Goal: Information Seeking & Learning: Check status

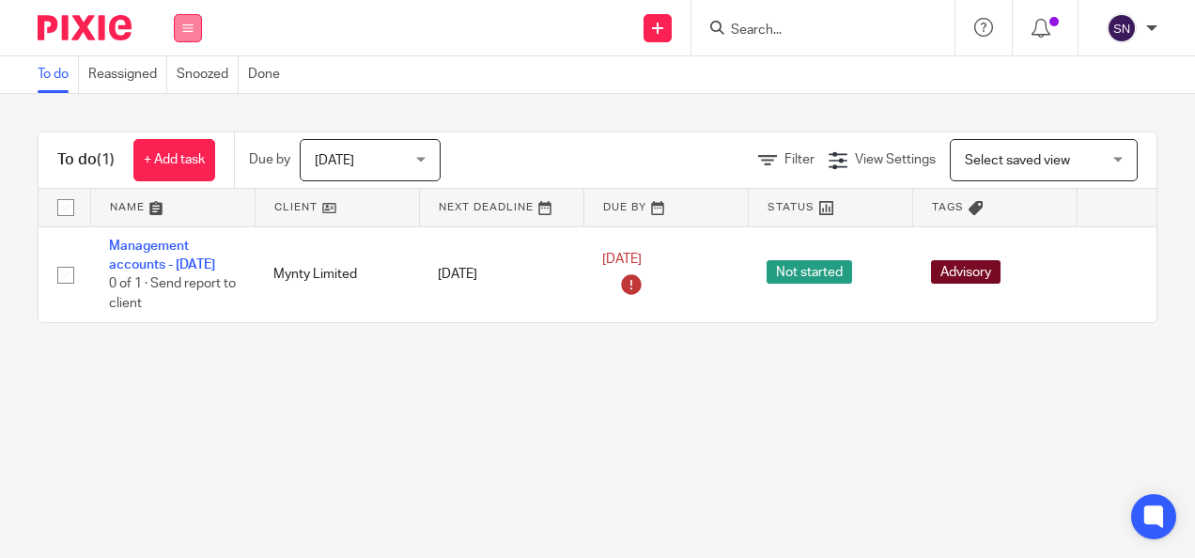
click at [183, 28] on icon at bounding box center [187, 28] width 11 height 11
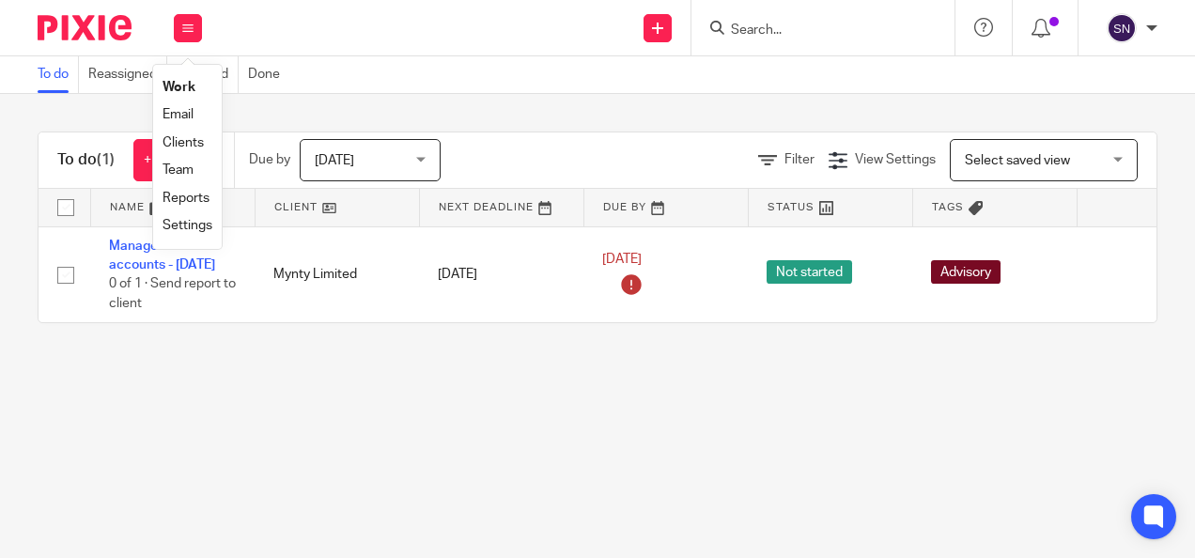
click at [246, 143] on div "Due by Today Today Today Tomorrow This week Next week This month Next month All…" at bounding box center [354, 159] width 240 height 55
click at [73, 34] on img at bounding box center [85, 27] width 94 height 25
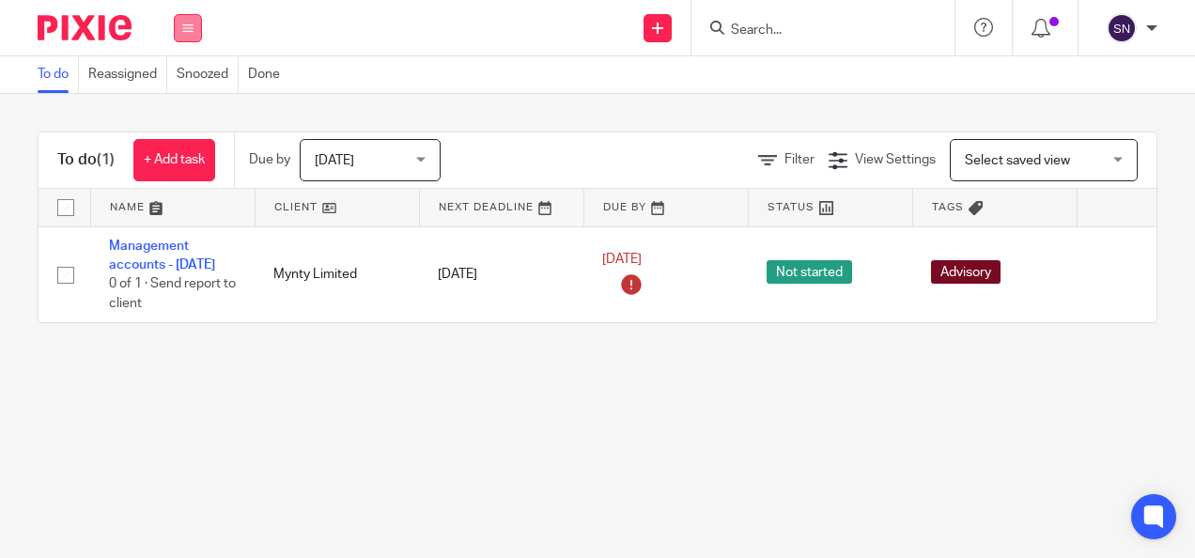
click at [197, 18] on button at bounding box center [188, 28] width 28 height 28
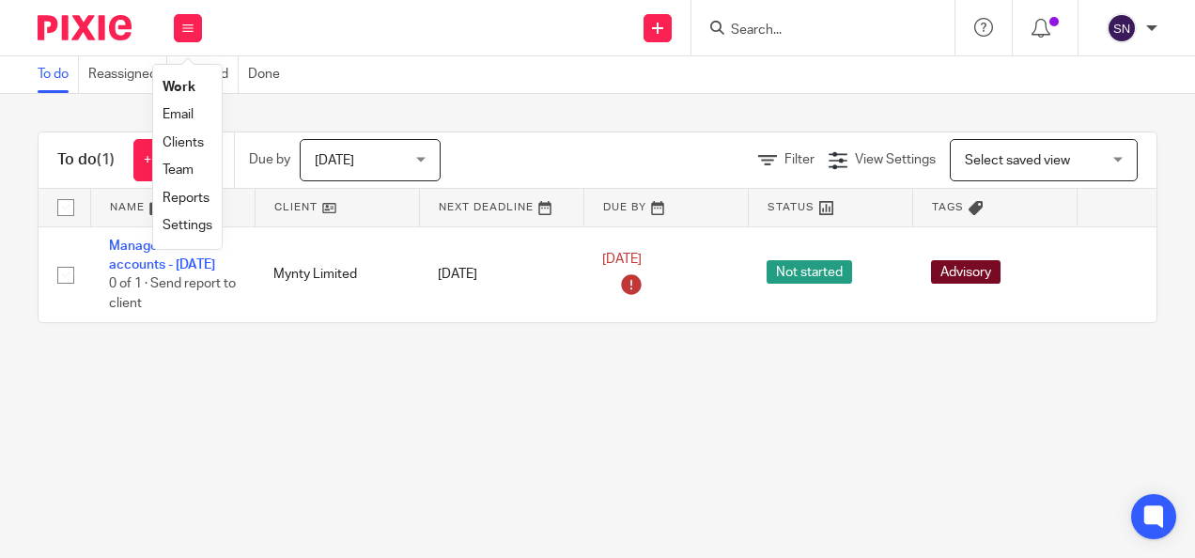
click at [419, 83] on div "To do Reassigned Snoozed Done" at bounding box center [597, 75] width 1195 height 38
click at [203, 20] on div "Work Email Clients Team Reports Settings" at bounding box center [188, 27] width 66 height 55
click at [187, 136] on link "Clients" at bounding box center [183, 142] width 41 height 13
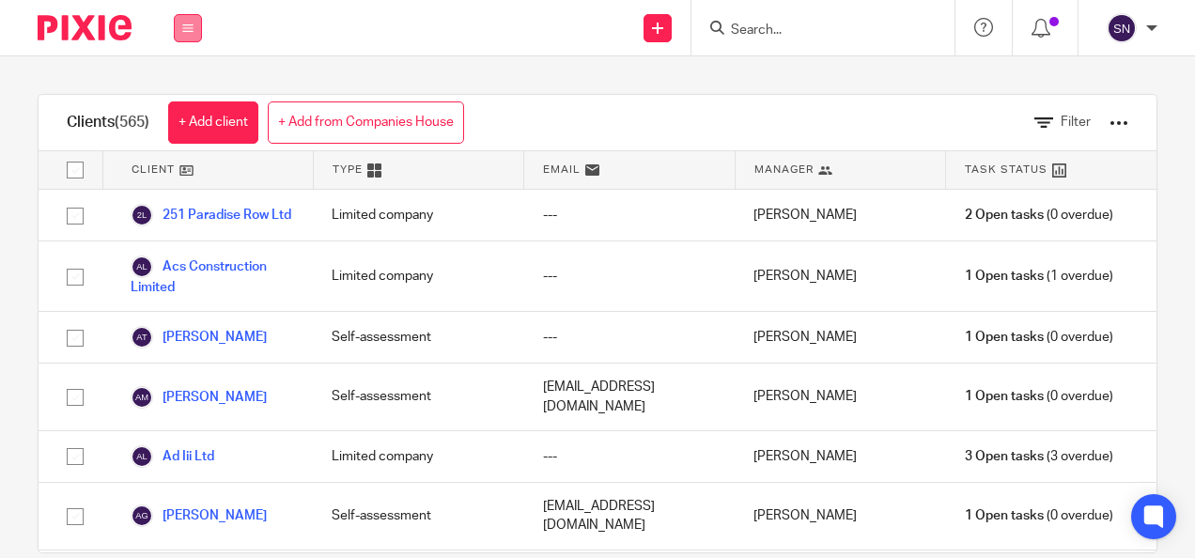
click at [182, 31] on icon at bounding box center [187, 28] width 11 height 11
click at [180, 81] on link "Work" at bounding box center [178, 87] width 30 height 13
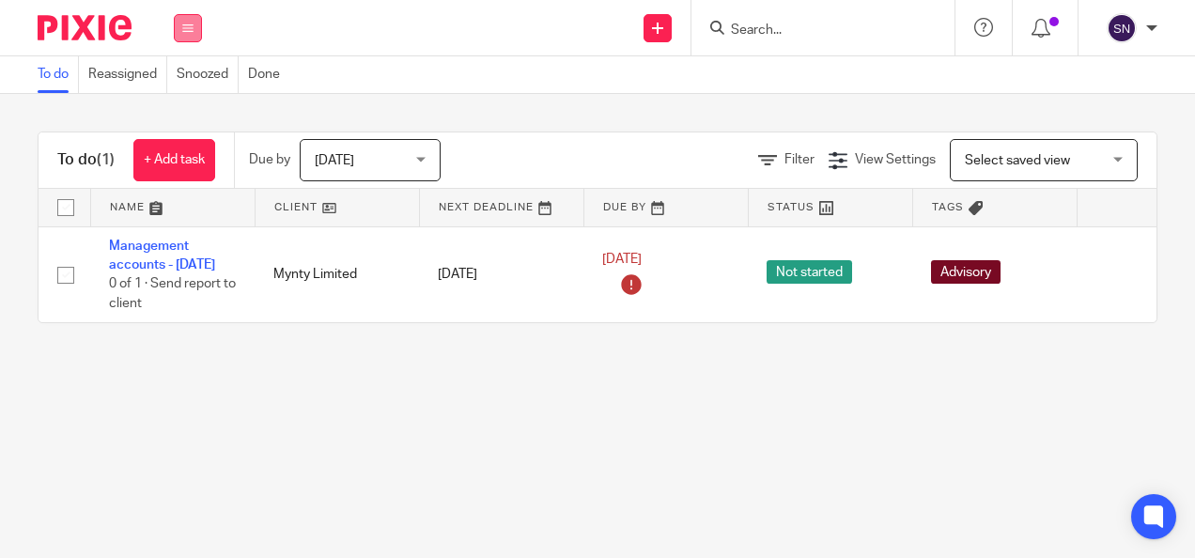
click at [195, 38] on button at bounding box center [188, 28] width 28 height 28
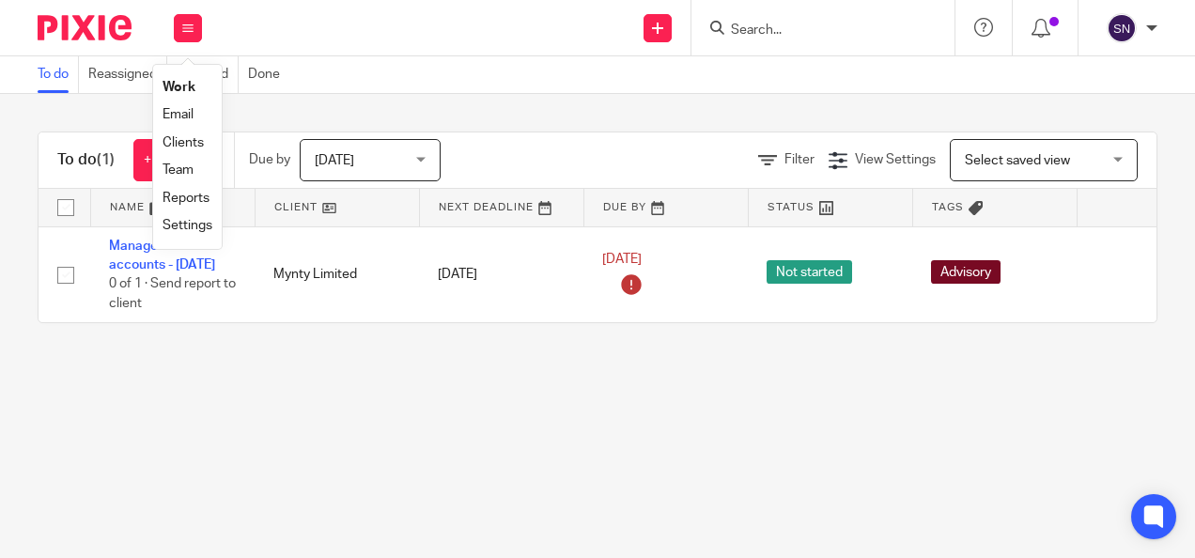
click at [177, 203] on link "Reports" at bounding box center [186, 198] width 47 height 13
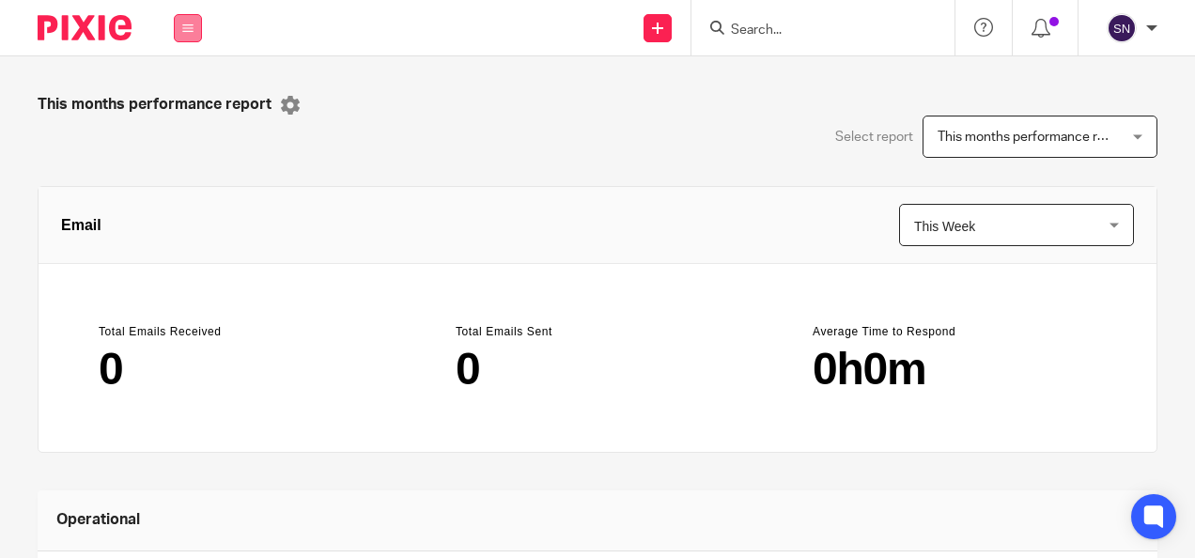
click at [190, 33] on icon at bounding box center [187, 28] width 11 height 11
click at [193, 162] on li "Team" at bounding box center [188, 170] width 50 height 27
click at [180, 166] on link "Team" at bounding box center [178, 169] width 31 height 13
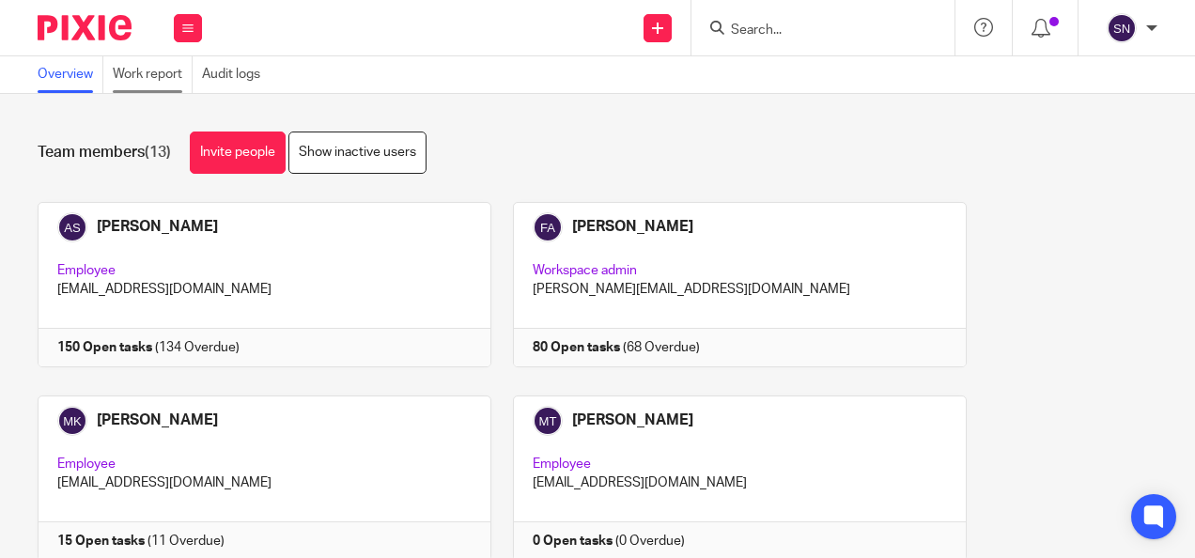
click at [164, 66] on link "Work report" at bounding box center [153, 74] width 80 height 37
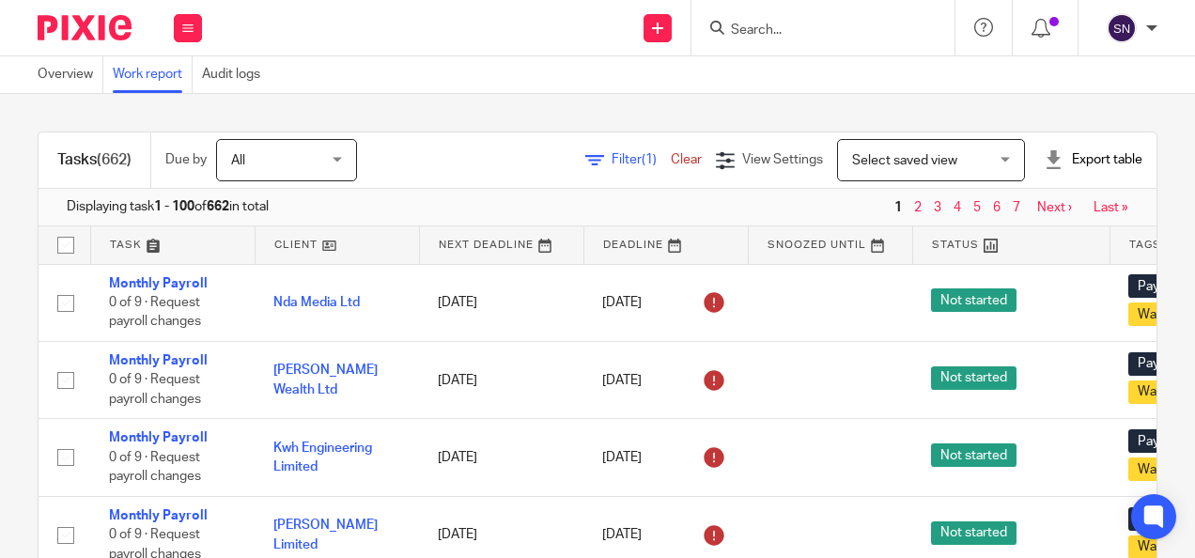
click at [612, 157] on span "Filter (1)" at bounding box center [641, 159] width 59 height 13
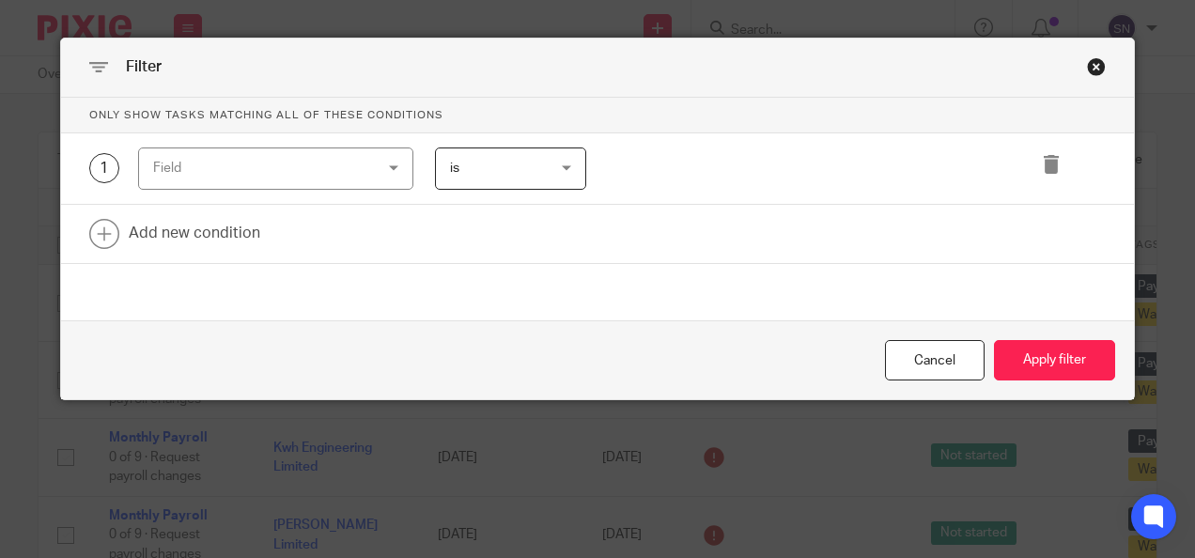
click at [1101, 66] on div "Filter" at bounding box center [598, 68] width 1074 height 59
click at [1092, 66] on div "Close this dialog window" at bounding box center [1096, 66] width 19 height 19
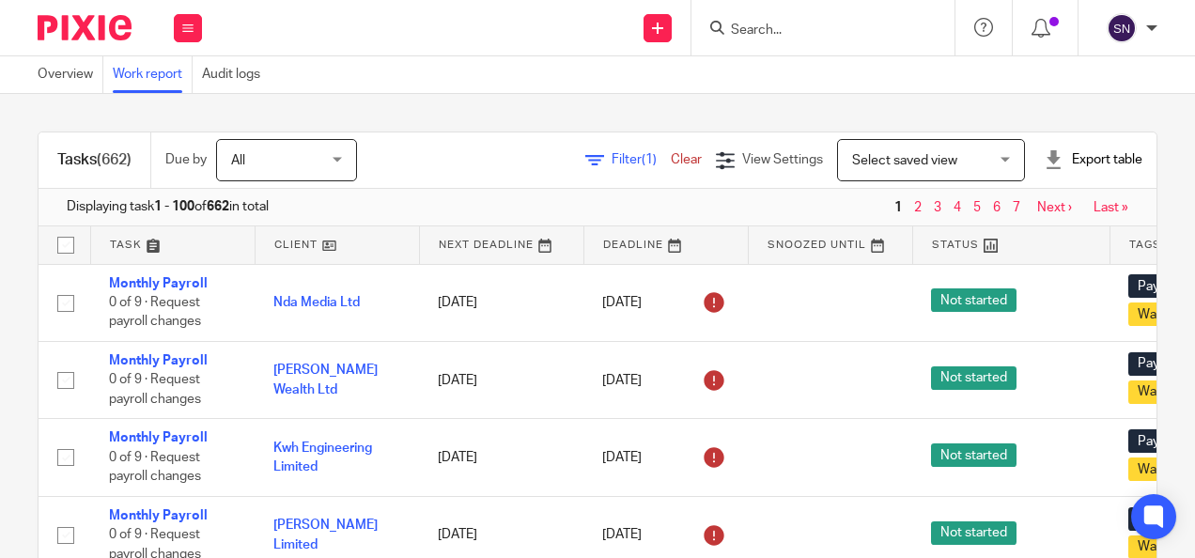
click at [252, 164] on span "All" at bounding box center [281, 159] width 100 height 39
click at [612, 155] on span "Filter (1)" at bounding box center [641, 159] width 59 height 13
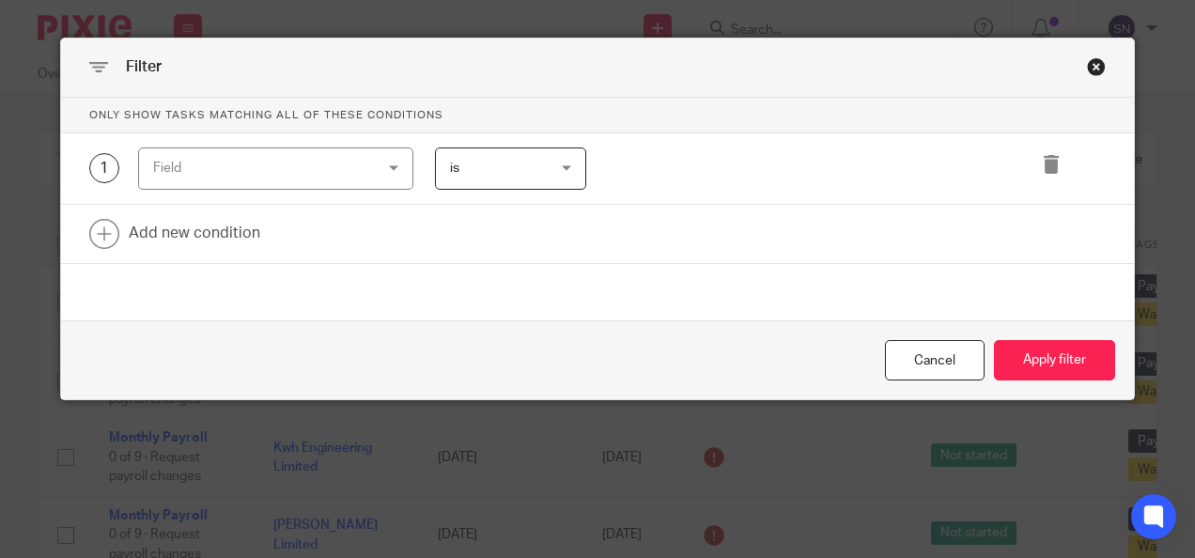
click at [534, 164] on span "is" at bounding box center [504, 167] width 108 height 39
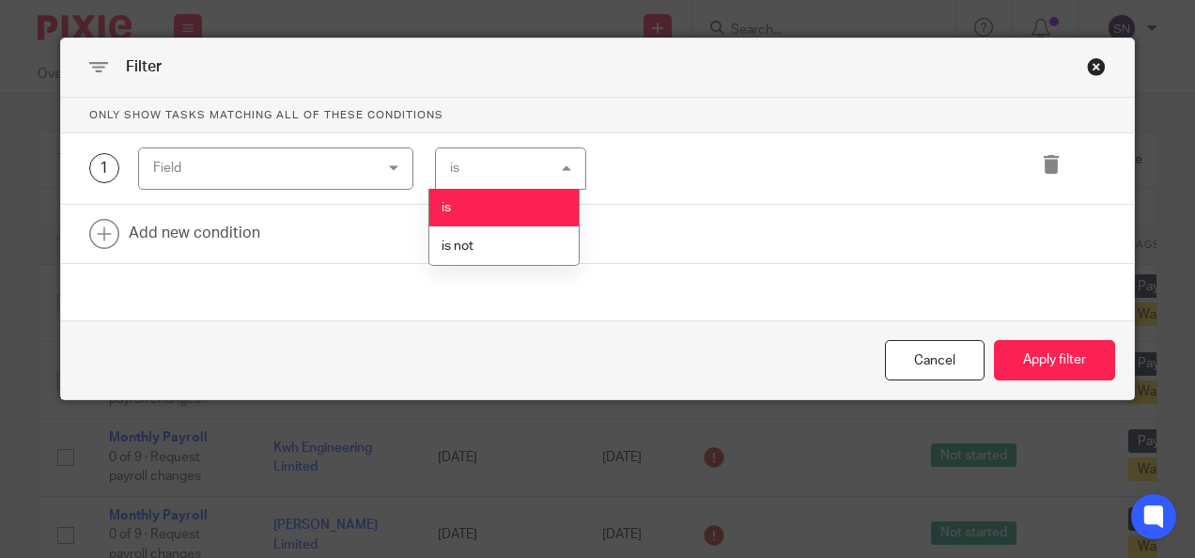
click at [272, 171] on div "Field" at bounding box center [257, 167] width 208 height 39
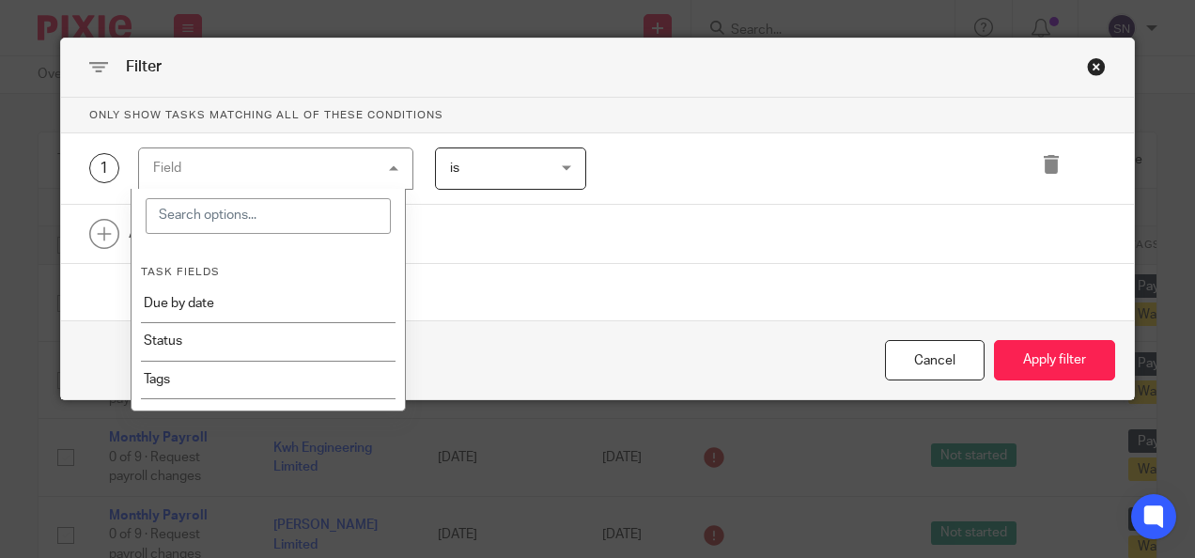
click at [496, 175] on span "is" at bounding box center [504, 167] width 108 height 39
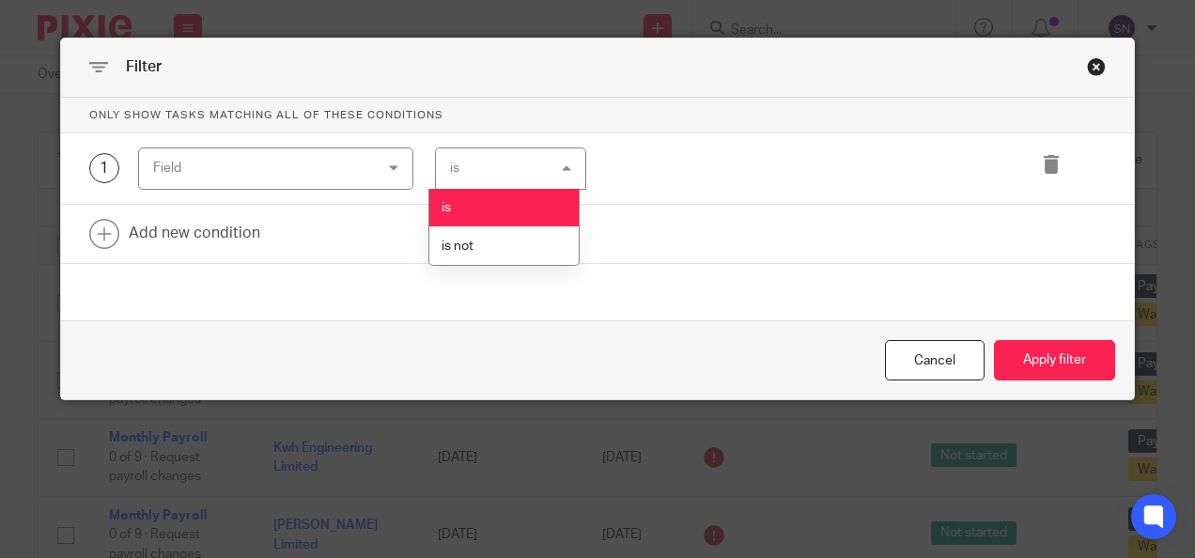
click at [528, 208] on li "is" at bounding box center [503, 208] width 149 height 39
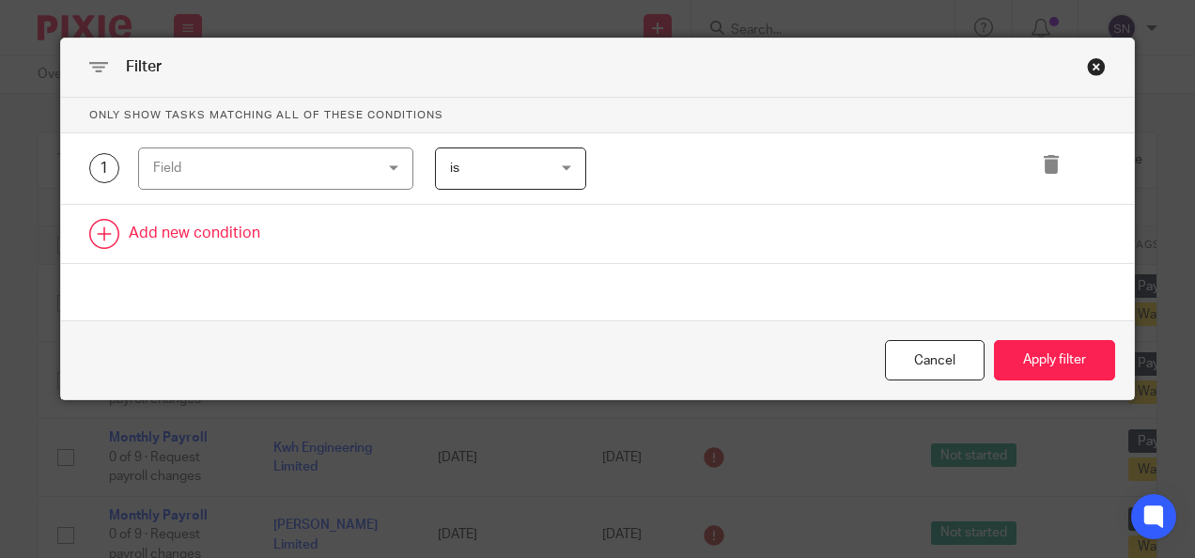
click at [203, 245] on link at bounding box center [598, 234] width 1074 height 58
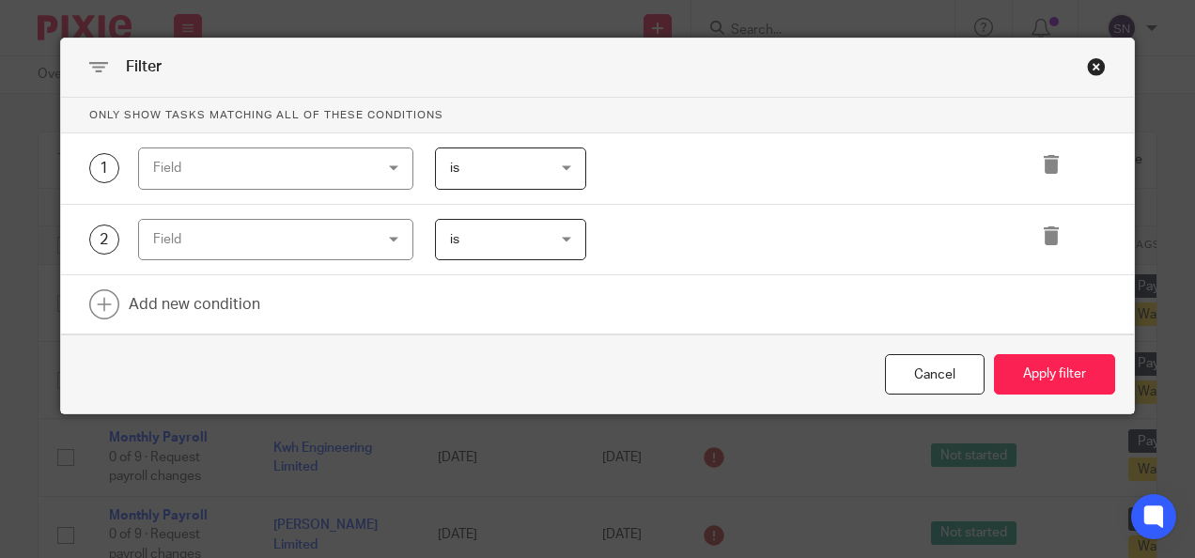
click at [299, 158] on div "Field" at bounding box center [257, 167] width 208 height 39
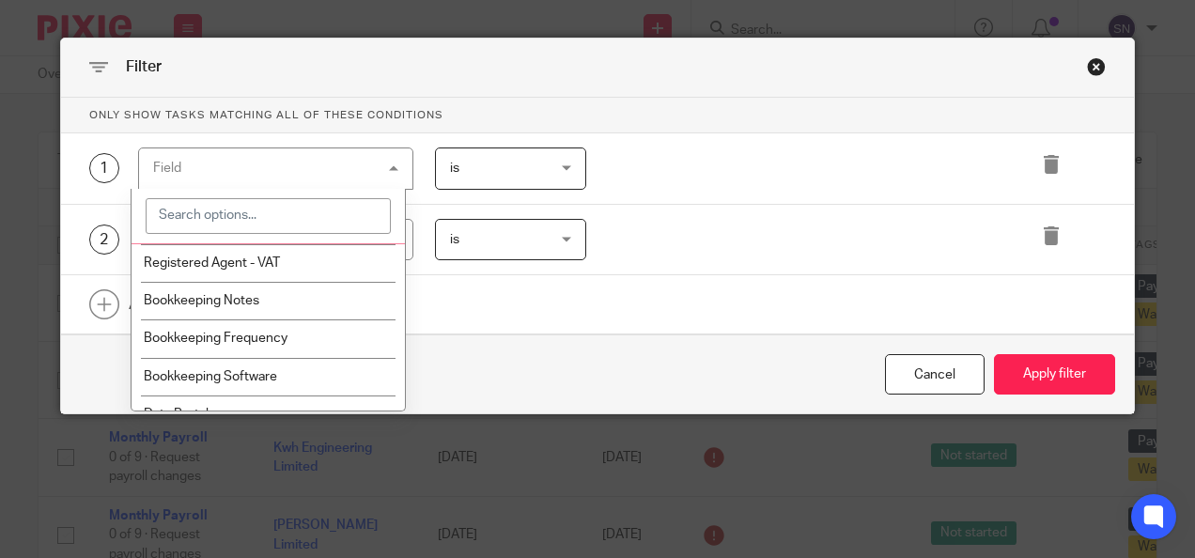
scroll to position [1409, 0]
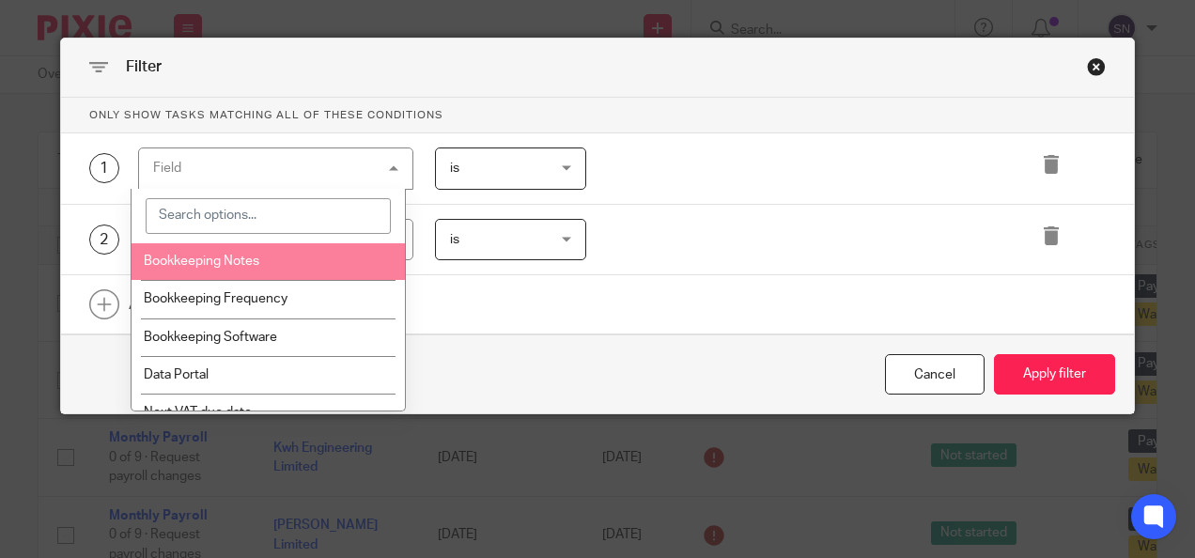
click at [250, 175] on div "Field" at bounding box center [275, 169] width 275 height 42
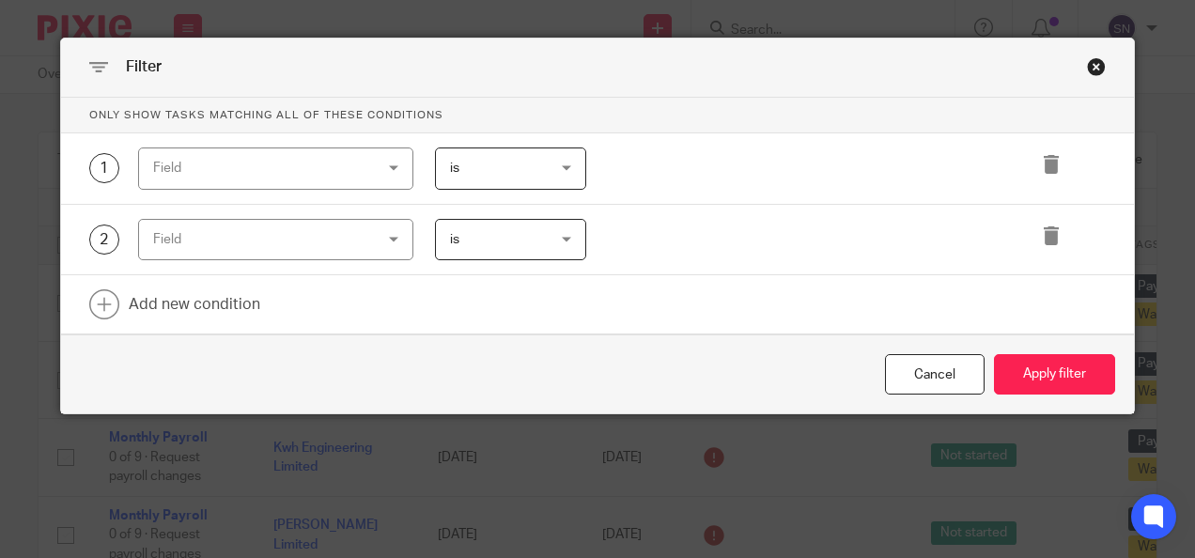
click at [252, 165] on div "Field" at bounding box center [257, 167] width 208 height 39
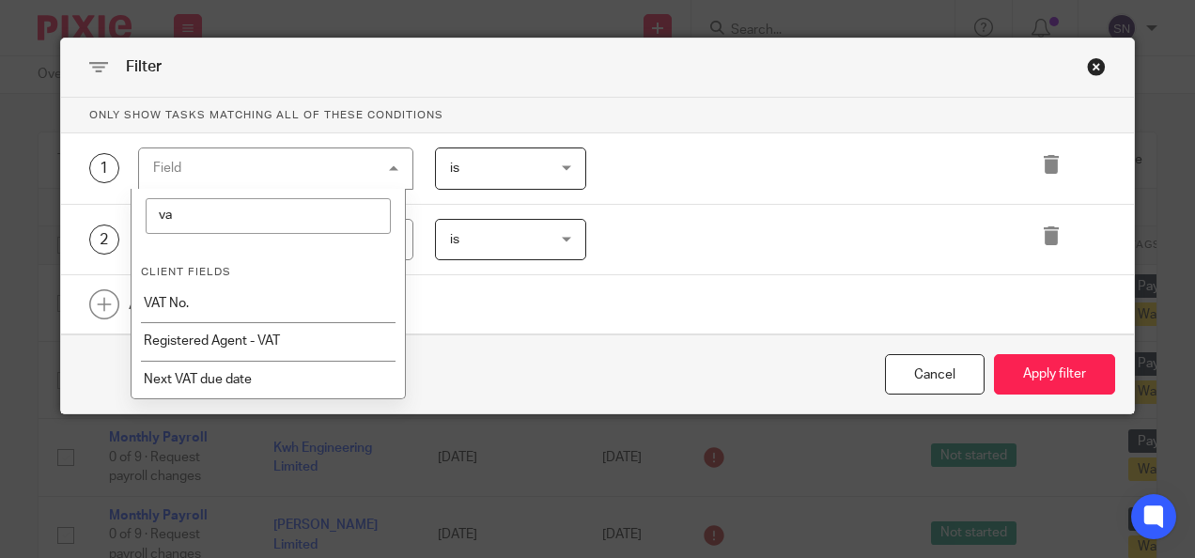
scroll to position [0, 0]
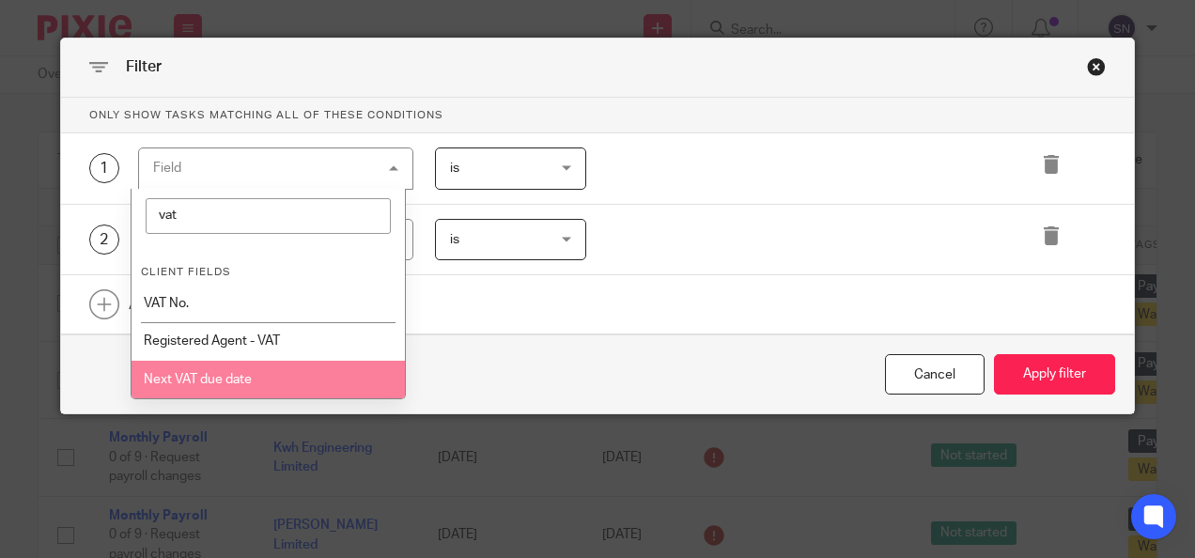
type input "vat"
click at [251, 395] on li "Next VAT due date" at bounding box center [269, 380] width 274 height 38
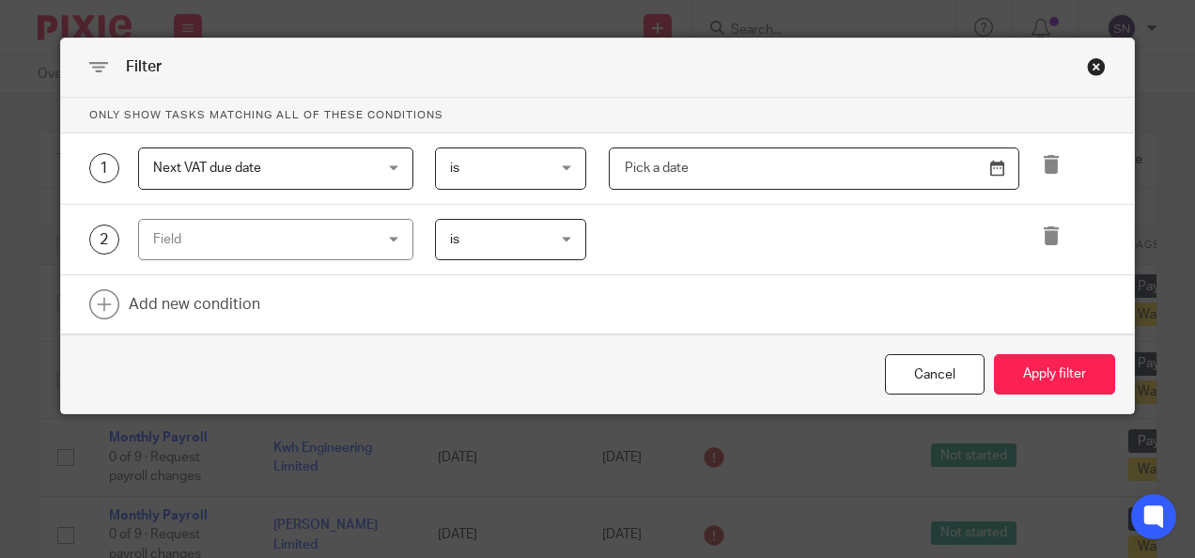
click at [709, 182] on input "text" at bounding box center [814, 169] width 411 height 42
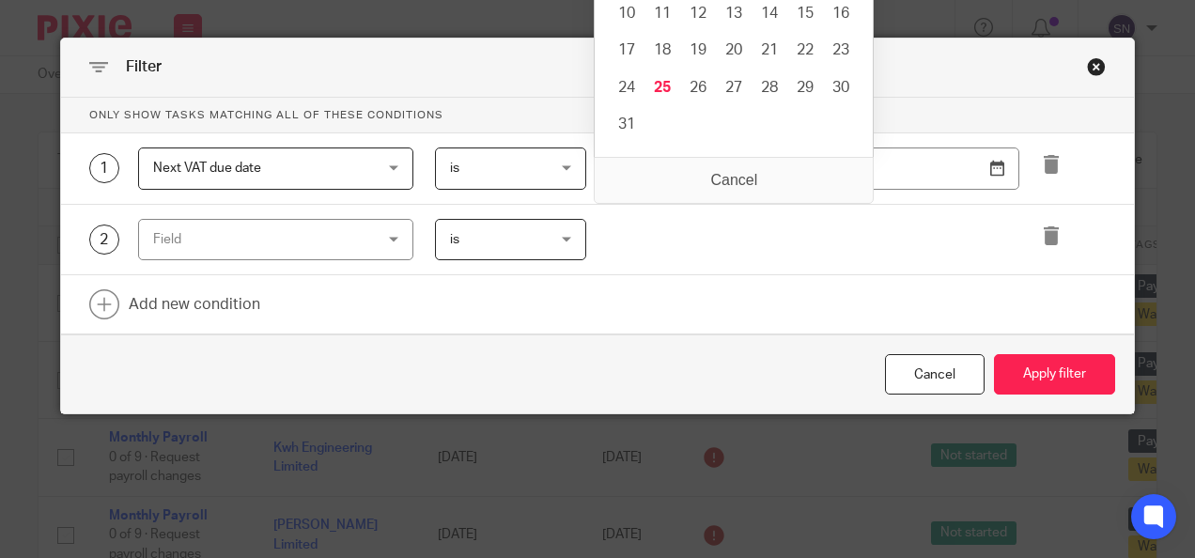
click at [294, 154] on span "Next VAT due date" at bounding box center [257, 167] width 208 height 39
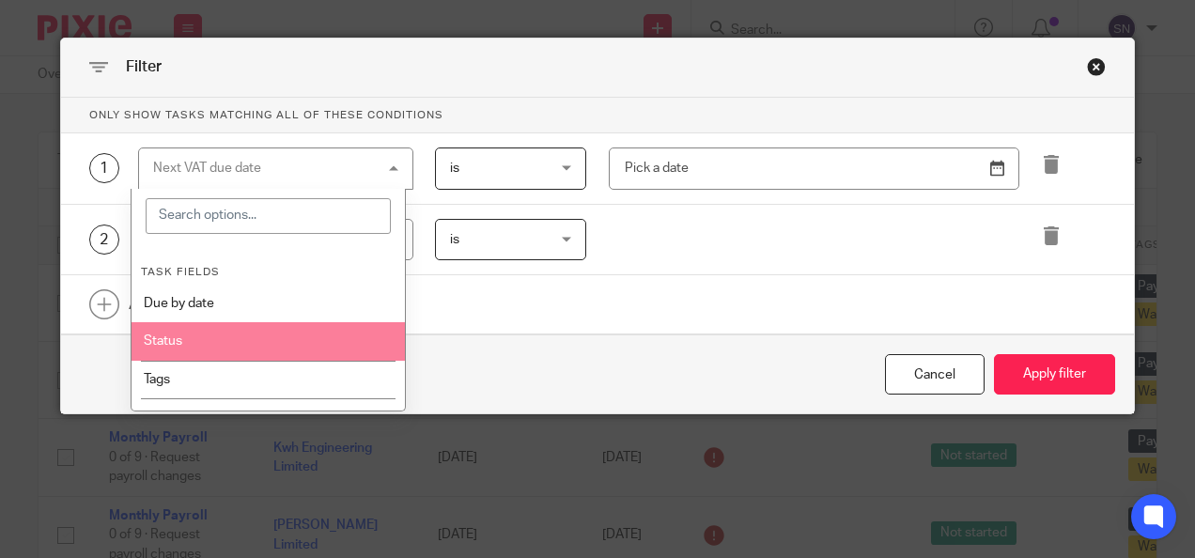
click at [272, 179] on div "Next VAT due date Next VAT due date" at bounding box center [275, 169] width 275 height 42
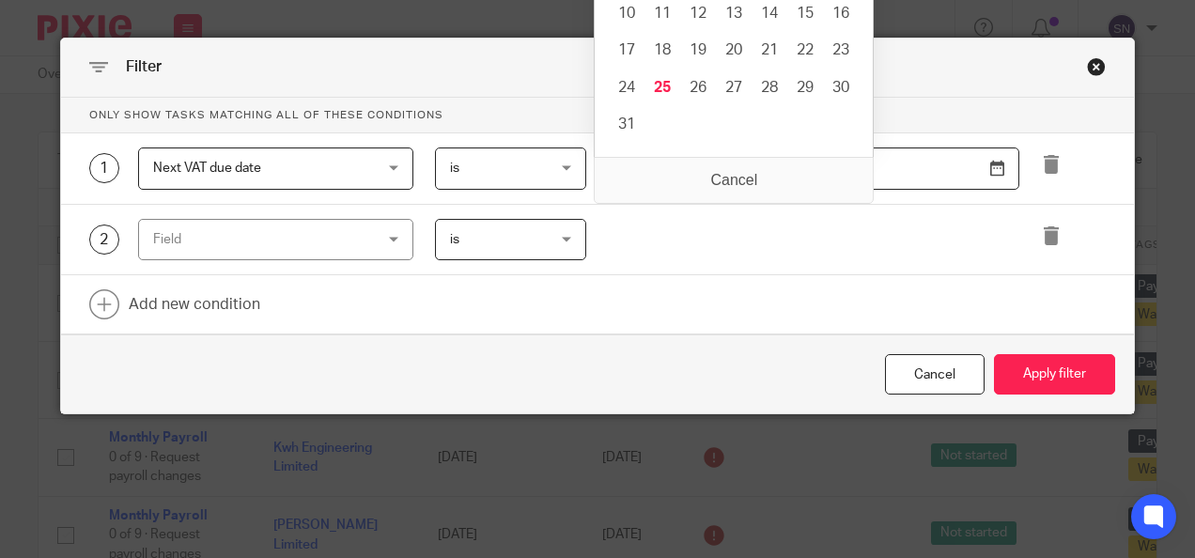
click at [759, 171] on input "Use the arrow keys to pick a date" at bounding box center [814, 169] width 411 height 42
click at [753, 297] on link at bounding box center [598, 304] width 1074 height 58
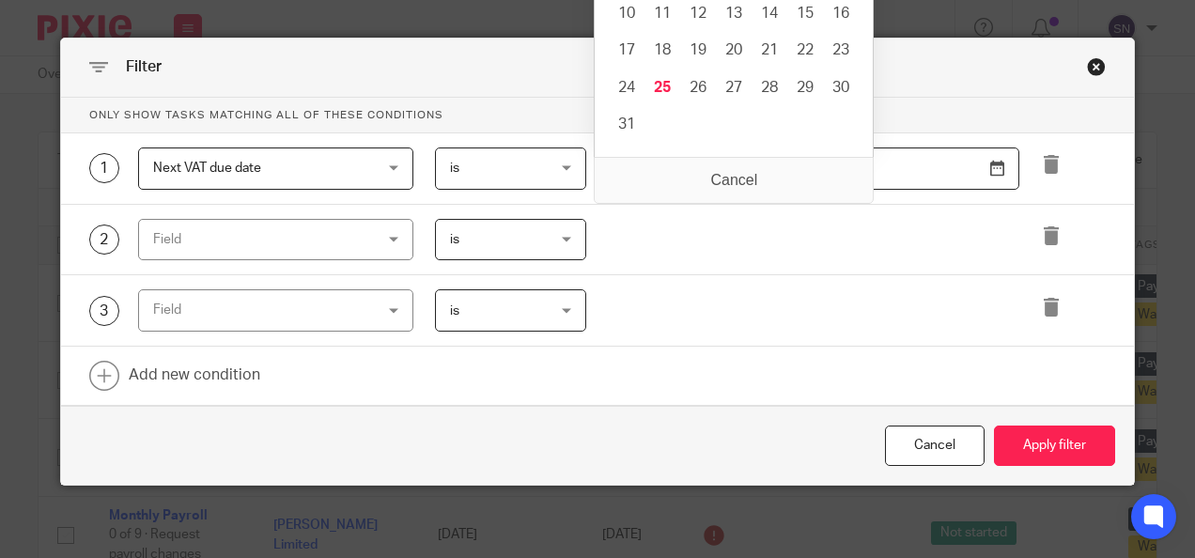
click at [748, 171] on input "Use the arrow keys to pick a date" at bounding box center [814, 169] width 411 height 42
click at [932, 181] on input "Use the arrow keys to pick a date" at bounding box center [814, 169] width 411 height 42
click at [1050, 234] on icon at bounding box center [1051, 235] width 19 height 19
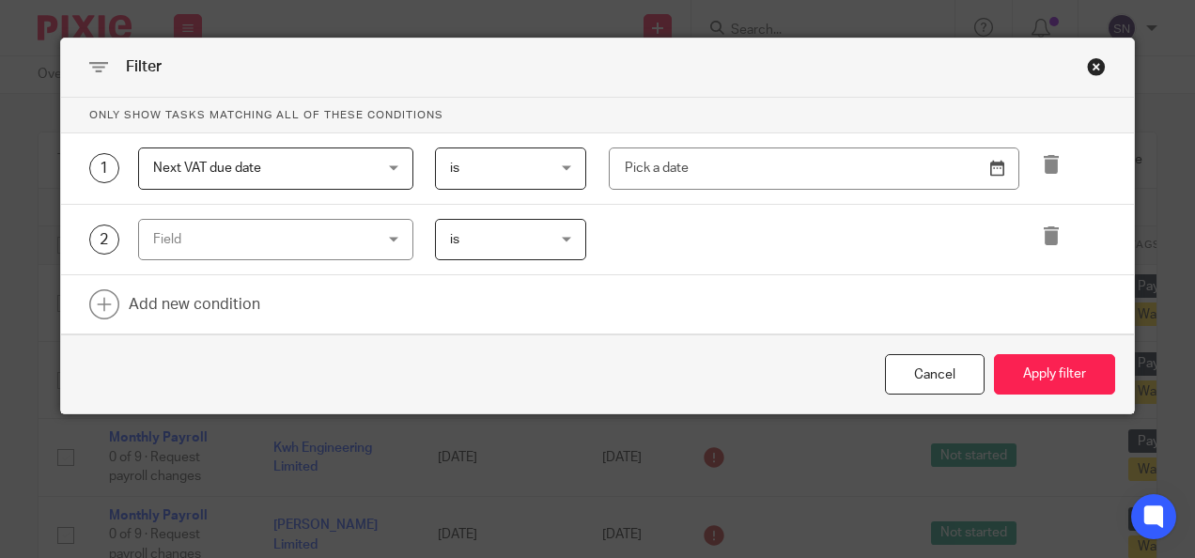
click at [1050, 234] on icon at bounding box center [1051, 235] width 19 height 19
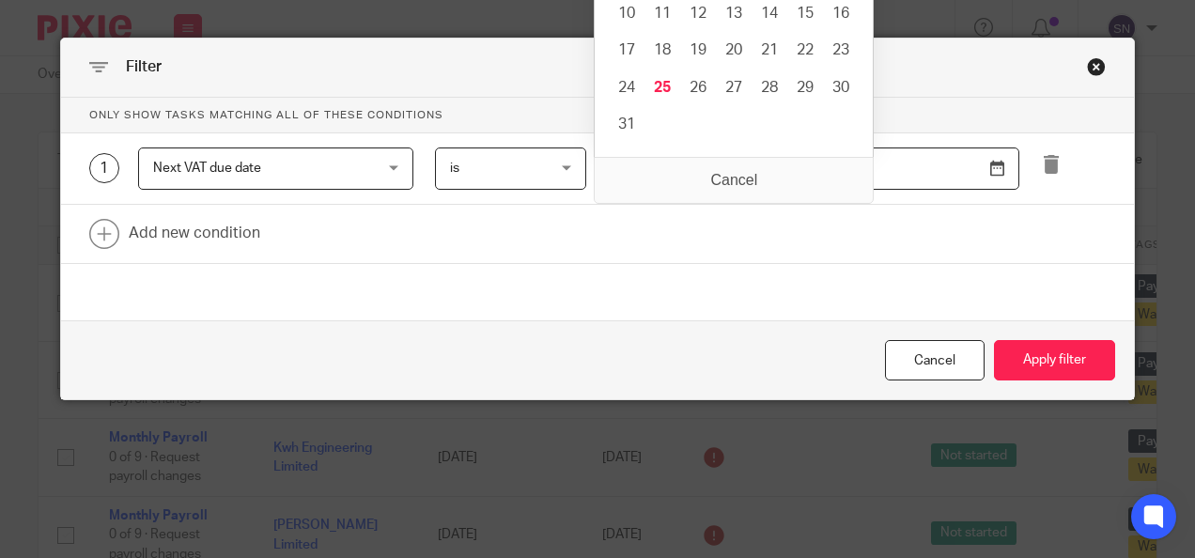
click at [647, 174] on input "Use the arrow keys to pick a date" at bounding box center [814, 169] width 411 height 42
click at [425, 163] on div "is is is is not before after between is" at bounding box center [499, 169] width 173 height 42
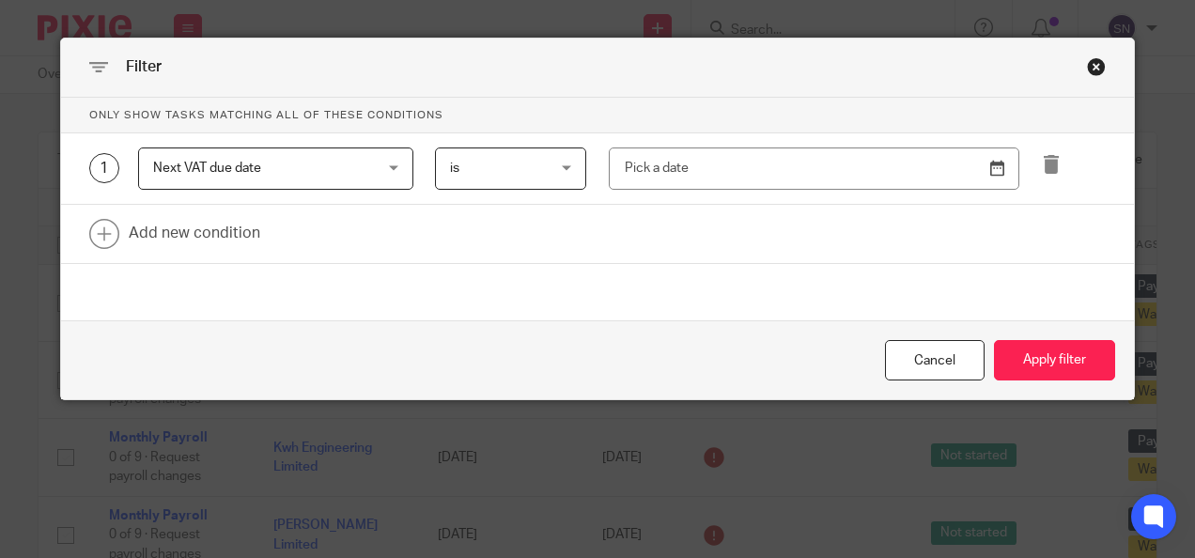
click at [524, 165] on span "is" at bounding box center [504, 167] width 108 height 39
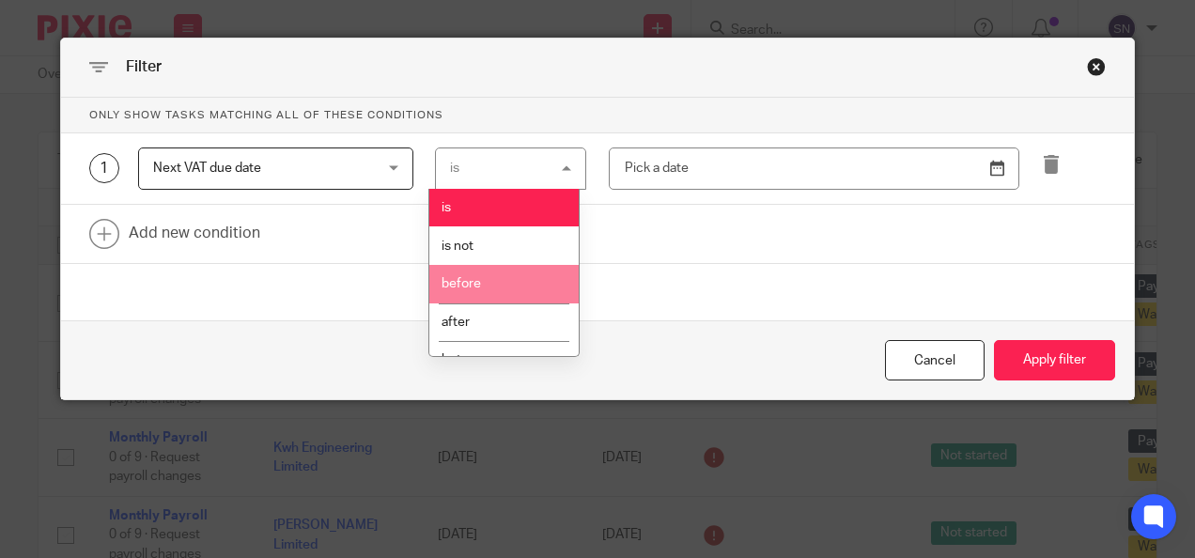
click at [324, 170] on span "Next VAT due date" at bounding box center [257, 167] width 208 height 39
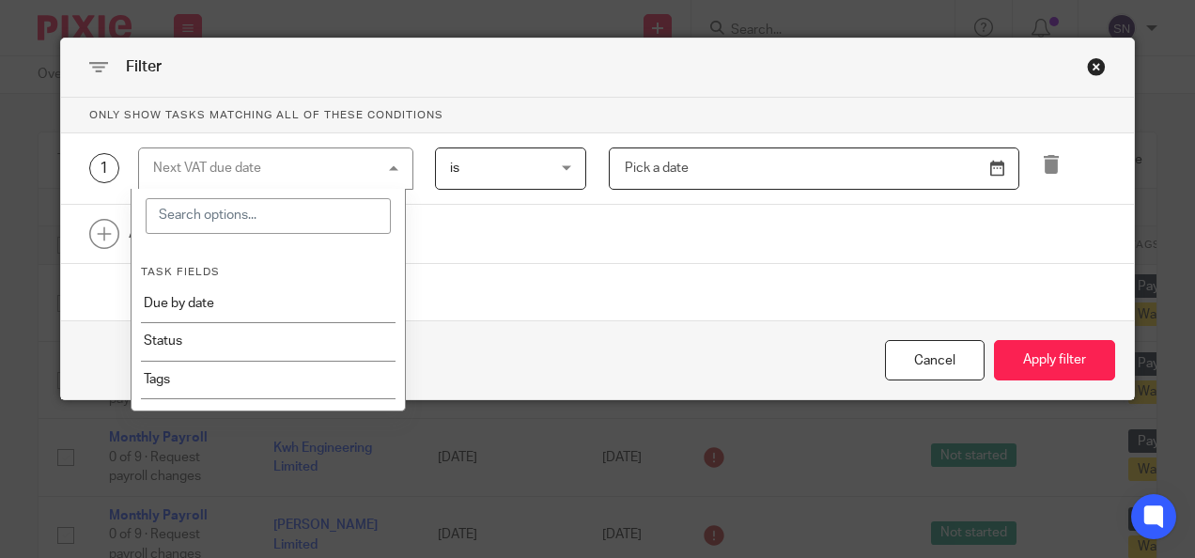
click at [735, 148] on body "Work Email Clients Team Reports Work Email Clients Team Reports Settings Send n…" at bounding box center [597, 279] width 1195 height 558
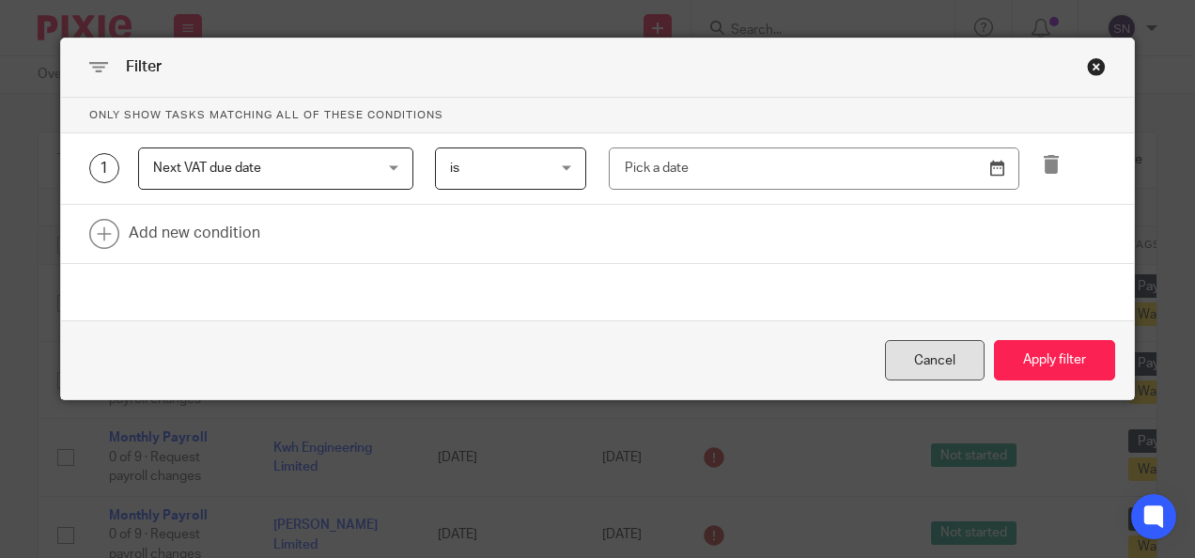
click at [948, 358] on div "Cancel" at bounding box center [935, 360] width 100 height 40
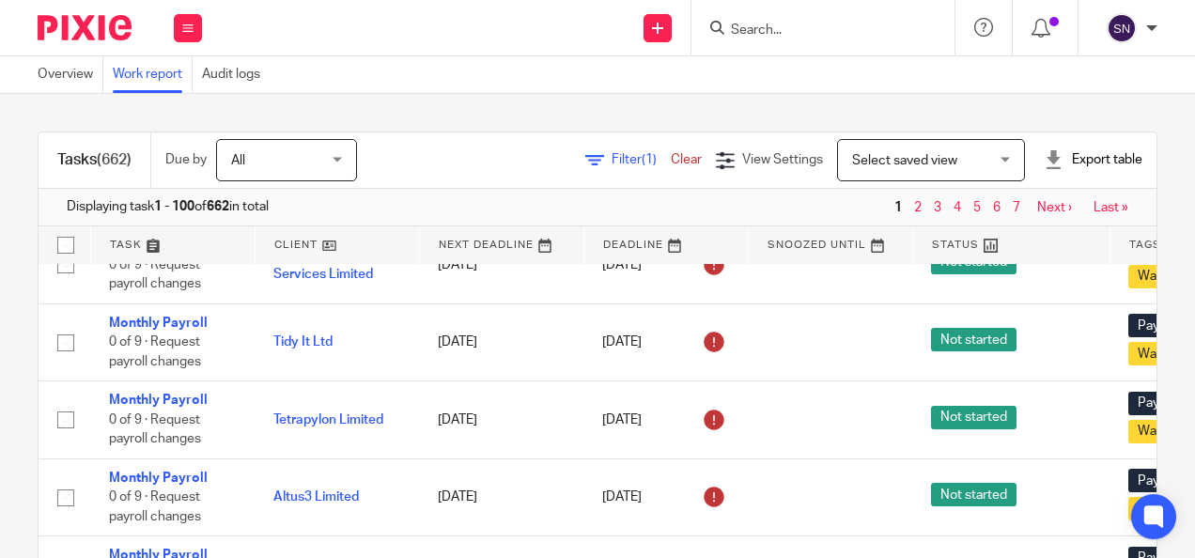
scroll to position [1127, 0]
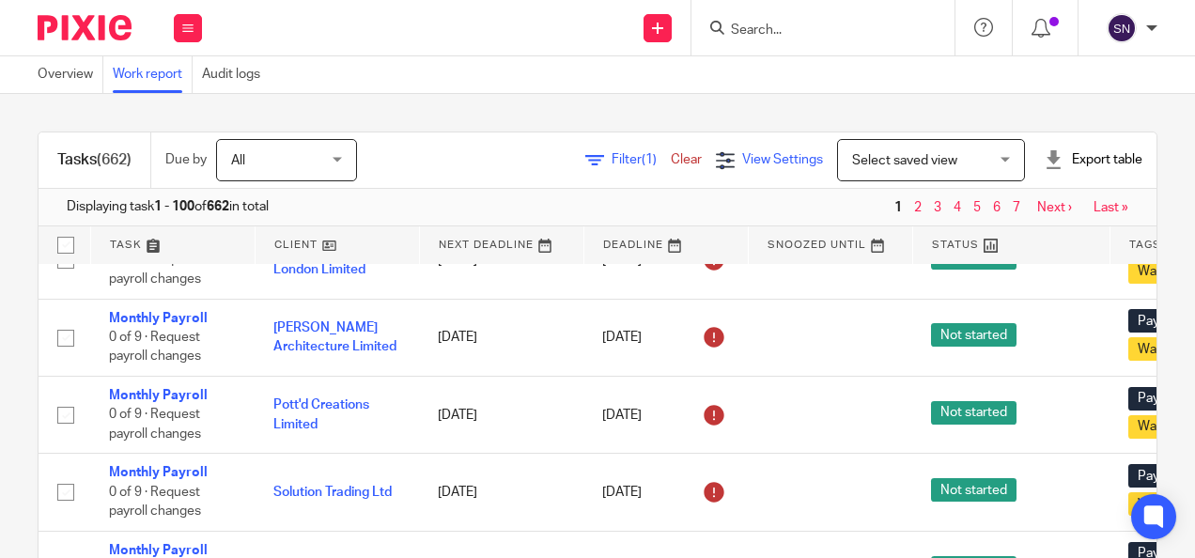
click at [716, 168] on div "View Settings" at bounding box center [769, 160] width 107 height 20
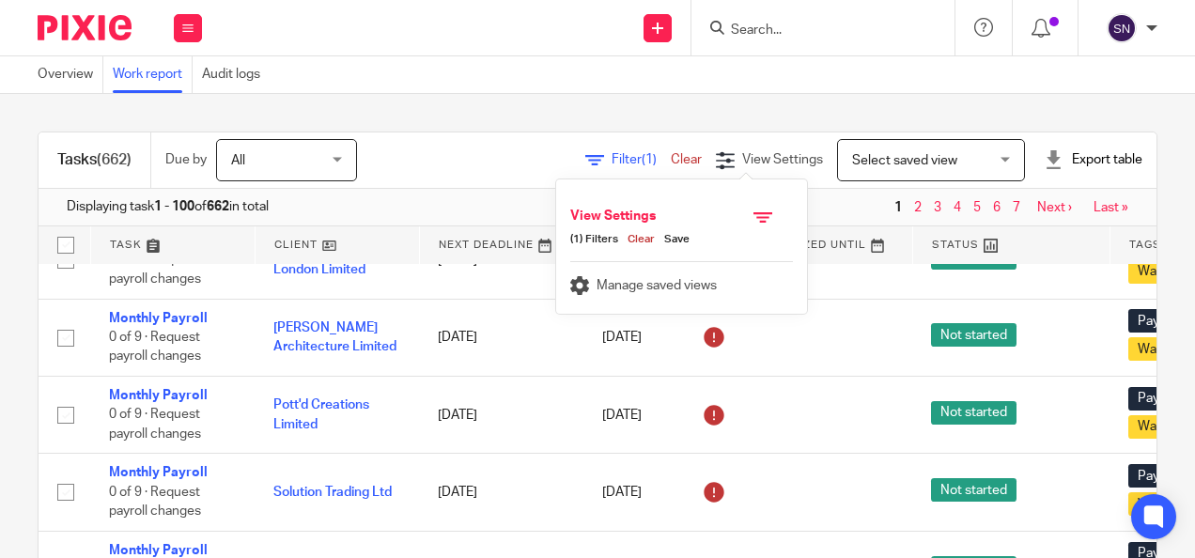
click at [612, 158] on span "Filter (1)" at bounding box center [641, 159] width 59 height 13
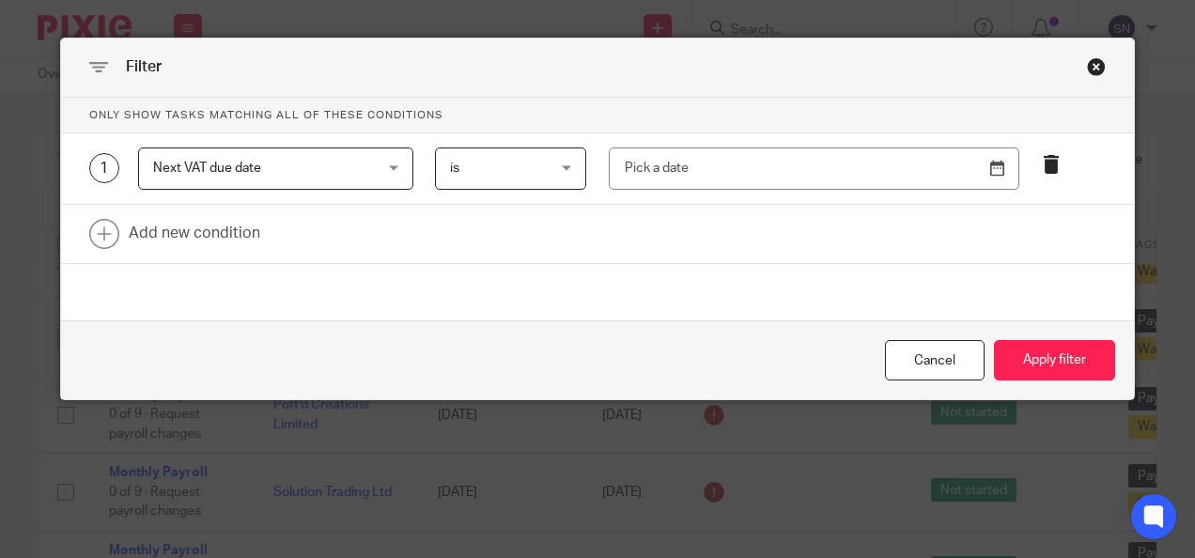
click at [1042, 158] on icon at bounding box center [1051, 164] width 19 height 19
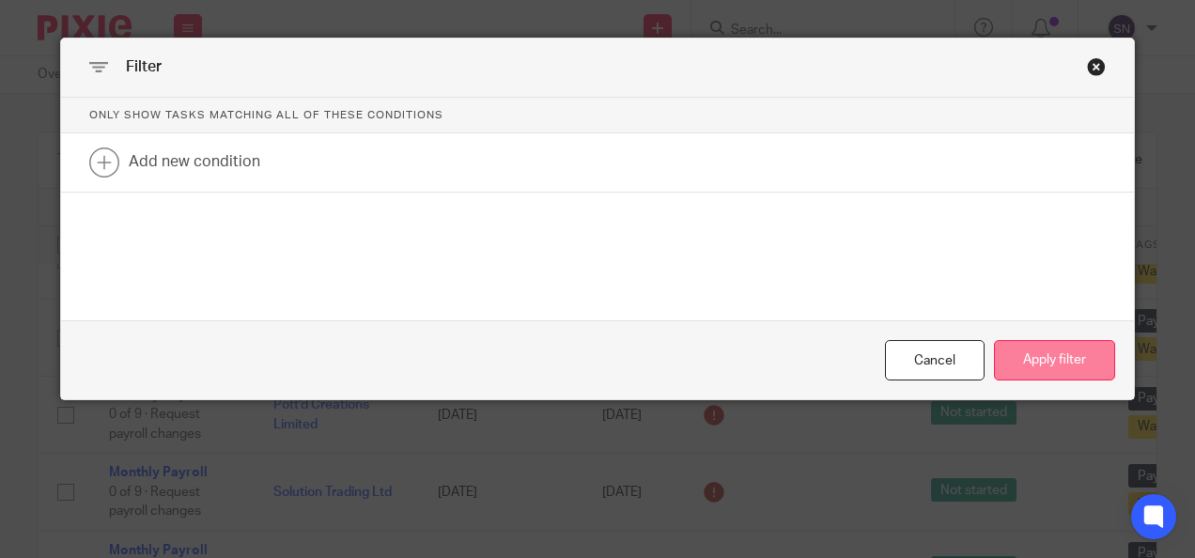
click at [1031, 356] on button "Apply filter" at bounding box center [1054, 360] width 121 height 40
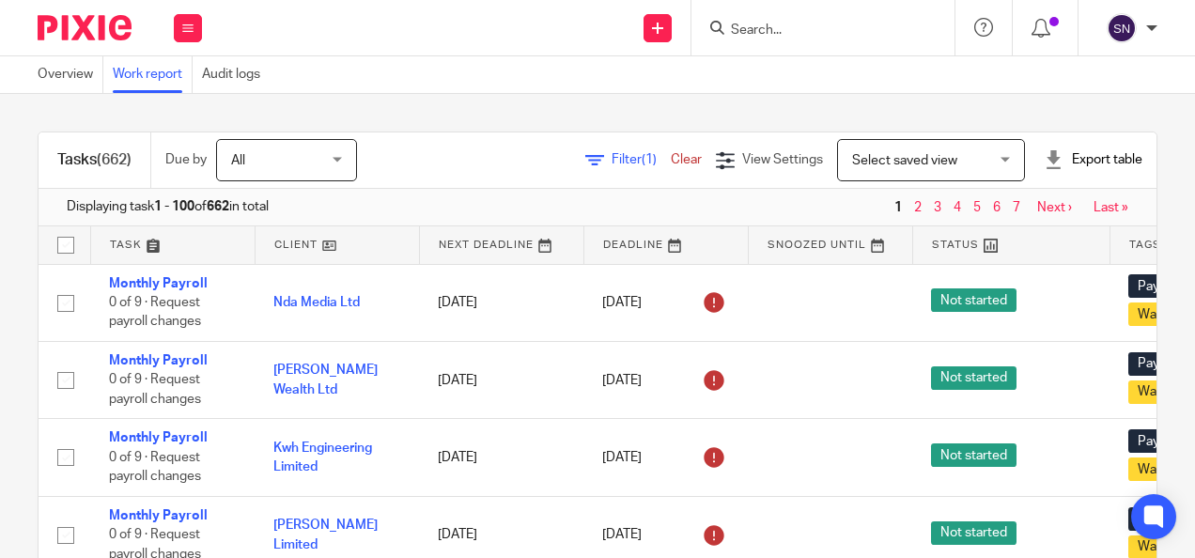
click at [873, 148] on span "Select saved view" at bounding box center [920, 159] width 137 height 39
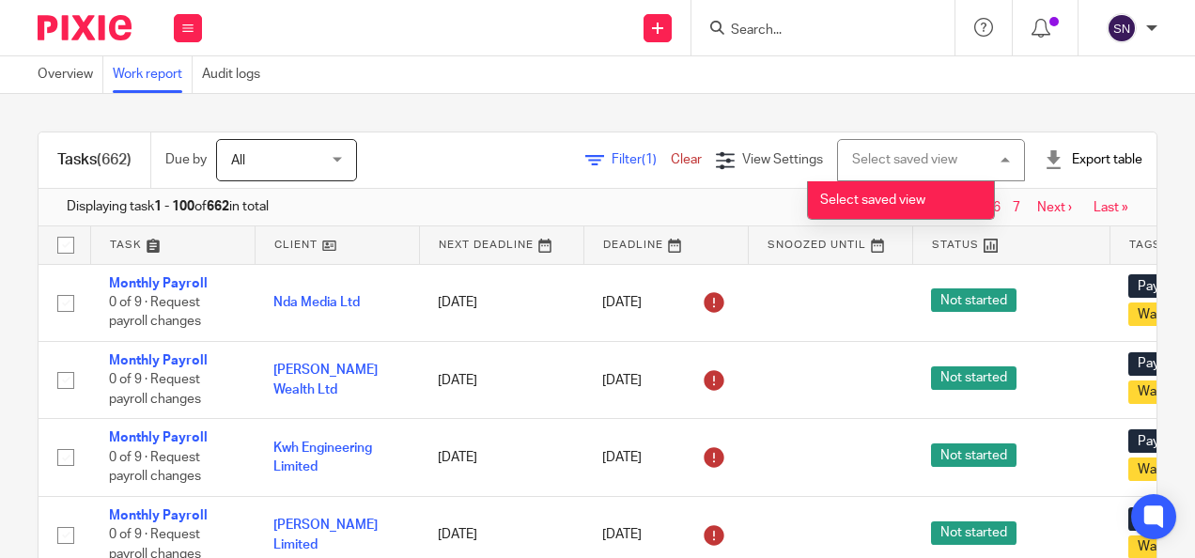
click at [859, 192] on li "Select saved view" at bounding box center [901, 200] width 186 height 39
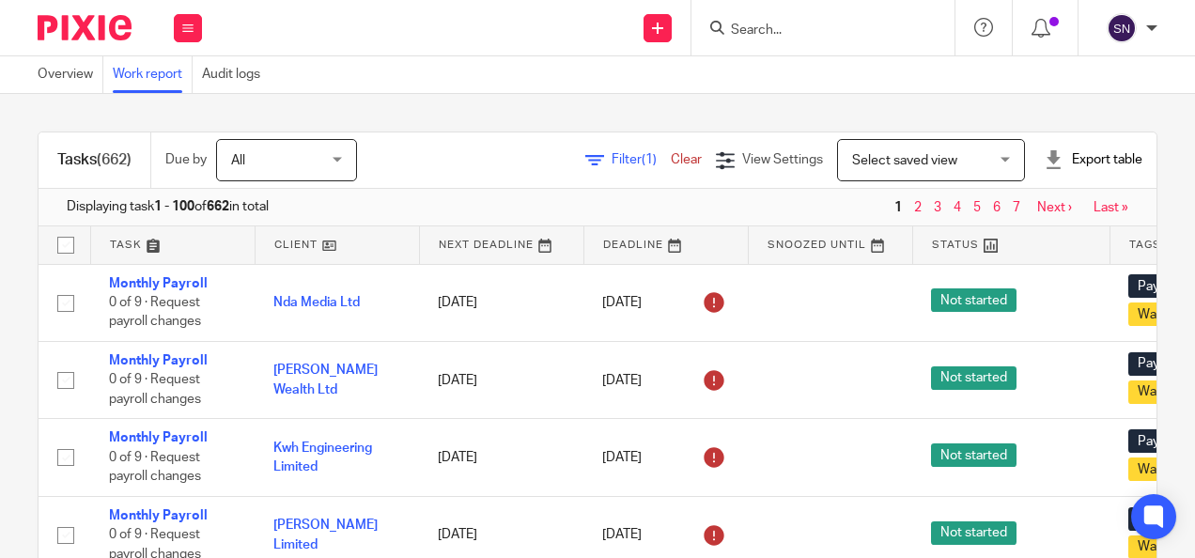
click at [642, 163] on span "(1)" at bounding box center [649, 159] width 15 height 13
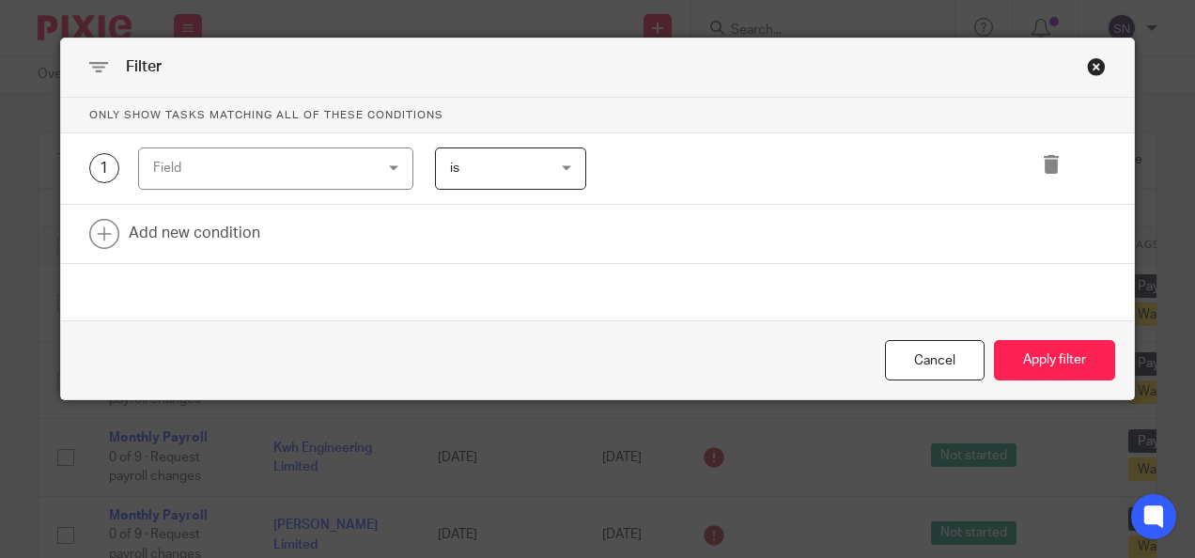
click at [242, 179] on div "Field" at bounding box center [257, 167] width 208 height 39
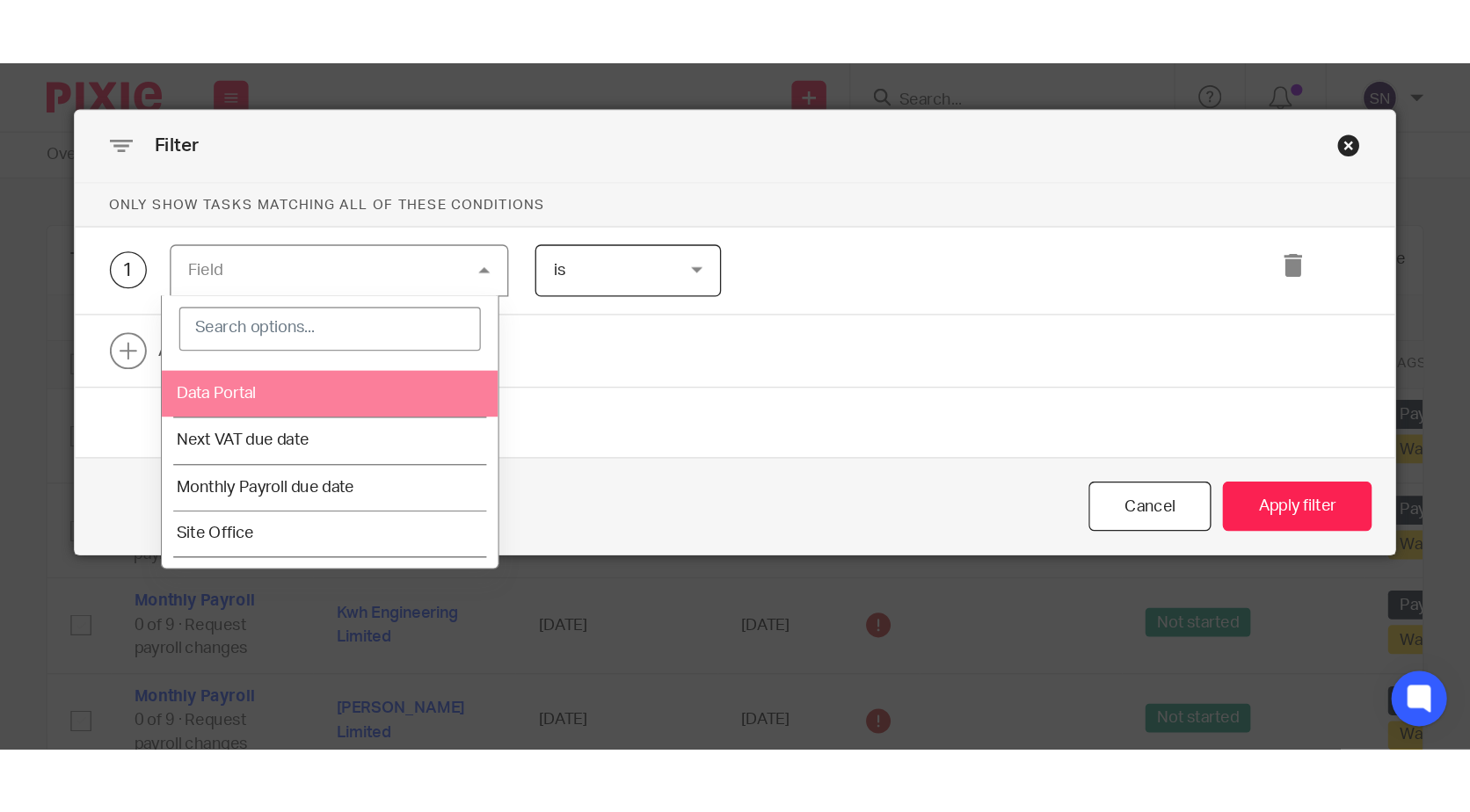
scroll to position [1445, 0]
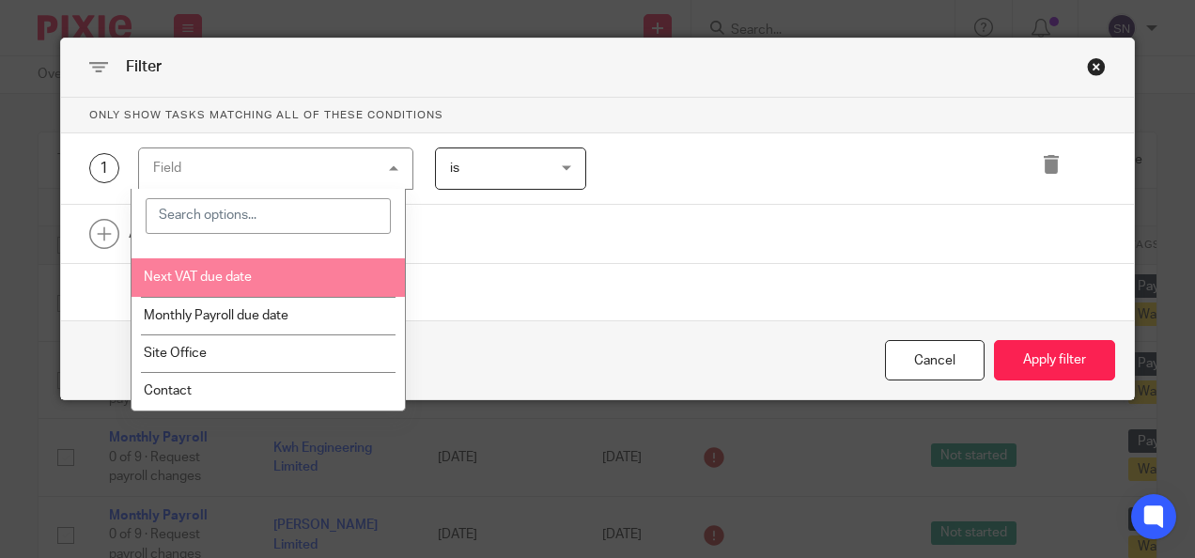
click at [246, 271] on li "Next VAT due date" at bounding box center [269, 277] width 274 height 38
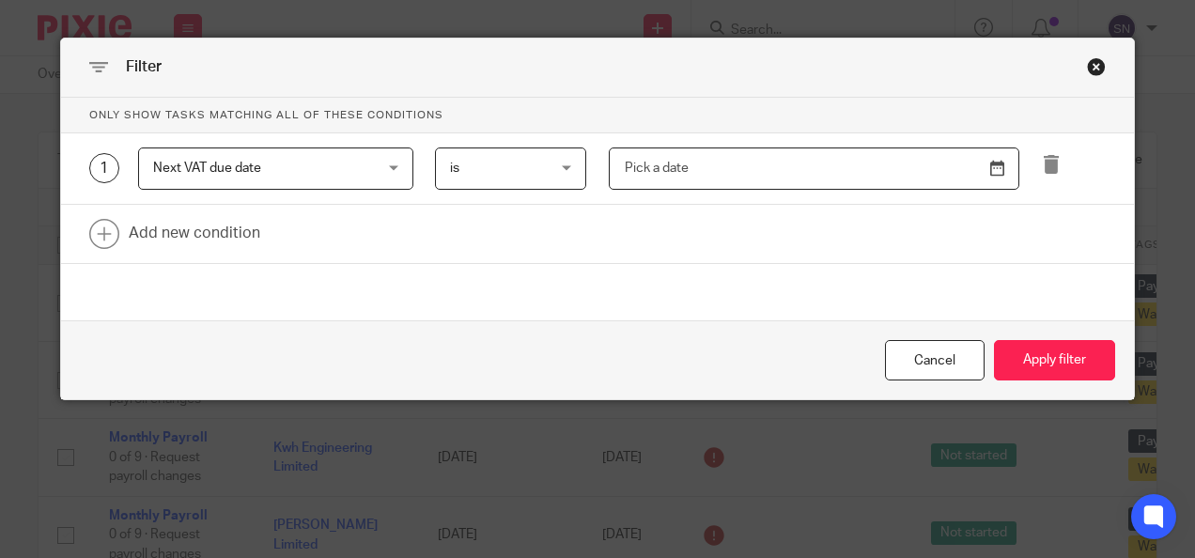
click at [631, 150] on body "Work Email Clients Team Reports Work Email Clients Team Reports Settings Send n…" at bounding box center [597, 279] width 1195 height 558
click at [639, 159] on input "Use the arrow keys to pick a date" at bounding box center [814, 169] width 411 height 42
click at [726, 168] on input "Use the arrow keys to pick a date" at bounding box center [814, 169] width 411 height 42
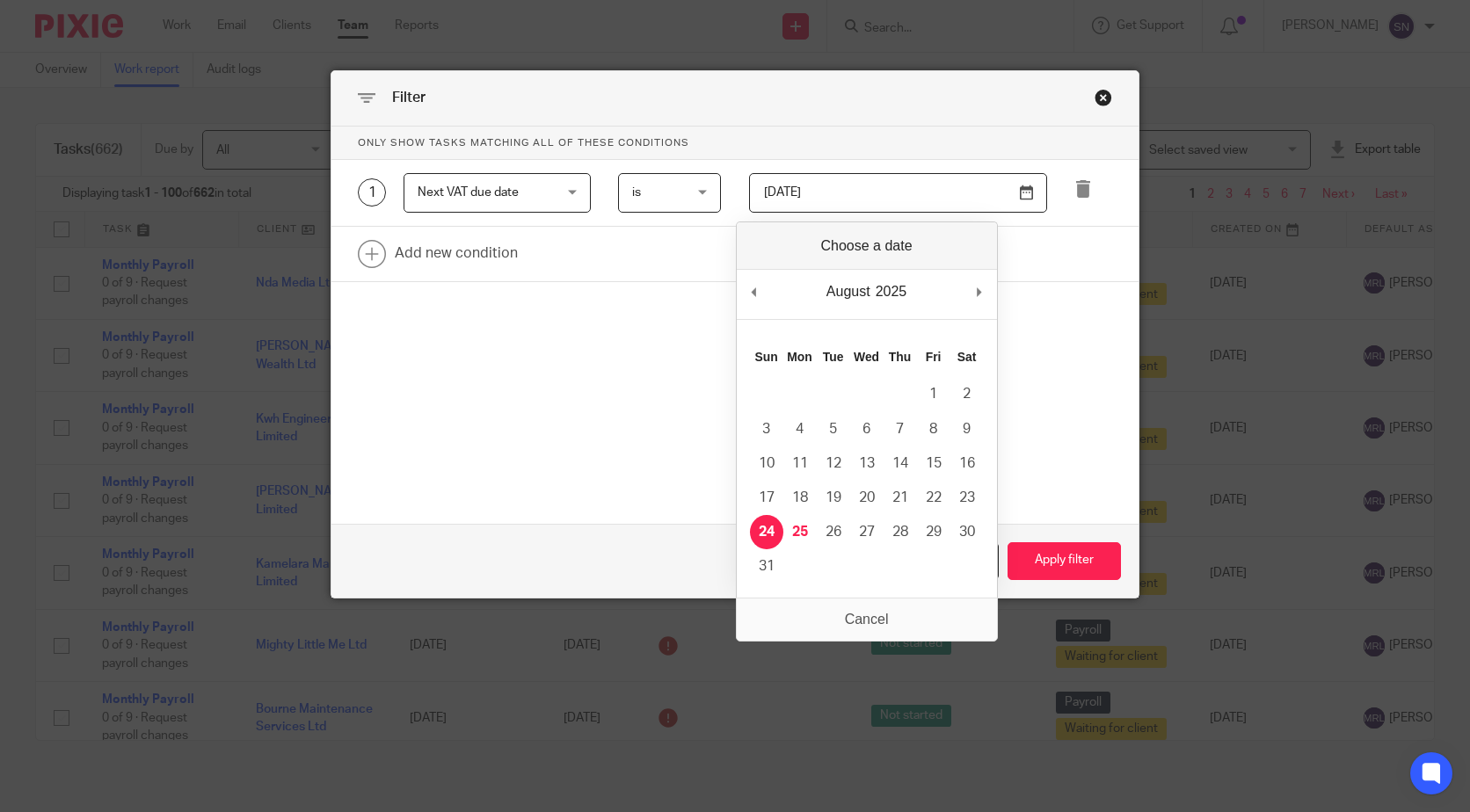
click at [843, 201] on input "2025-08-24" at bounding box center [897, 193] width 298 height 39
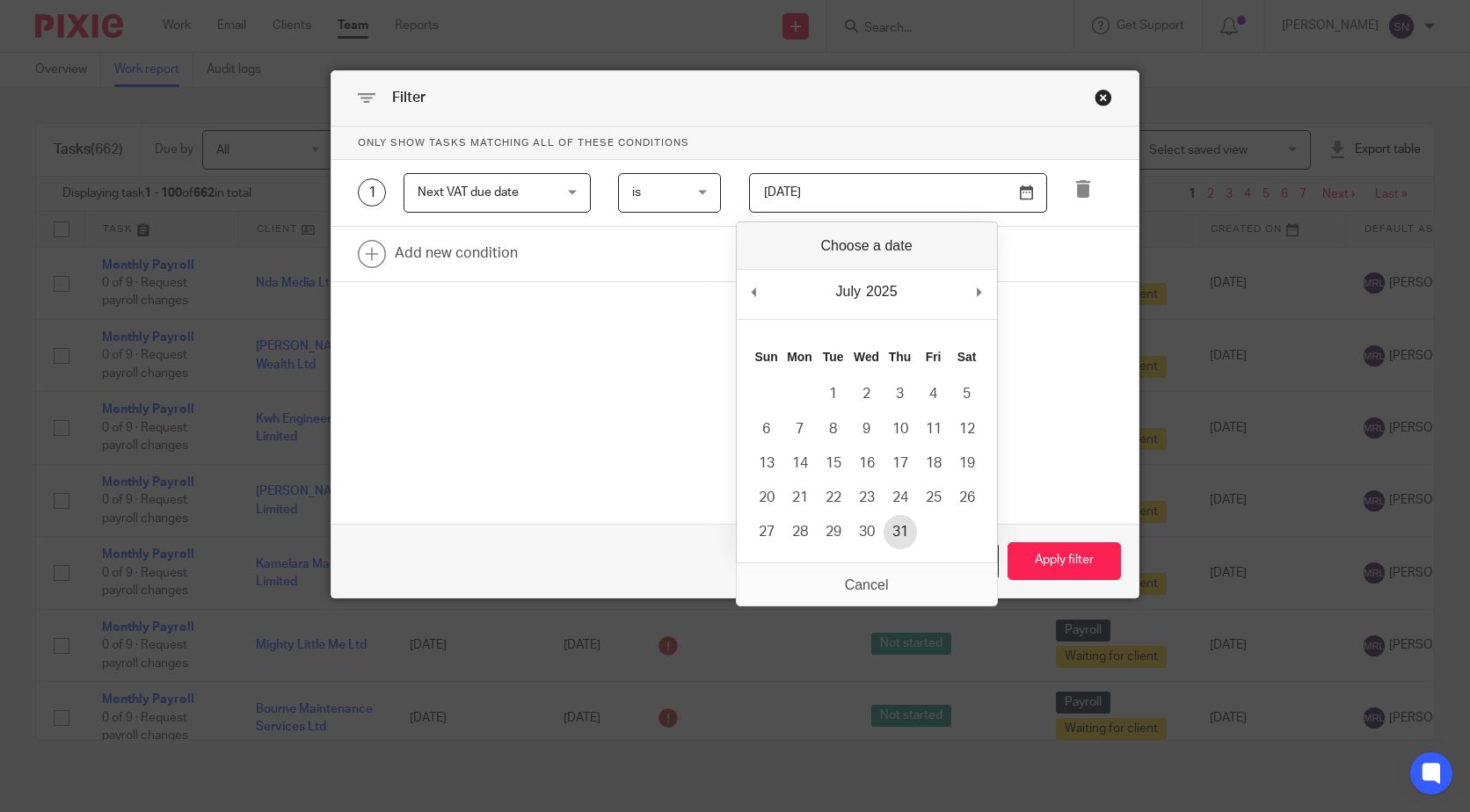
type input "2025-07-31"
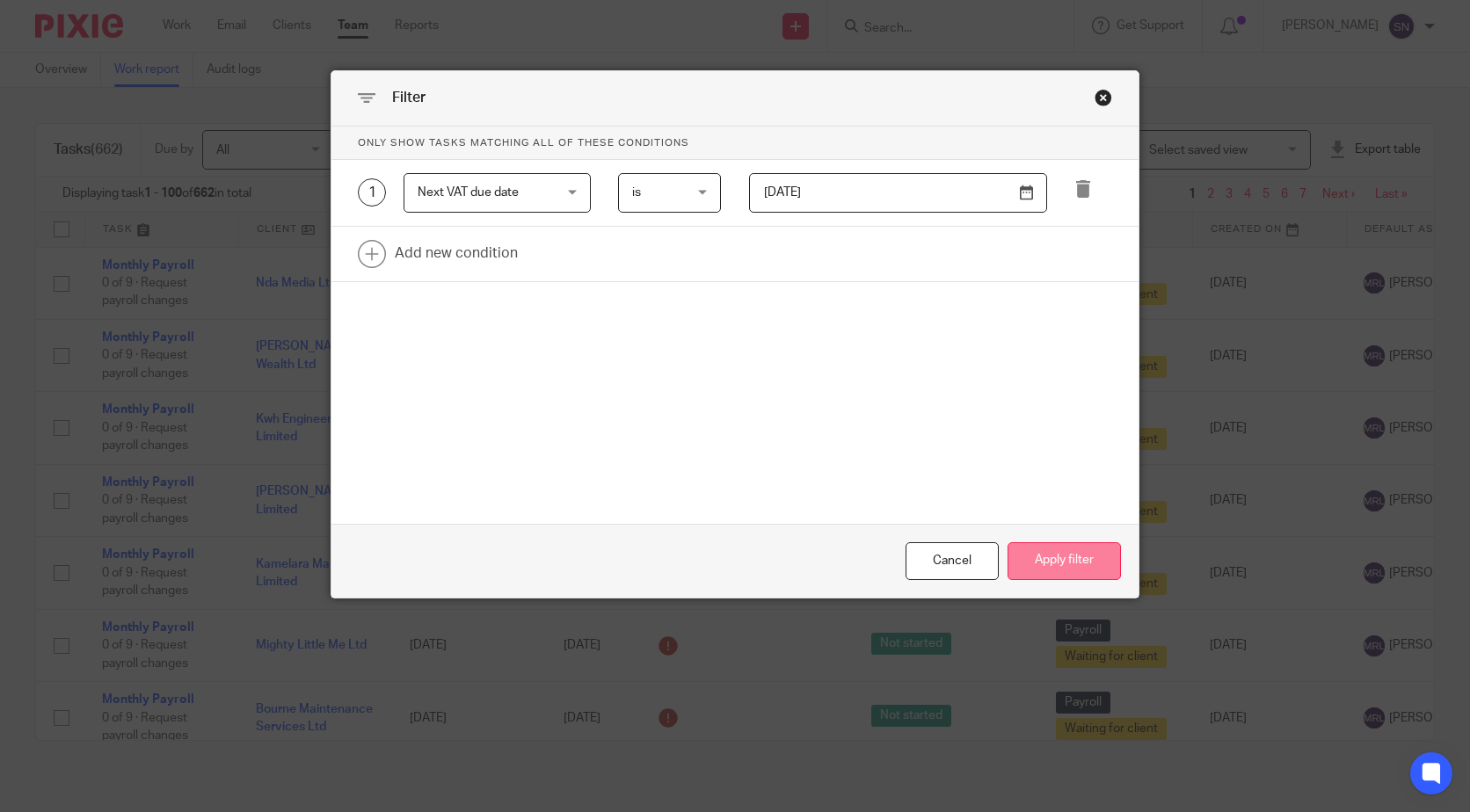
click at [1040, 521] on button "Apply filter" at bounding box center [1064, 561] width 113 height 37
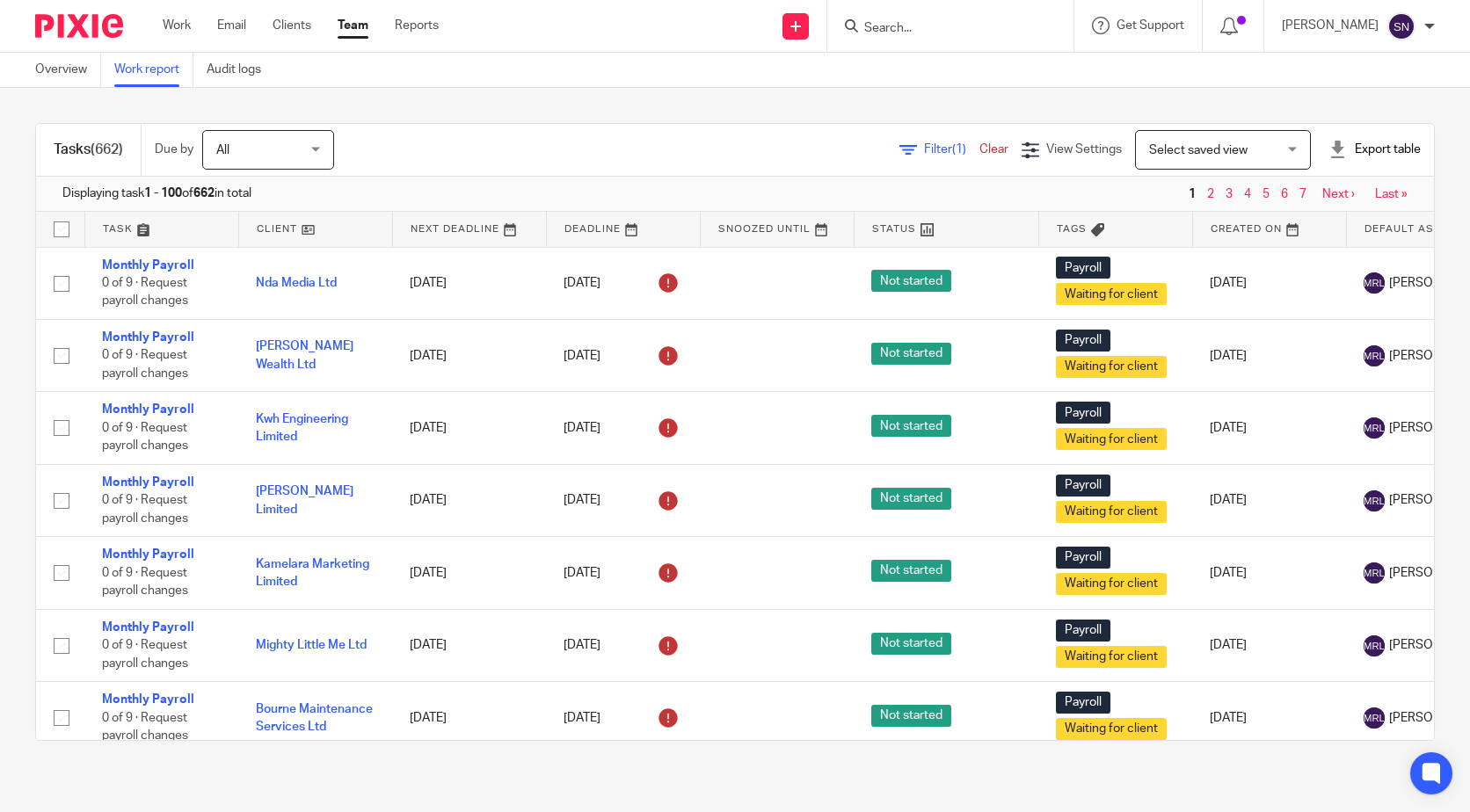
click at [259, 167] on span "All" at bounding box center [263, 149] width 94 height 36
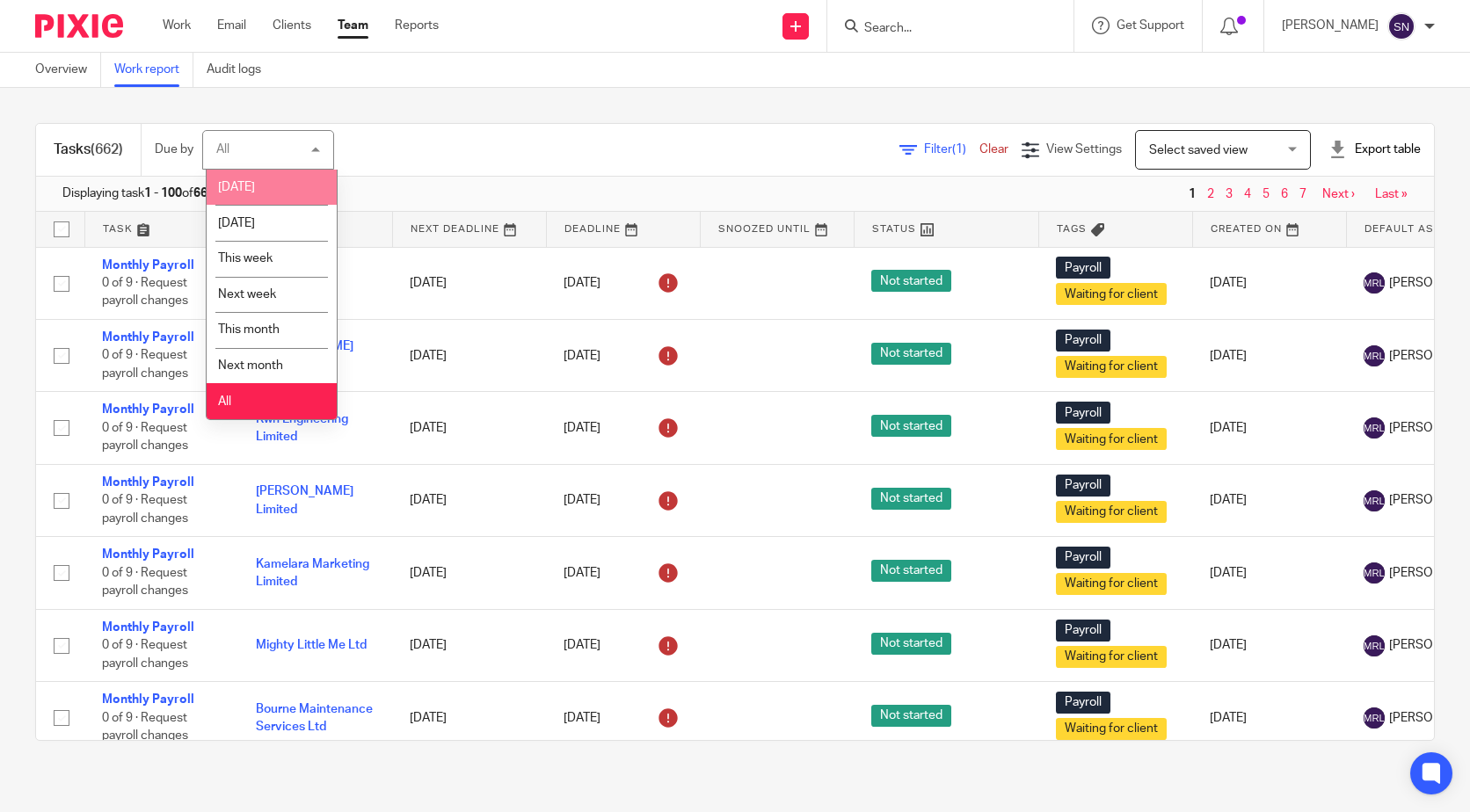
click at [171, 73] on link "Work report" at bounding box center [153, 69] width 80 height 35
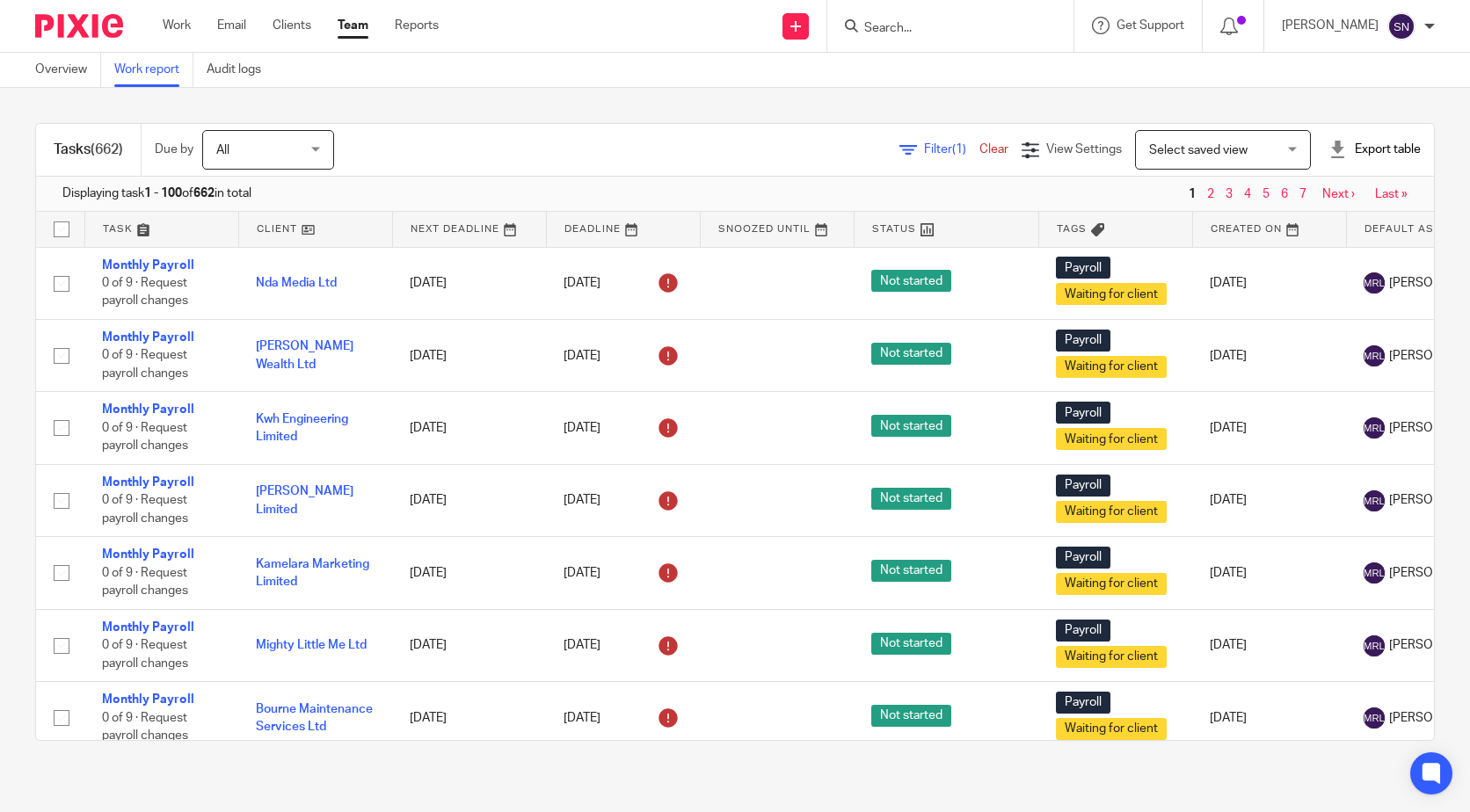
click at [924, 153] on span "Filter (1)" at bounding box center [951, 149] width 55 height 12
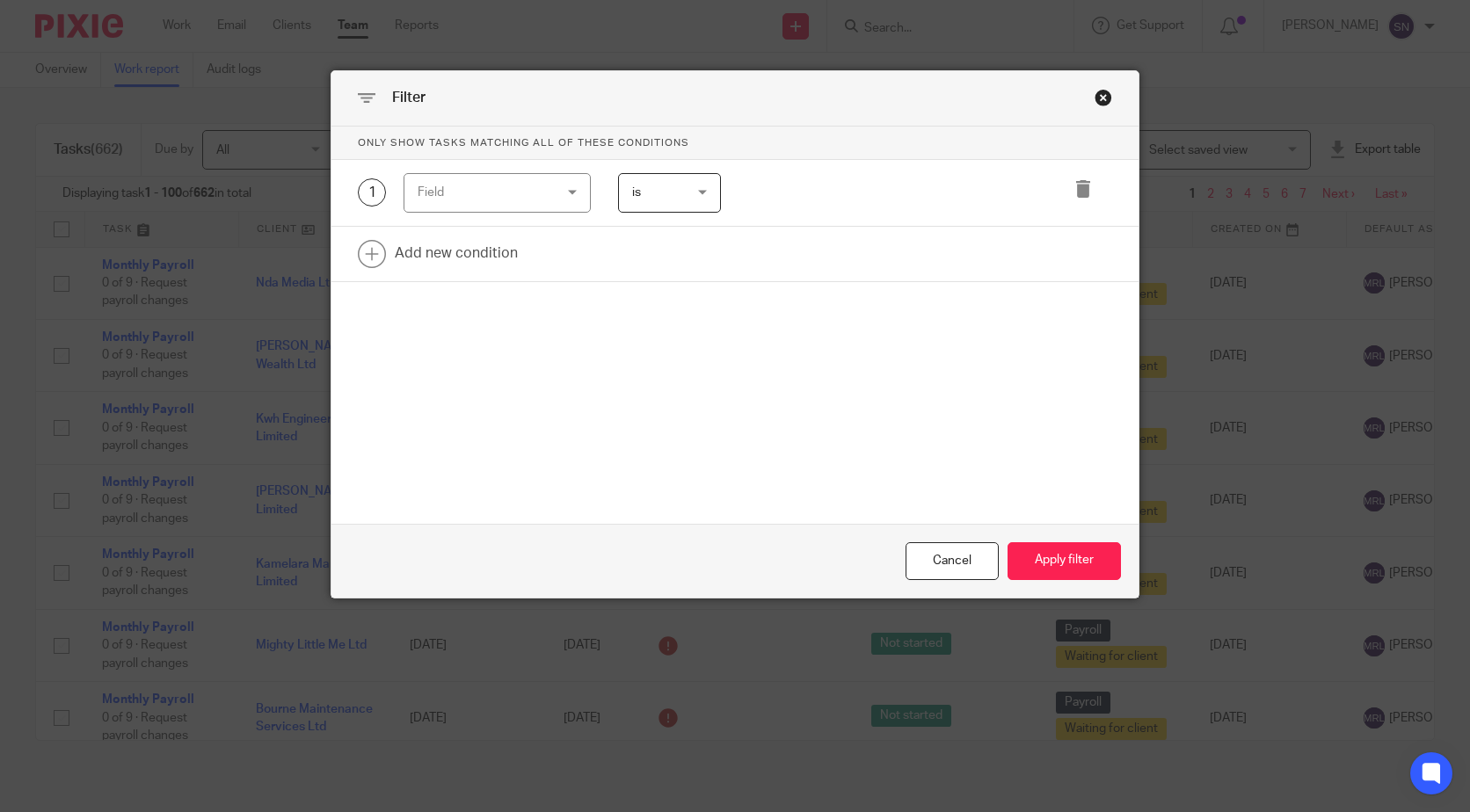
click at [531, 192] on div "Field" at bounding box center [487, 192] width 138 height 36
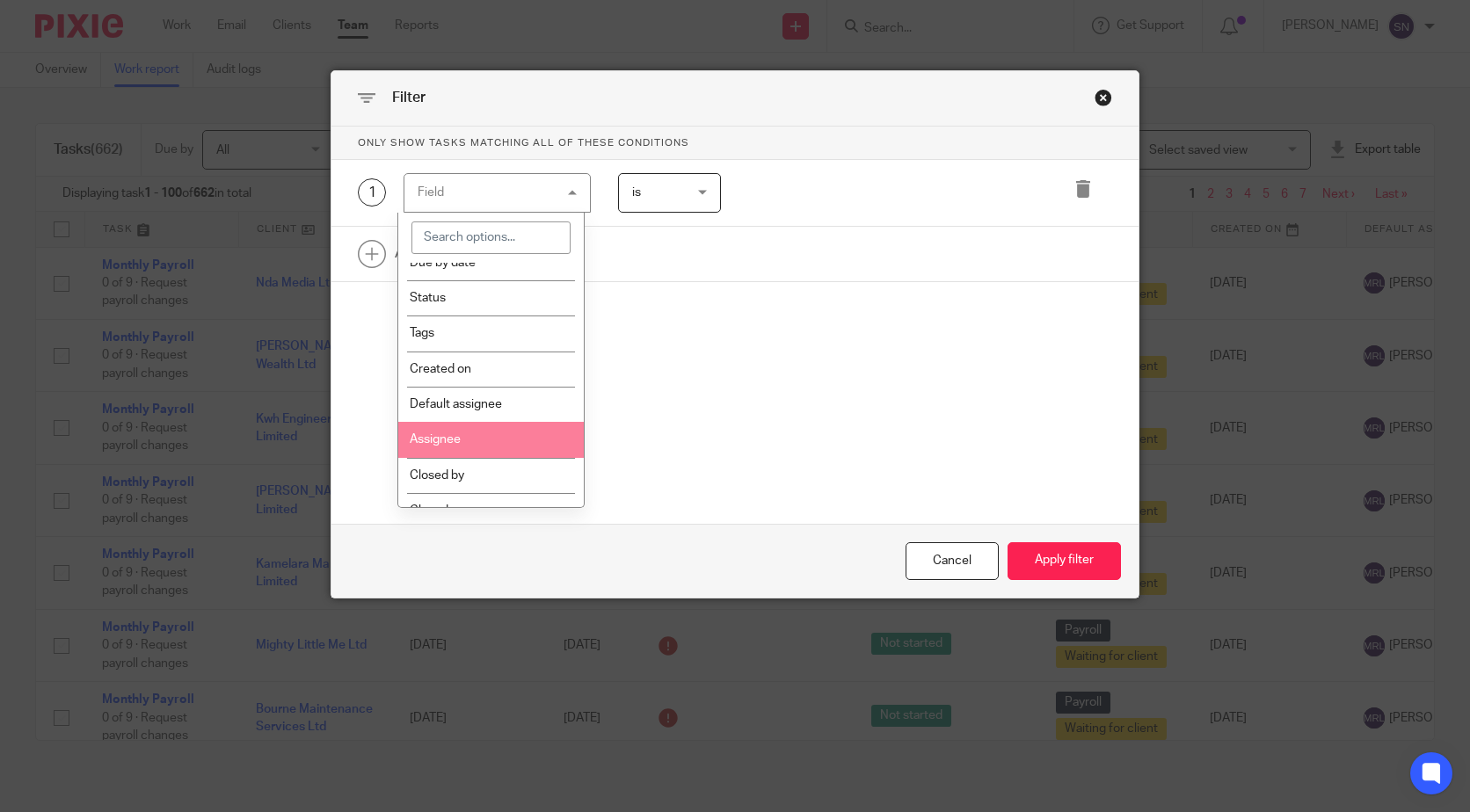
scroll to position [88, 0]
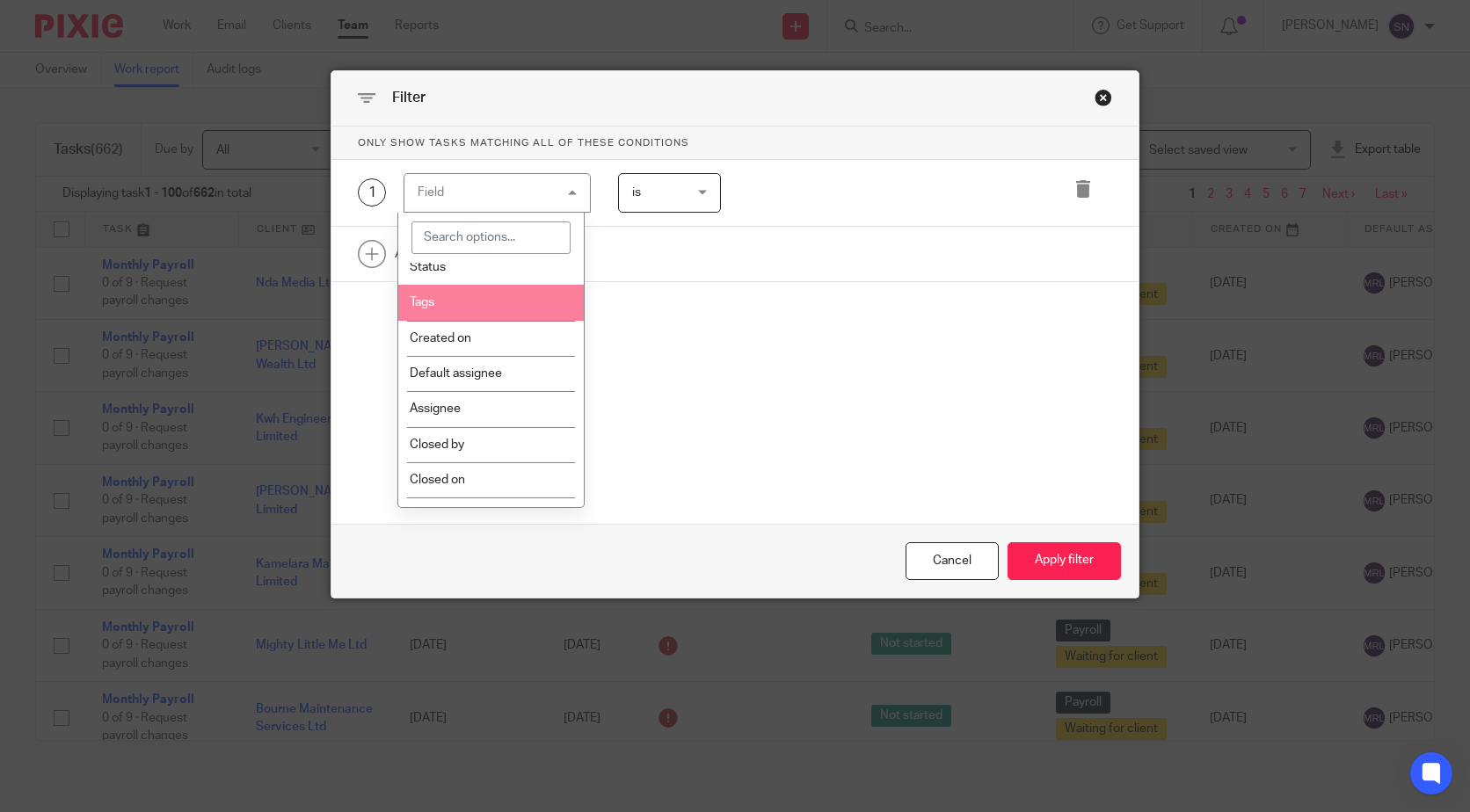
click at [493, 303] on li "Tags" at bounding box center [491, 302] width 185 height 36
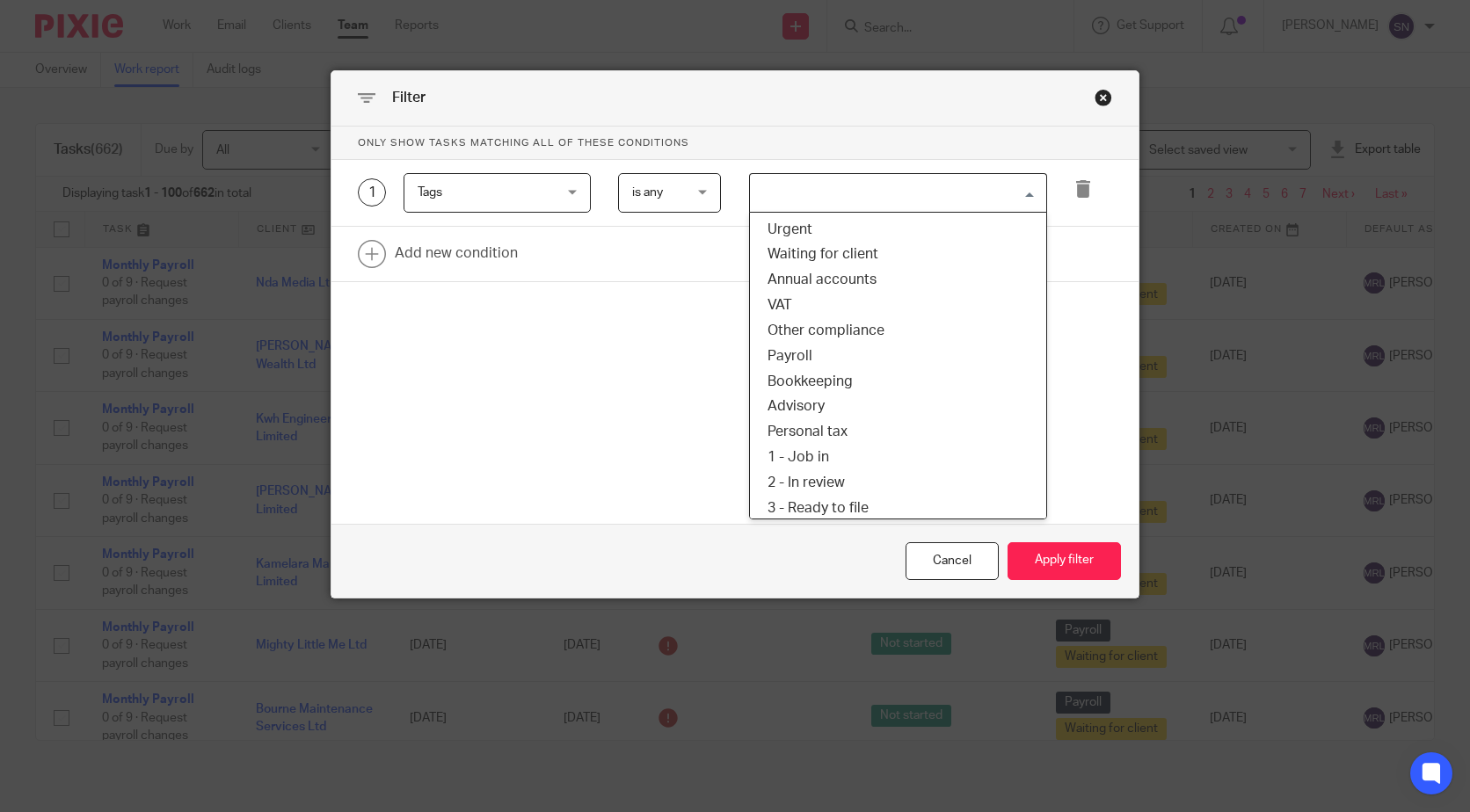
click at [828, 181] on input "Search for option" at bounding box center [894, 193] width 284 height 31
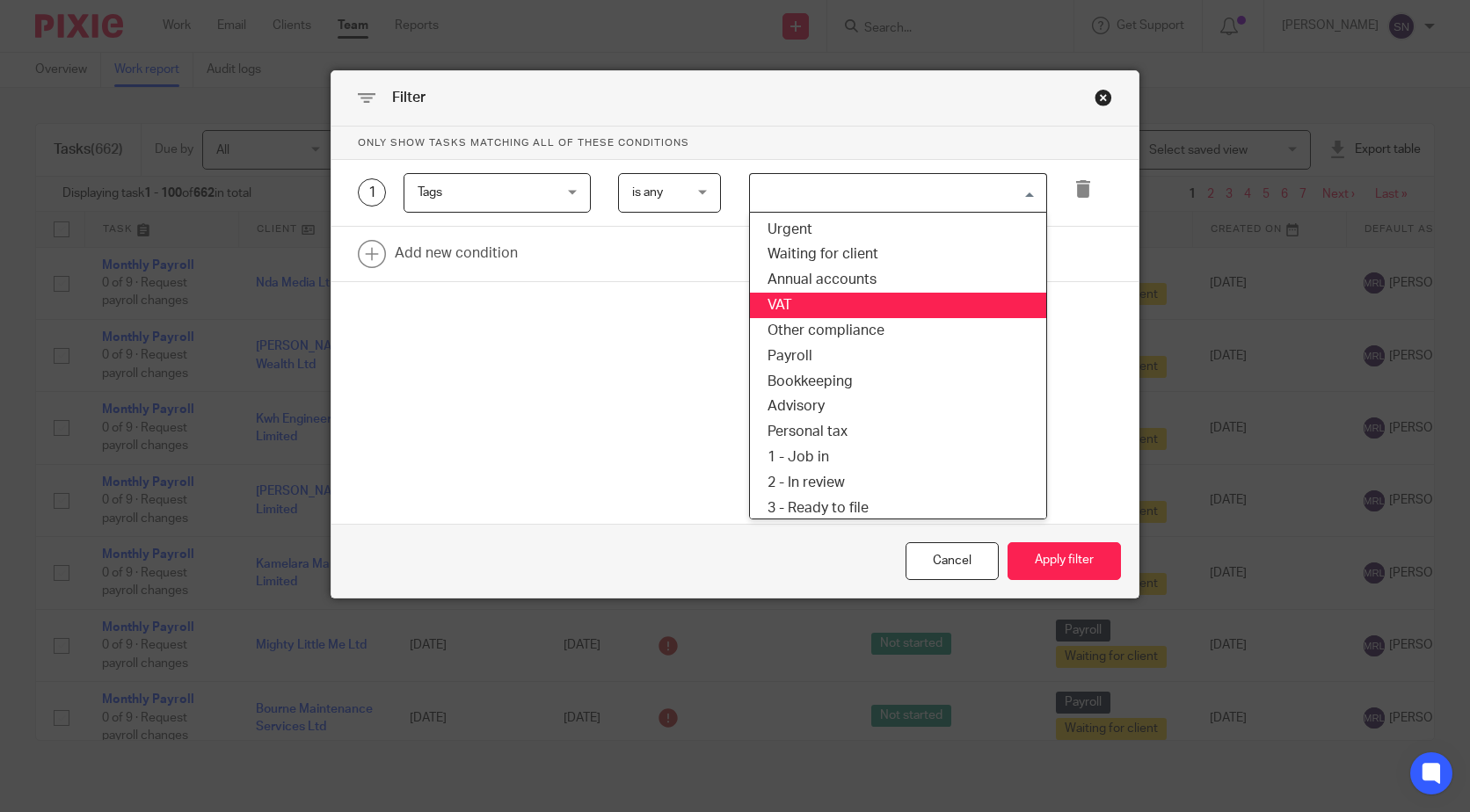
click at [812, 308] on li "VAT" at bounding box center [897, 305] width 297 height 25
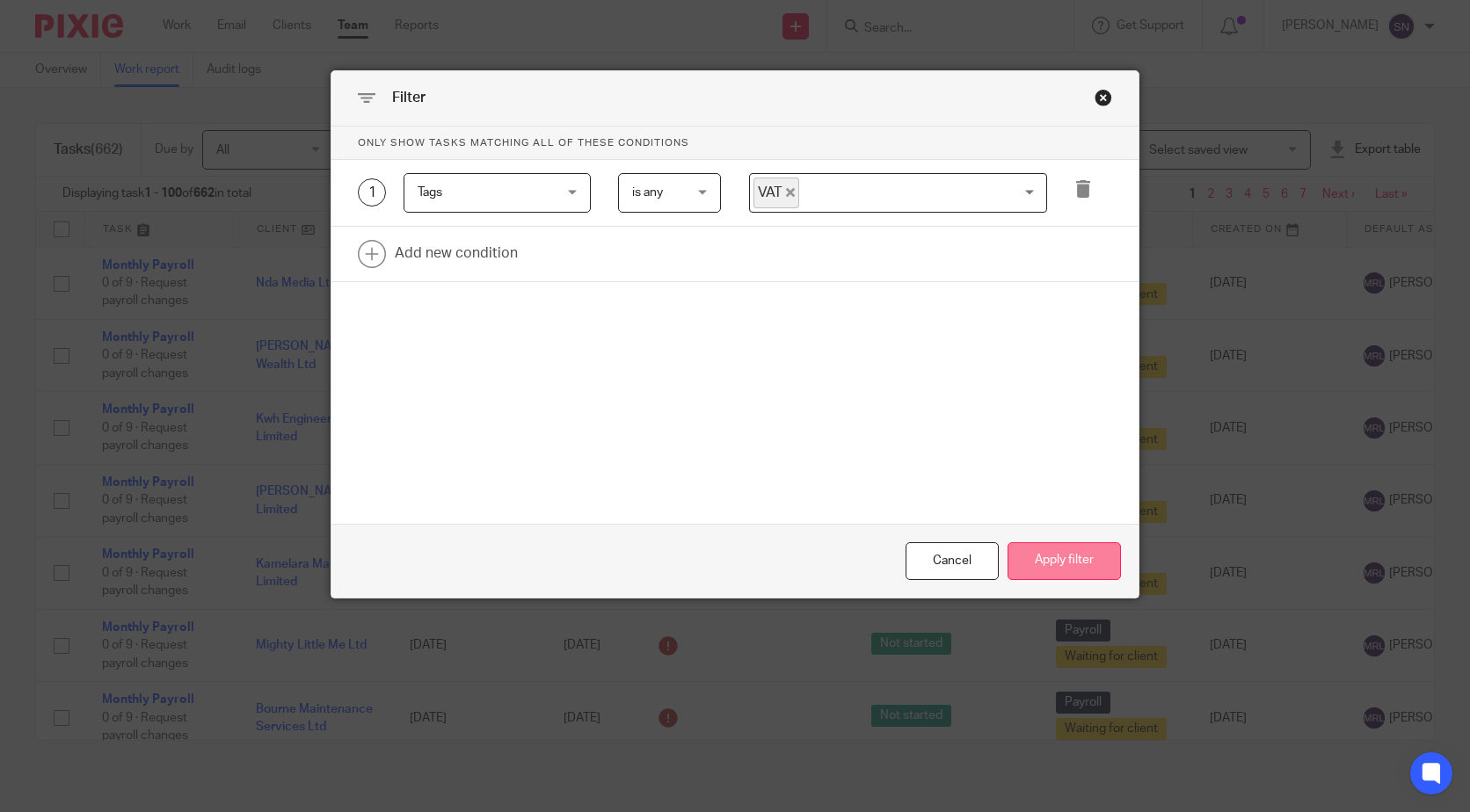
click at [1055, 544] on button "Apply filter" at bounding box center [1064, 561] width 113 height 37
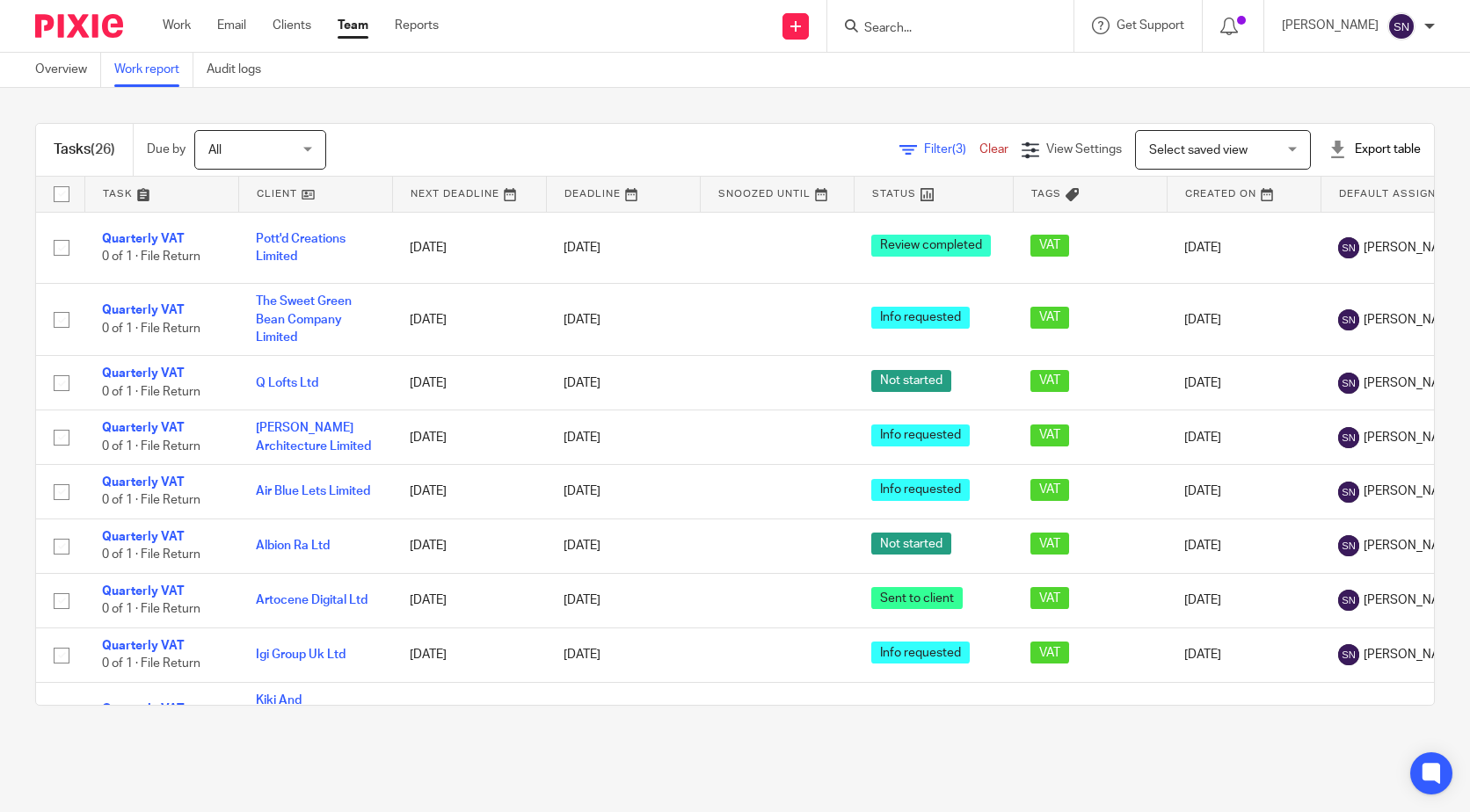
click at [927, 140] on div "Filter (3) Clear" at bounding box center [960, 150] width 123 height 19
click at [924, 146] on span "Filter (3)" at bounding box center [951, 149] width 55 height 12
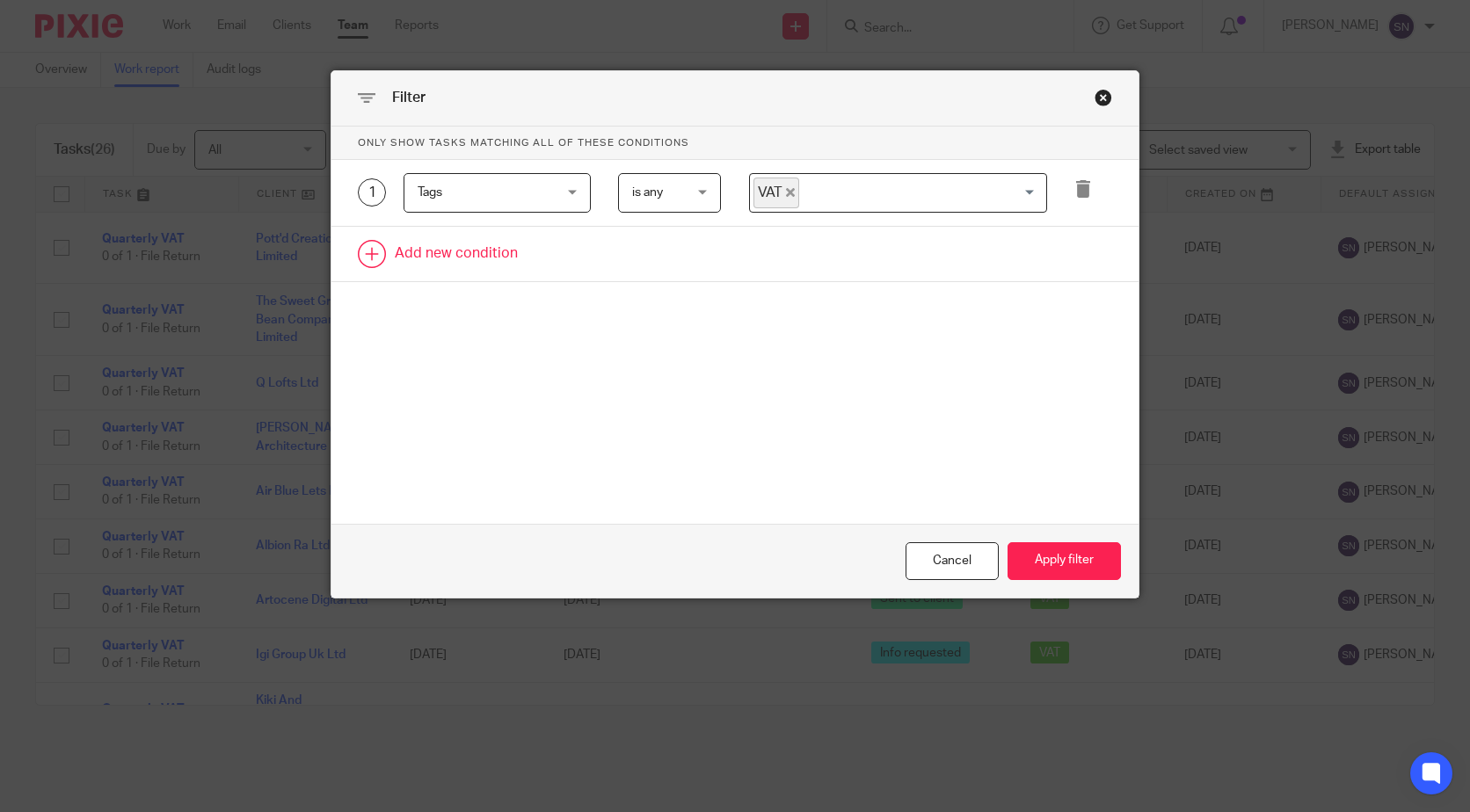
click at [449, 246] on link at bounding box center [735, 254] width 807 height 54
click at [532, 244] on div "Field" at bounding box center [487, 258] width 138 height 36
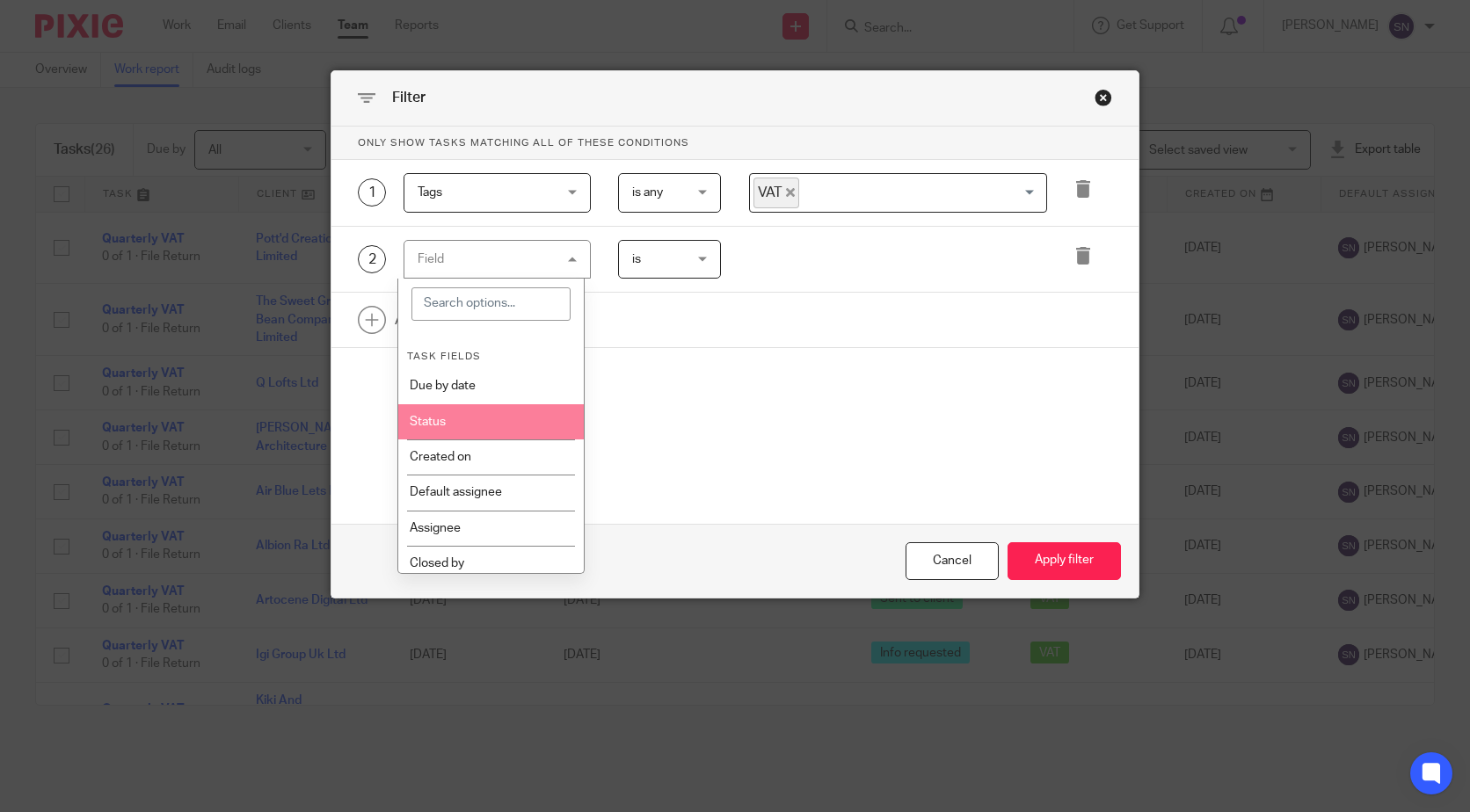
click at [462, 424] on li "Status" at bounding box center [491, 422] width 185 height 36
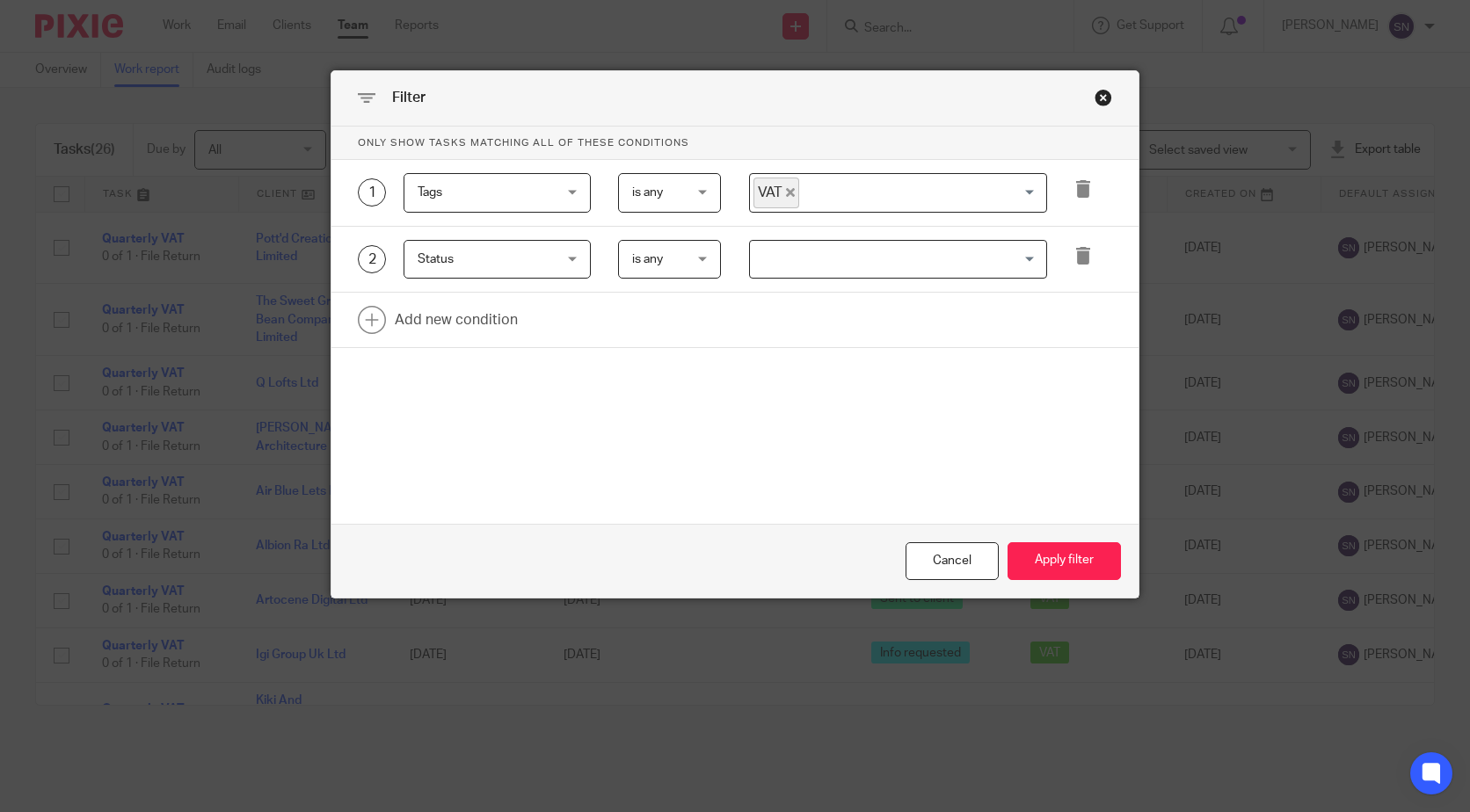
click at [770, 234] on div "2 Status Status Task fields Due by date Status Created on Default assignee [GEO…" at bounding box center [735, 259] width 807 height 66
click at [780, 255] on input "Search for option" at bounding box center [894, 259] width 284 height 31
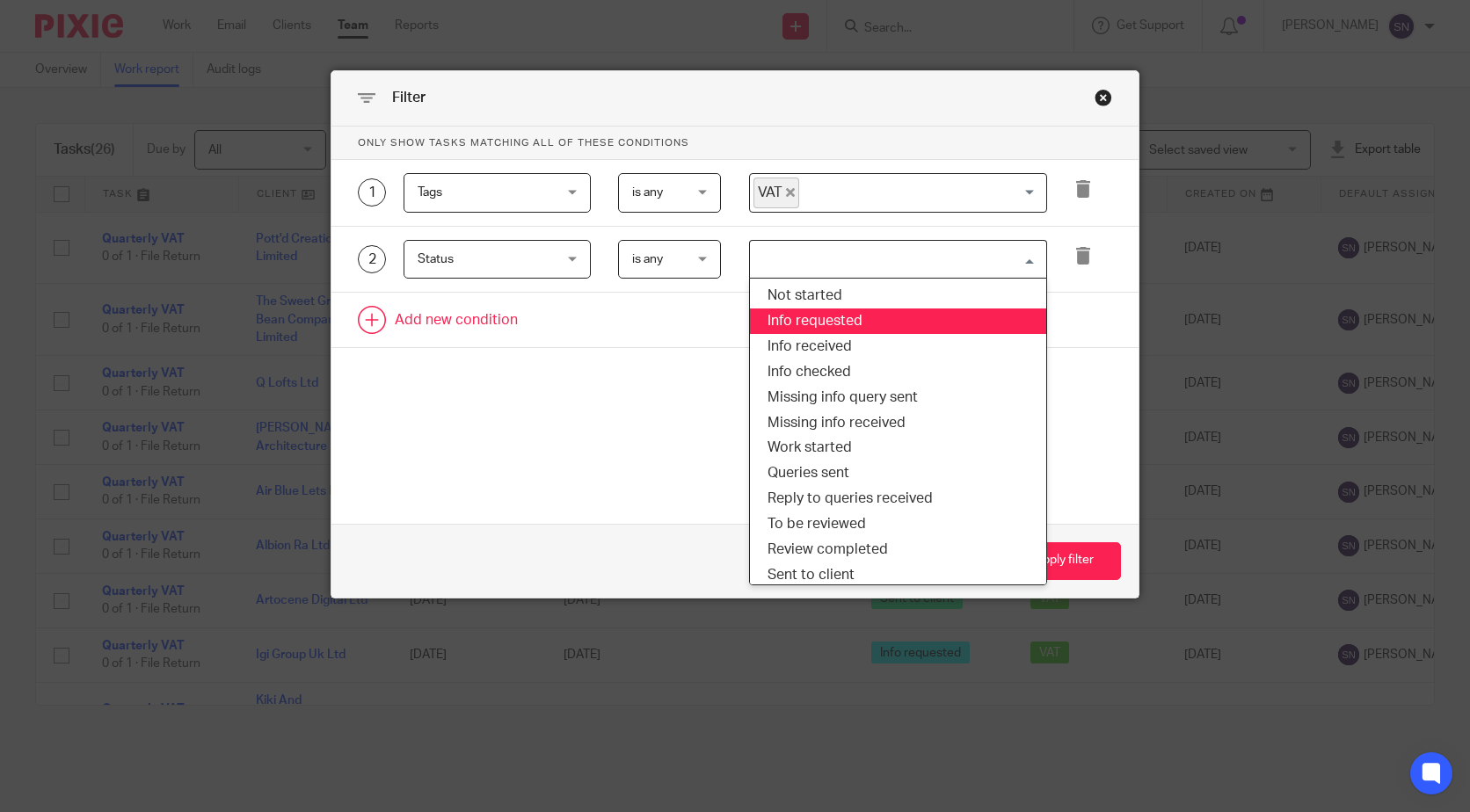
click at [836, 314] on li "Info requested" at bounding box center [897, 321] width 297 height 25
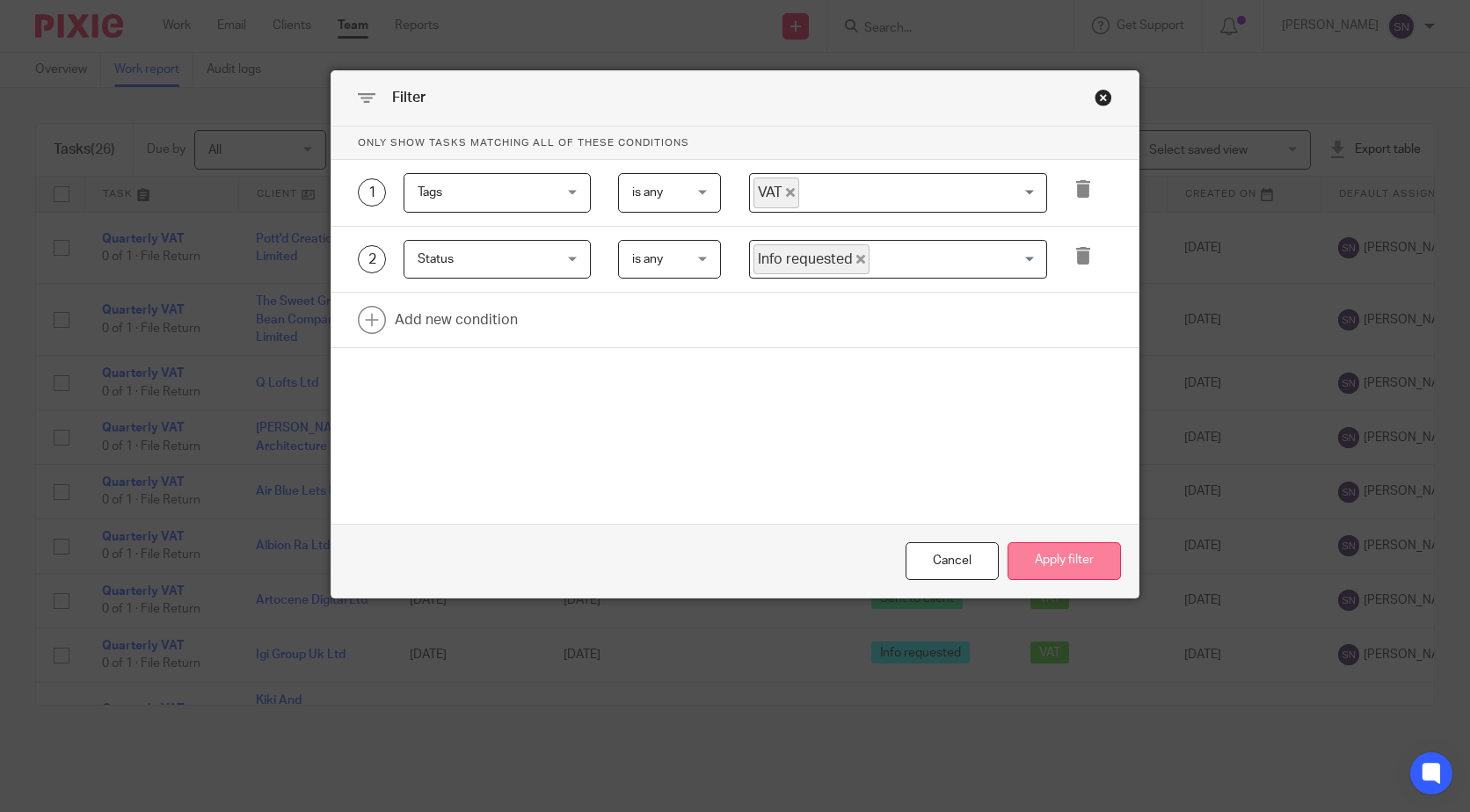
click at [1032, 578] on button "Apply filter" at bounding box center [1064, 561] width 113 height 37
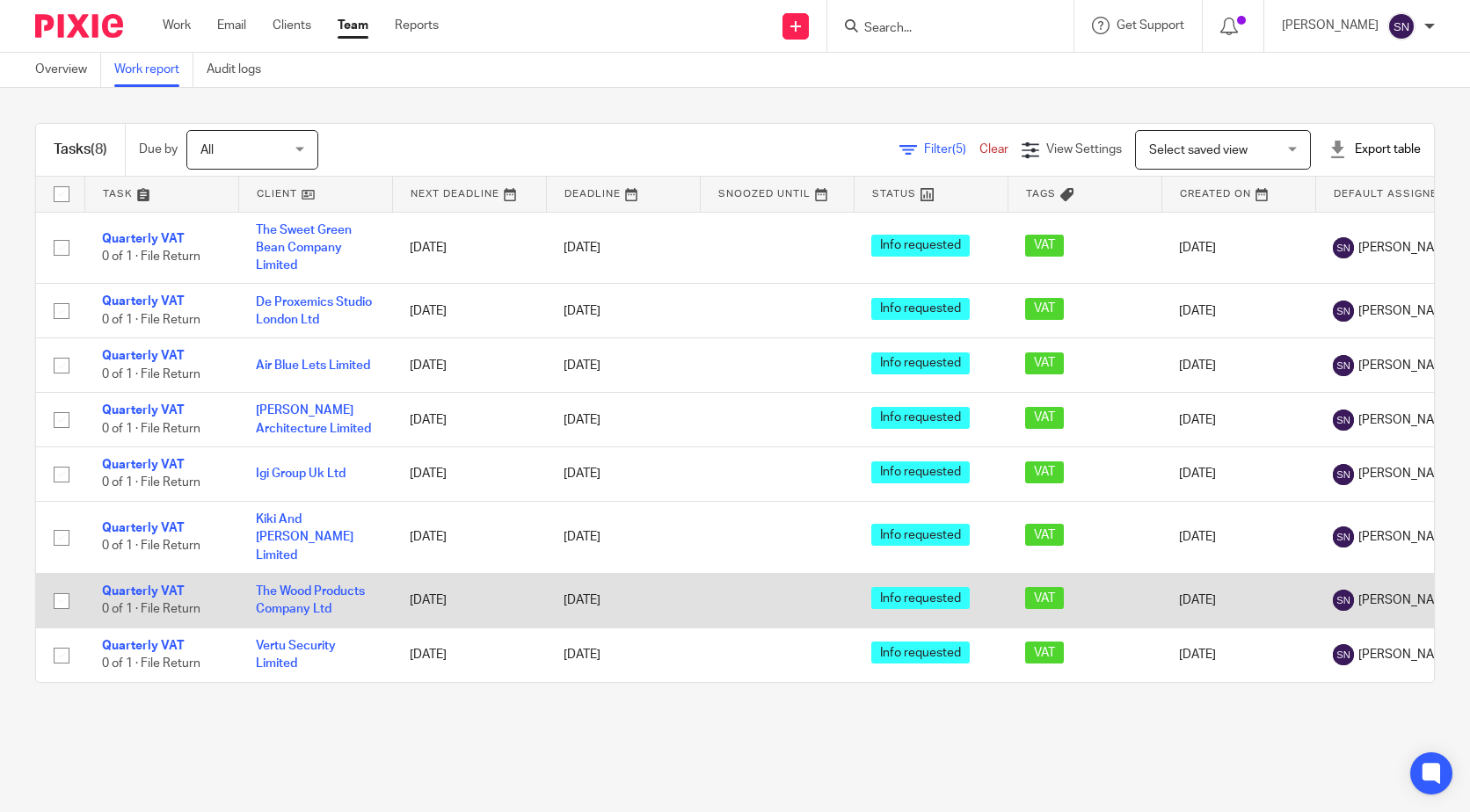
click at [307, 584] on td "The Wood Products Company Ltd" at bounding box center [315, 601] width 153 height 54
click at [284, 586] on link "The Wood Products Company Ltd" at bounding box center [310, 601] width 109 height 30
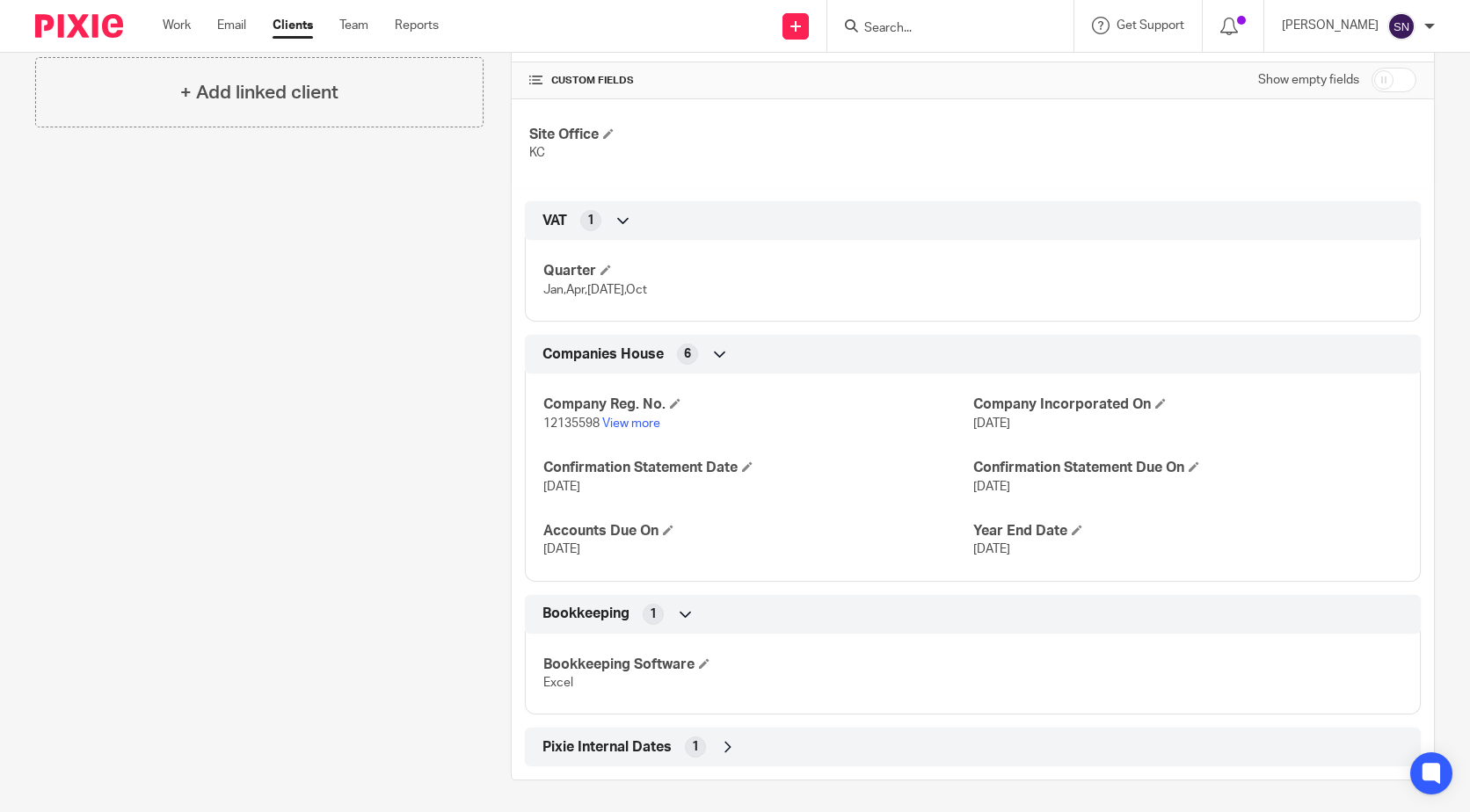
scroll to position [397, 0]
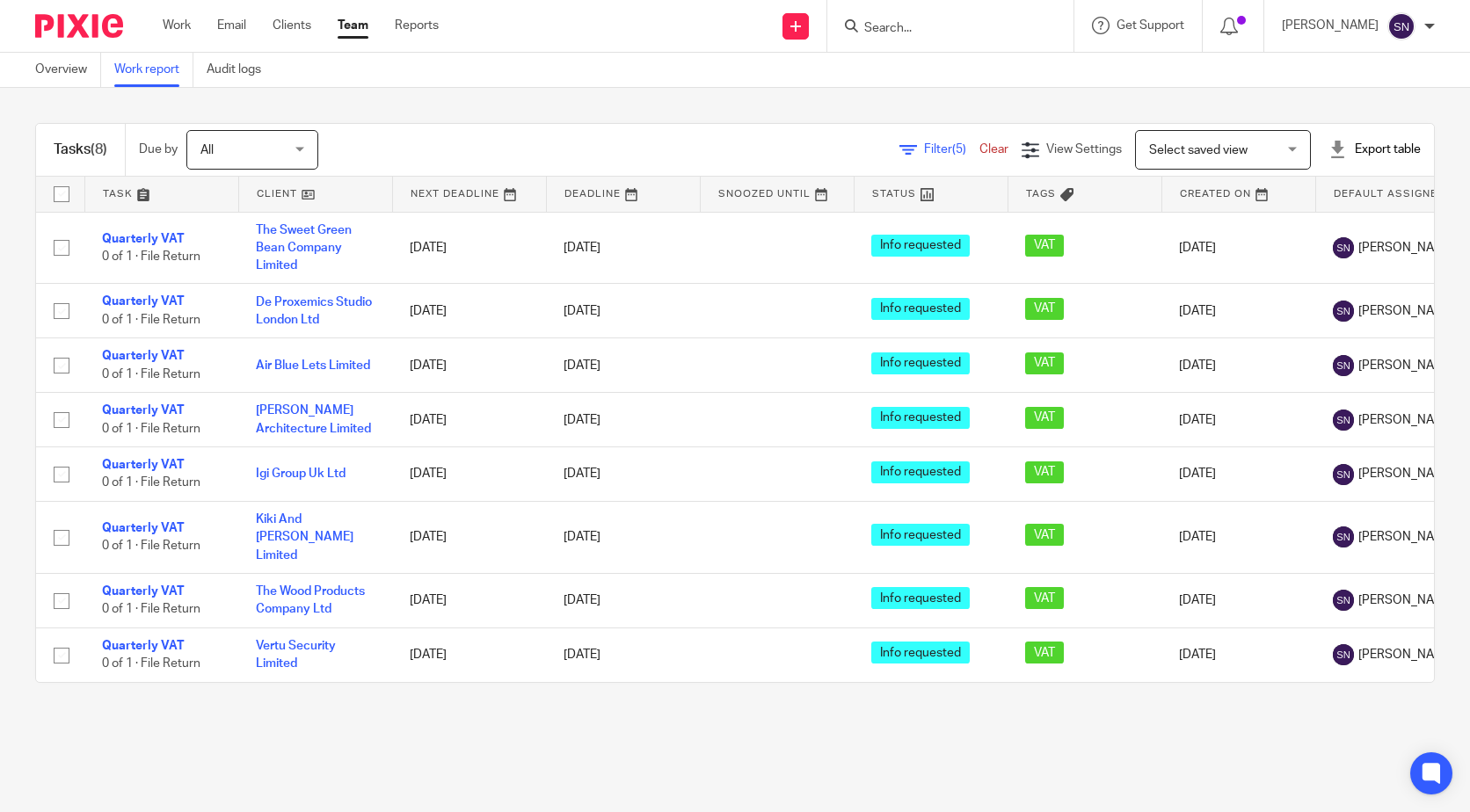
click at [924, 152] on span "Filter (5)" at bounding box center [951, 149] width 55 height 12
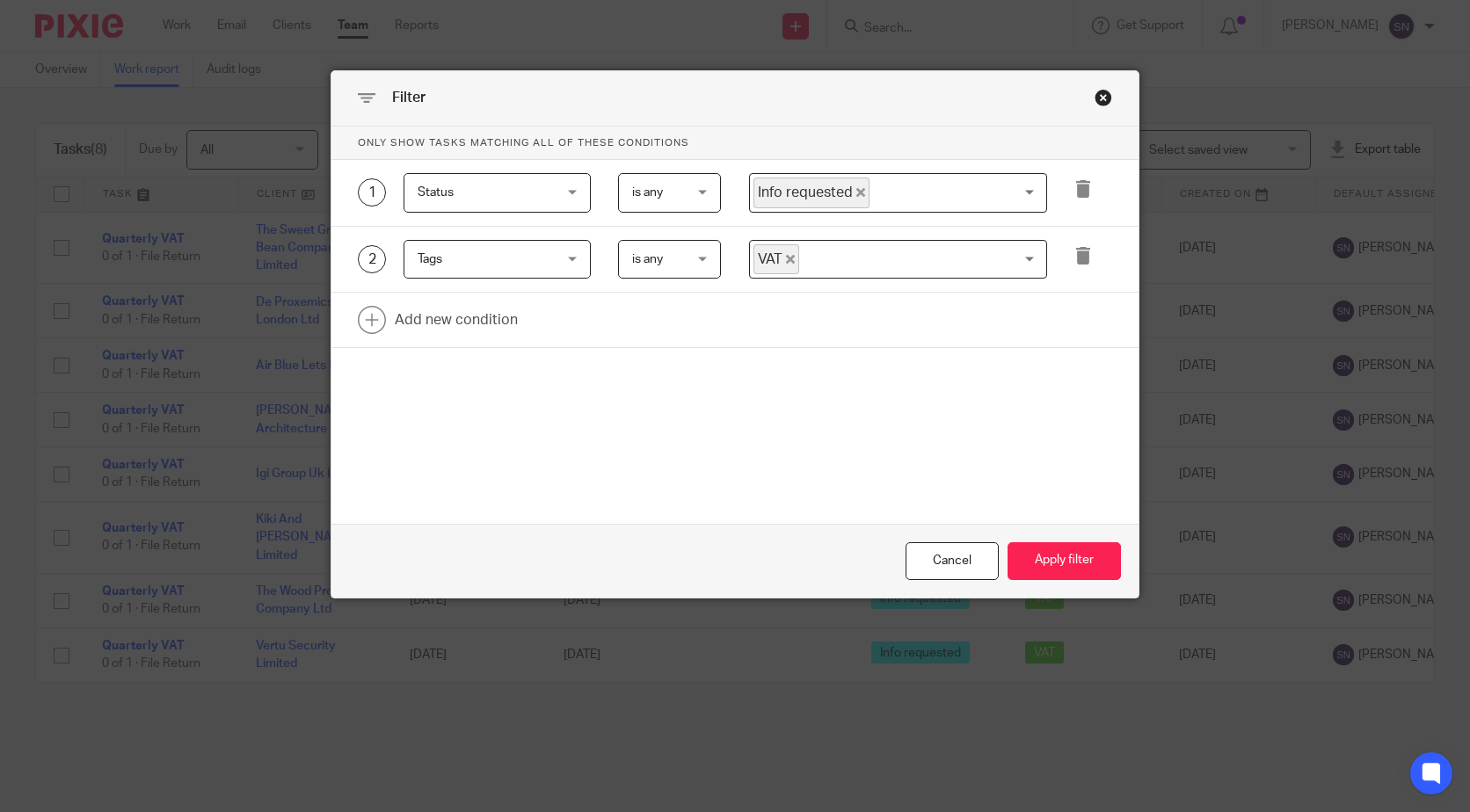
click at [1023, 187] on input "Search for option" at bounding box center [953, 193] width 166 height 31
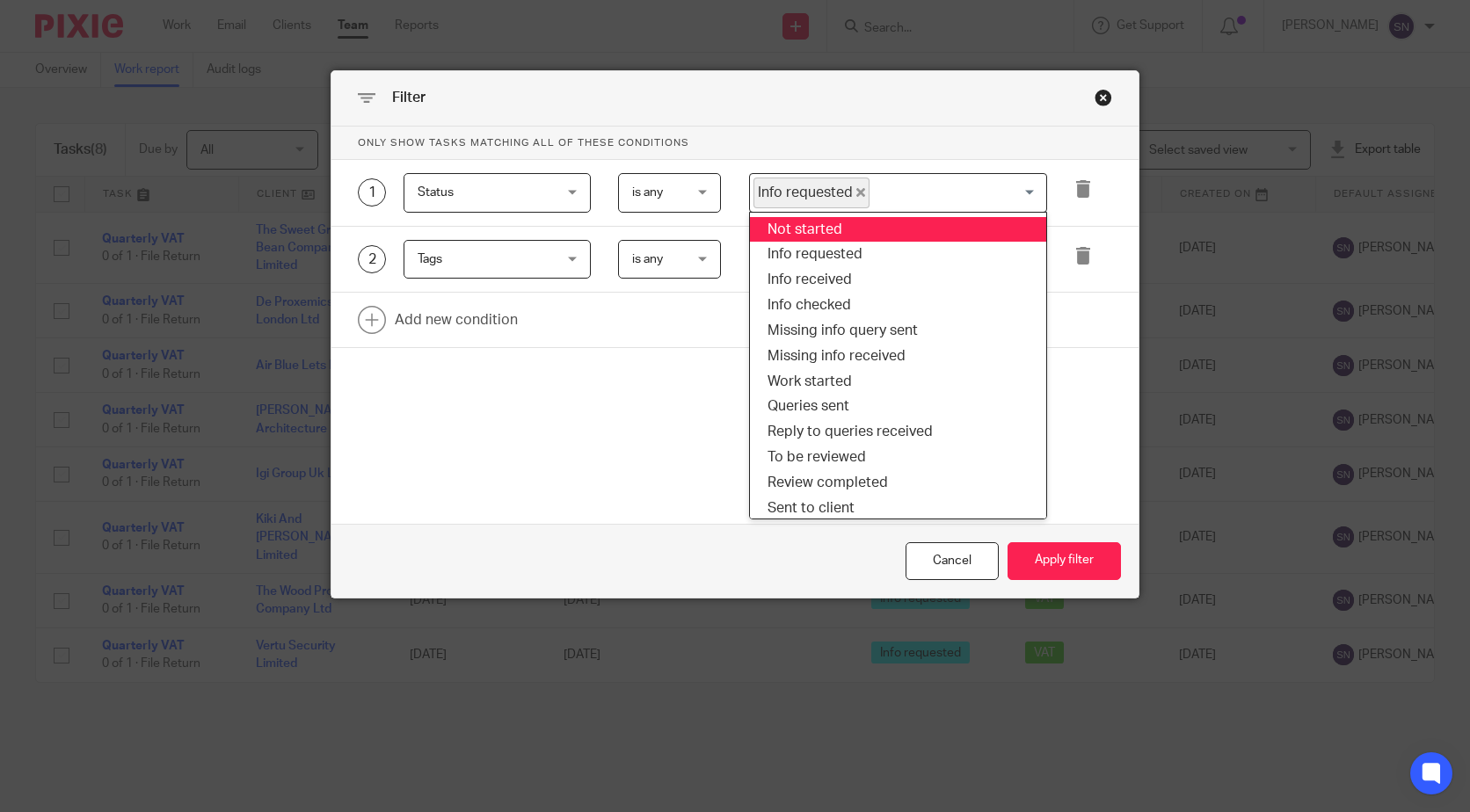
click at [856, 196] on span "Info requested" at bounding box center [811, 193] width 116 height 31
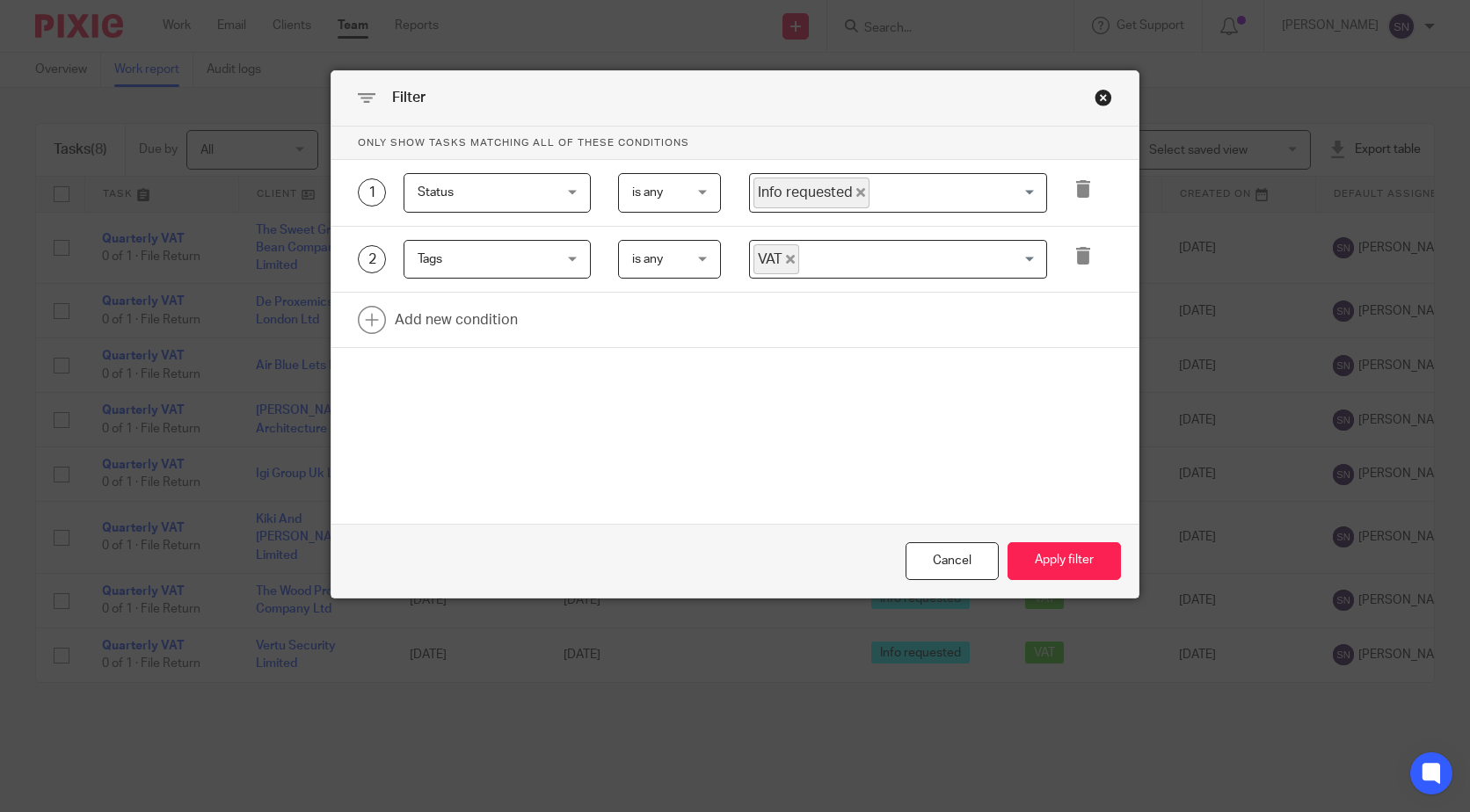
click at [856, 194] on icon "Deselect Info requested" at bounding box center [860, 192] width 8 height 8
click at [851, 194] on input "Search for option" at bounding box center [894, 193] width 284 height 31
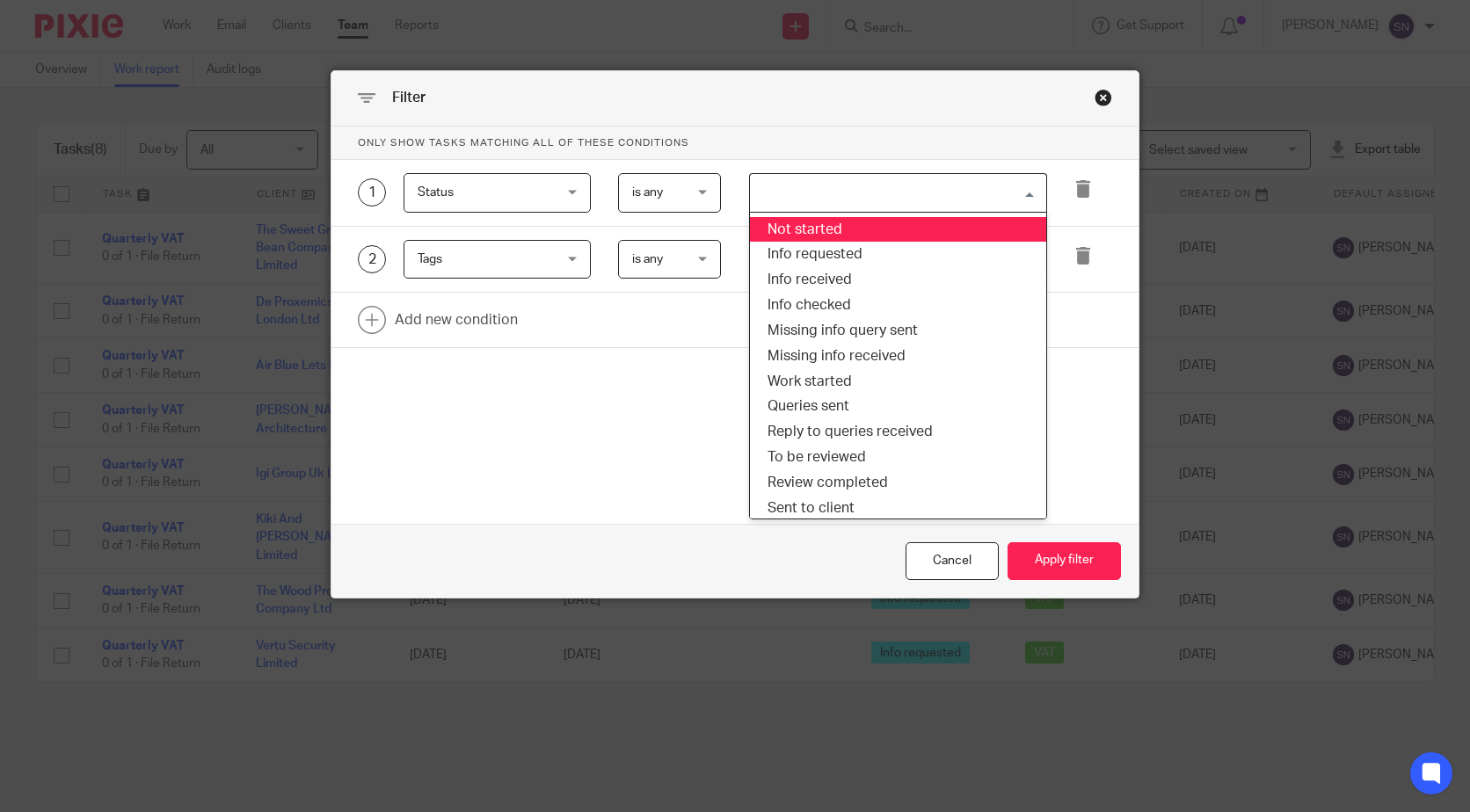
click at [824, 237] on li "Not started" at bounding box center [897, 229] width 297 height 25
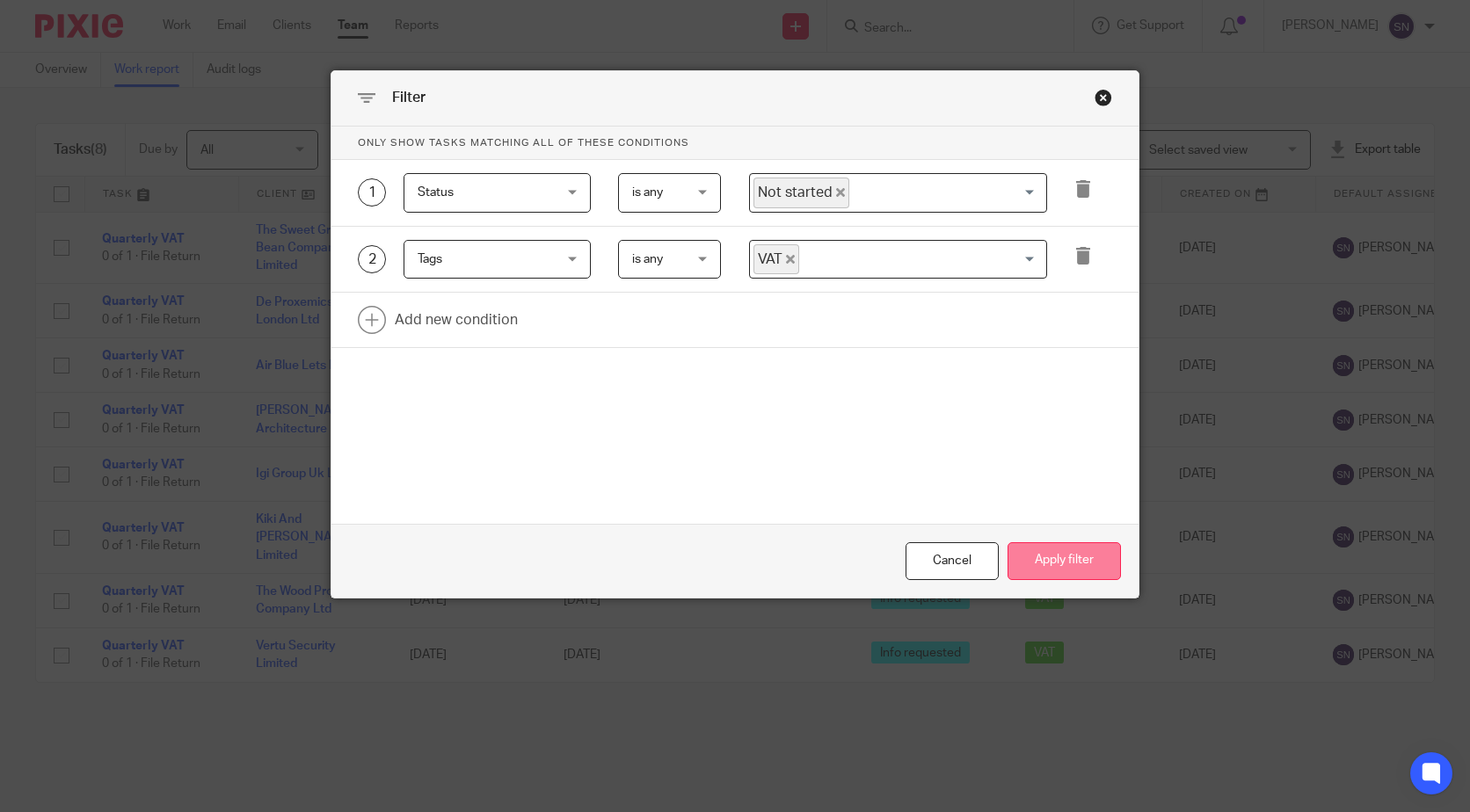
click at [1071, 565] on button "Apply filter" at bounding box center [1064, 561] width 113 height 37
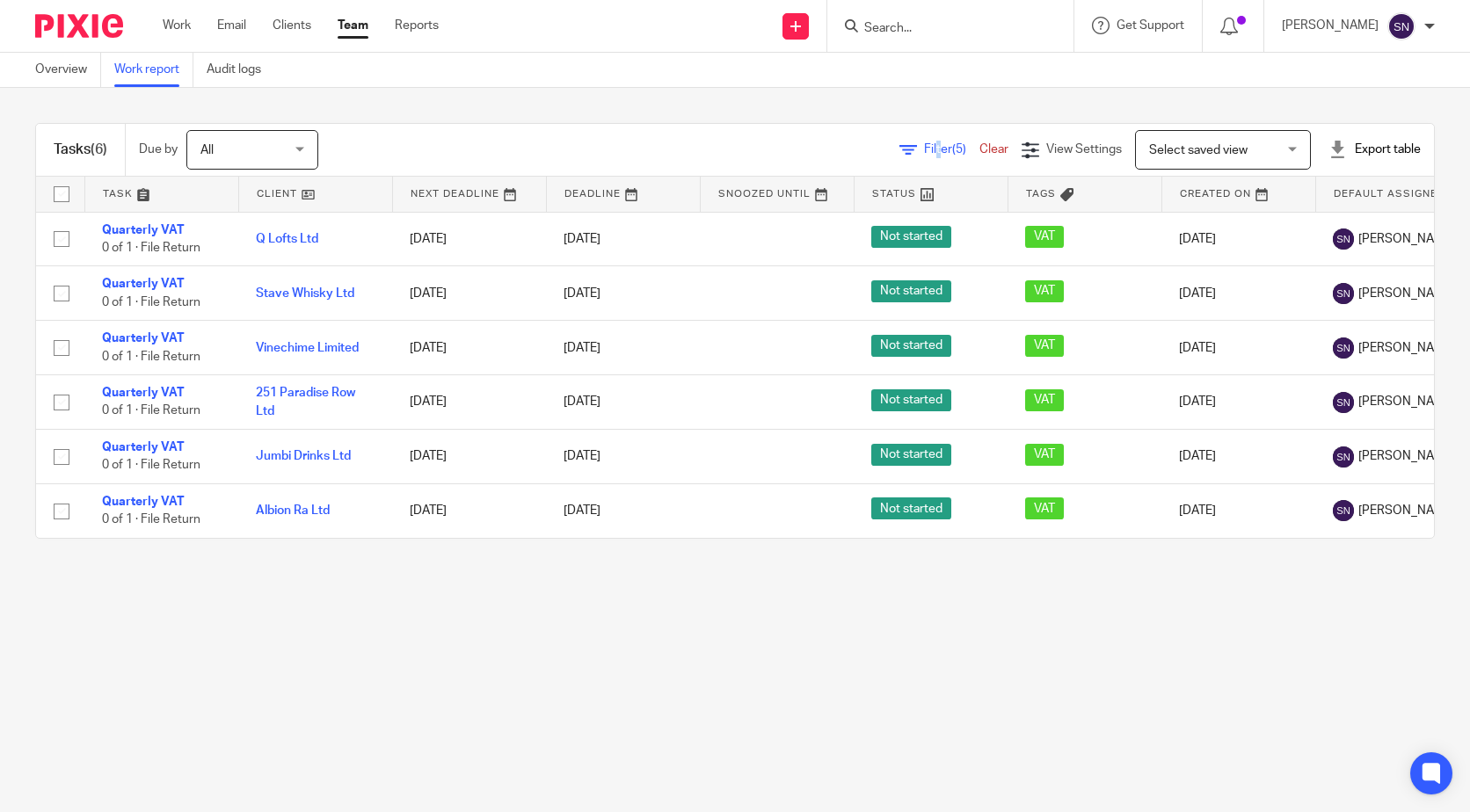
click at [924, 147] on span "Filter (5)" at bounding box center [951, 149] width 55 height 12
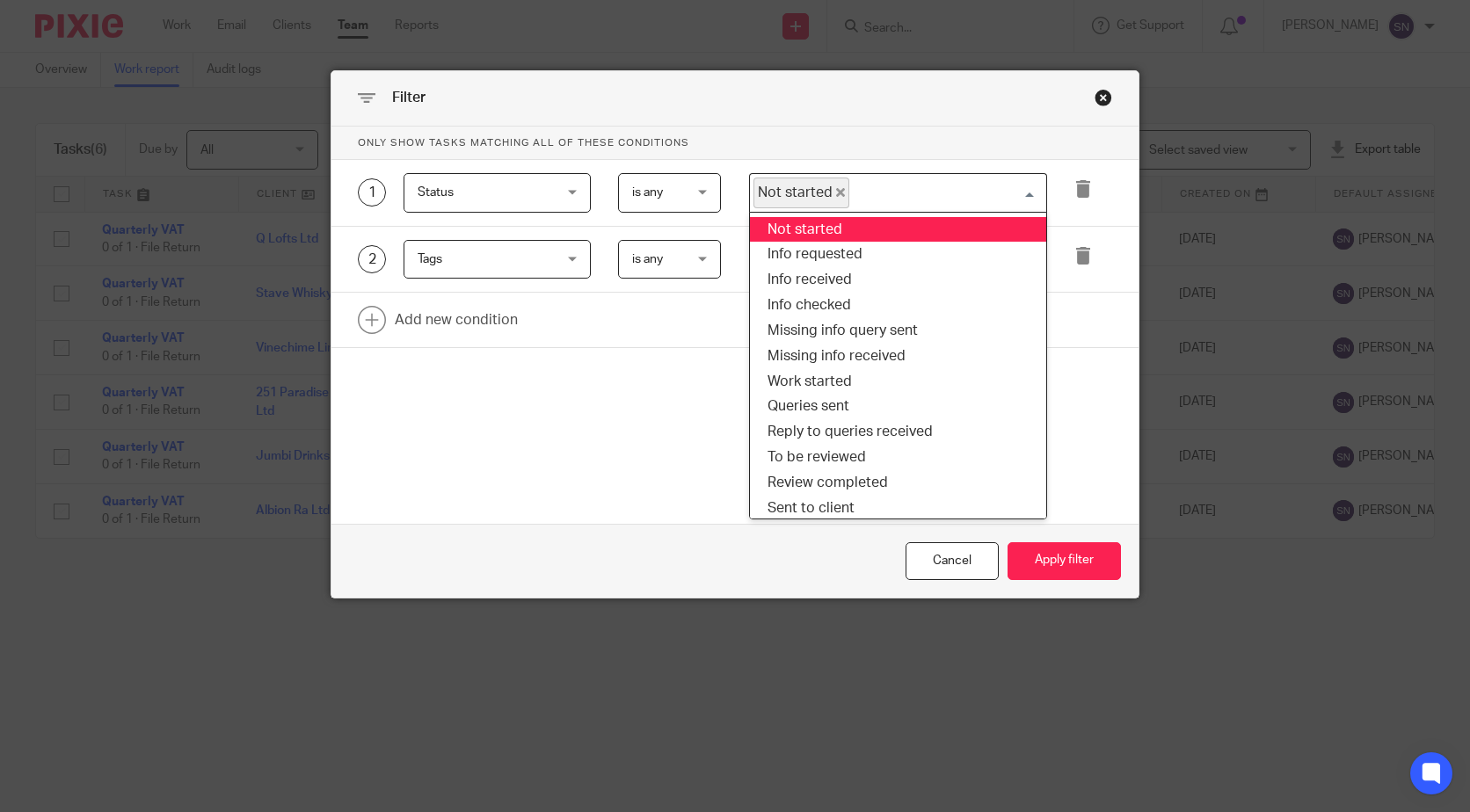
drag, startPoint x: 909, startPoint y: 147, endPoint x: 1018, endPoint y: 191, distance: 117.5
click at [1018, 191] on input "Search for option" at bounding box center [943, 193] width 185 height 31
click at [836, 192] on span "Not started" at bounding box center [801, 193] width 95 height 31
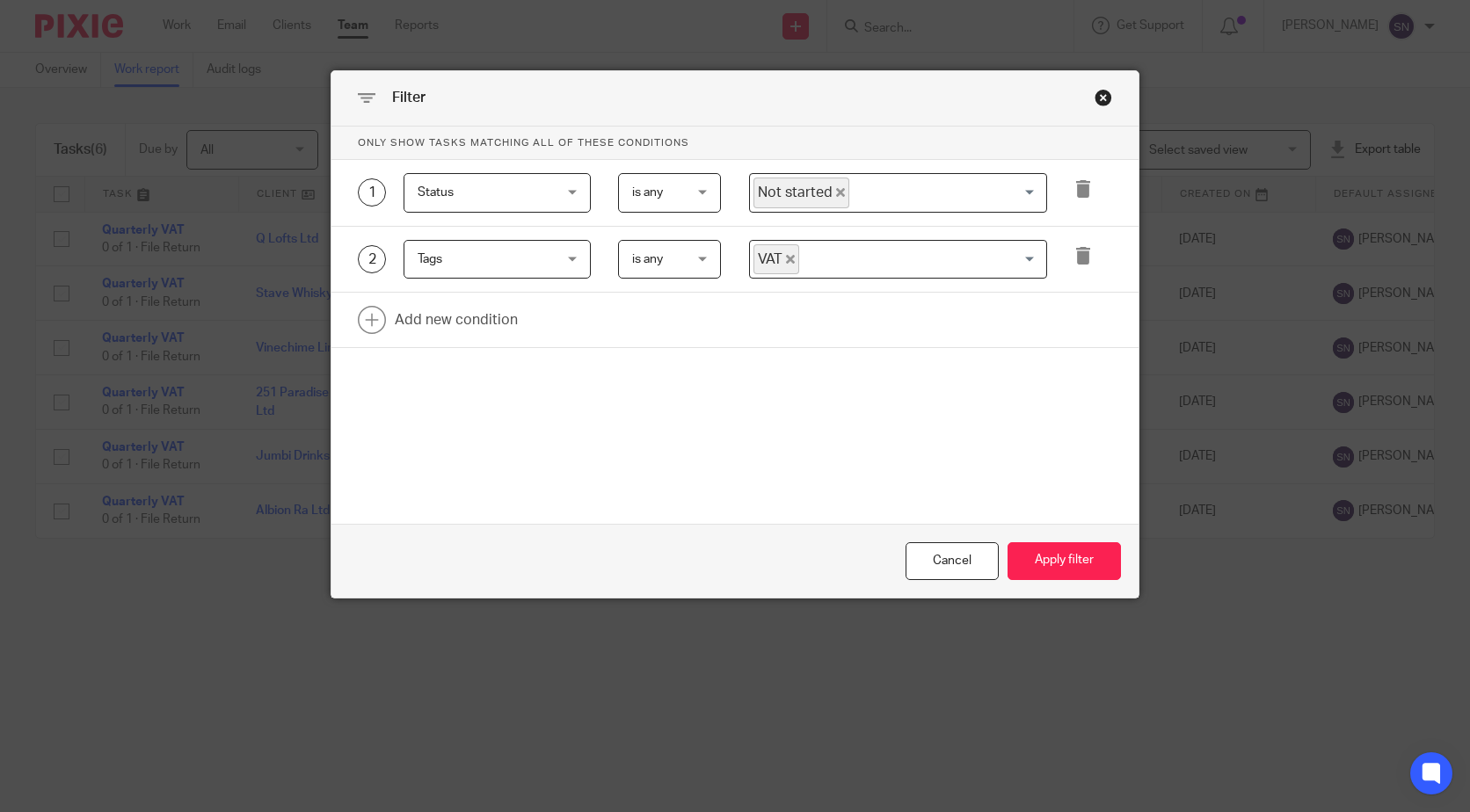
click at [836, 193] on span "Not started" at bounding box center [801, 193] width 95 height 31
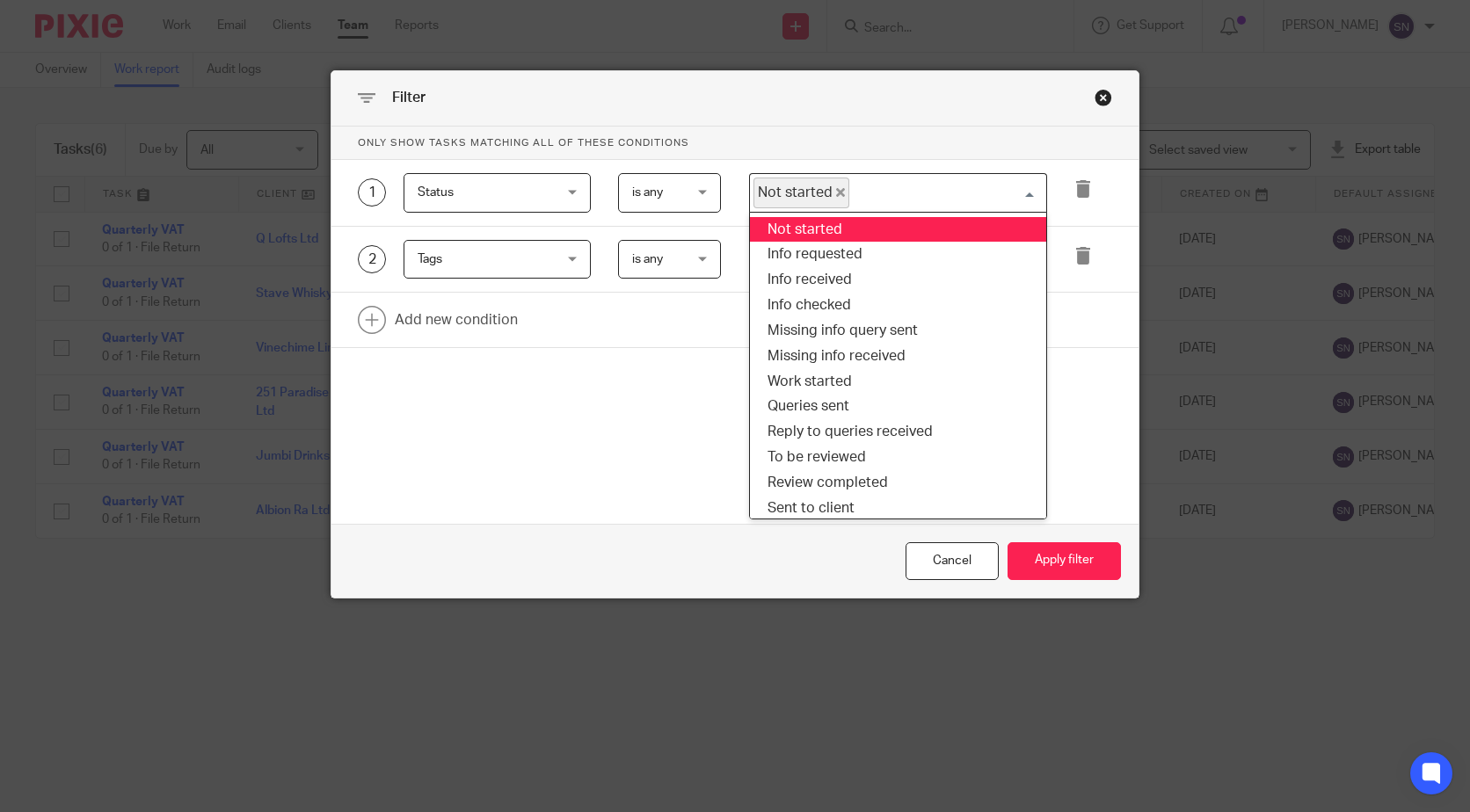
click at [825, 193] on span "Not started" at bounding box center [801, 193] width 95 height 31
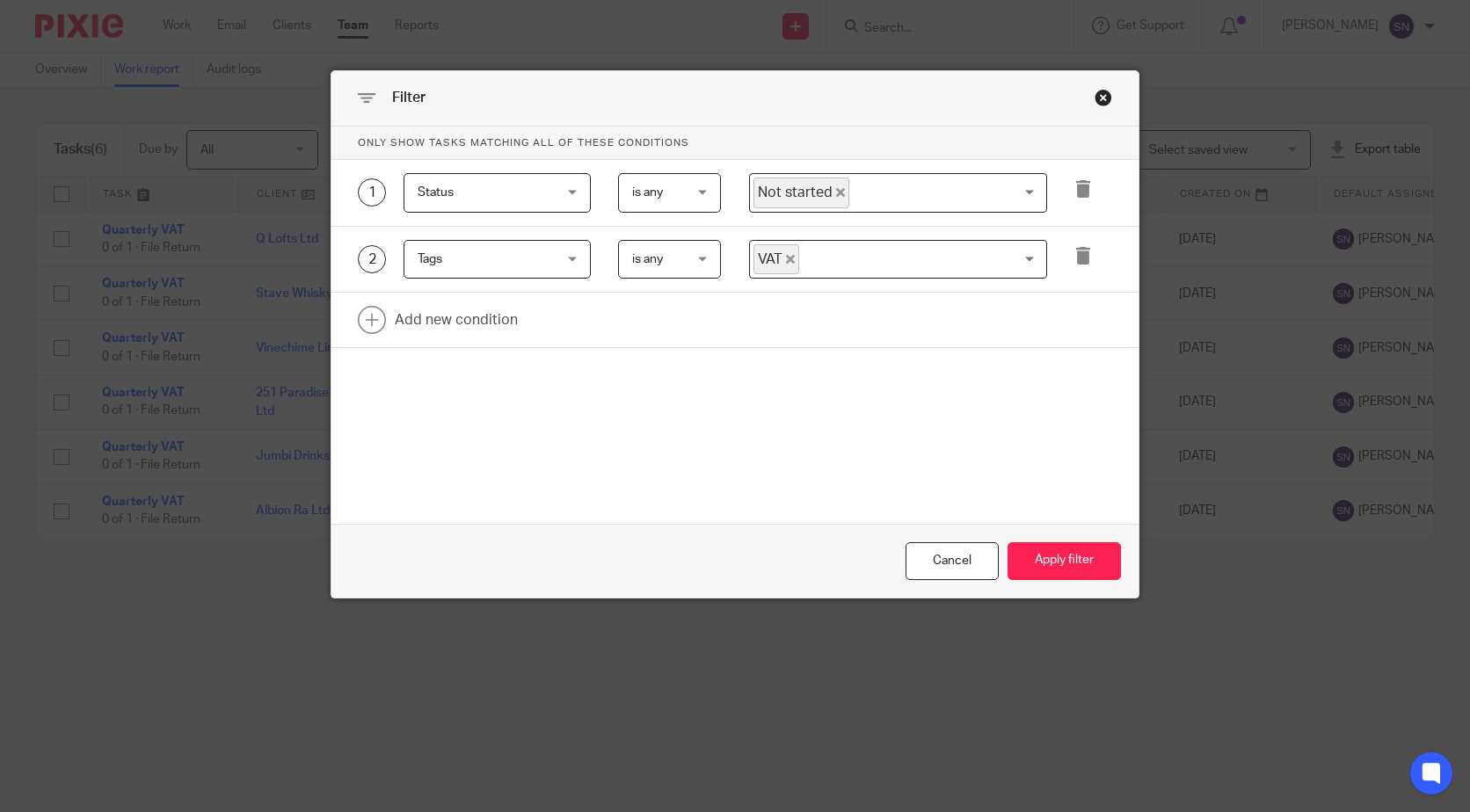
click at [836, 191] on icon "Deselect Not started" at bounding box center [839, 192] width 8 height 8
click at [830, 191] on input "Search for option" at bounding box center [894, 193] width 284 height 31
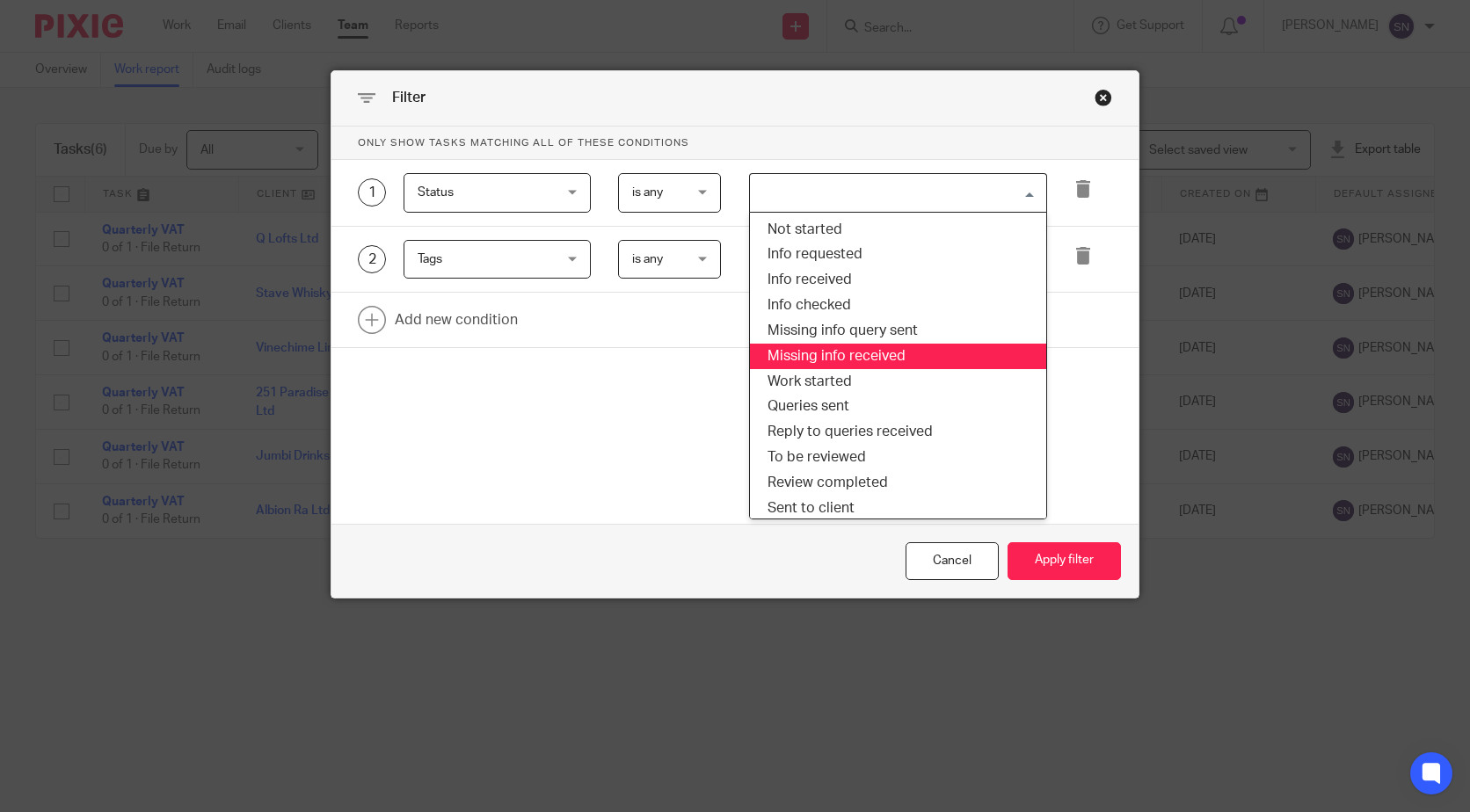
click at [667, 373] on div "Only show tasks matching all of these conditions 1 Status Status Task fields Du…" at bounding box center [735, 282] width 807 height 311
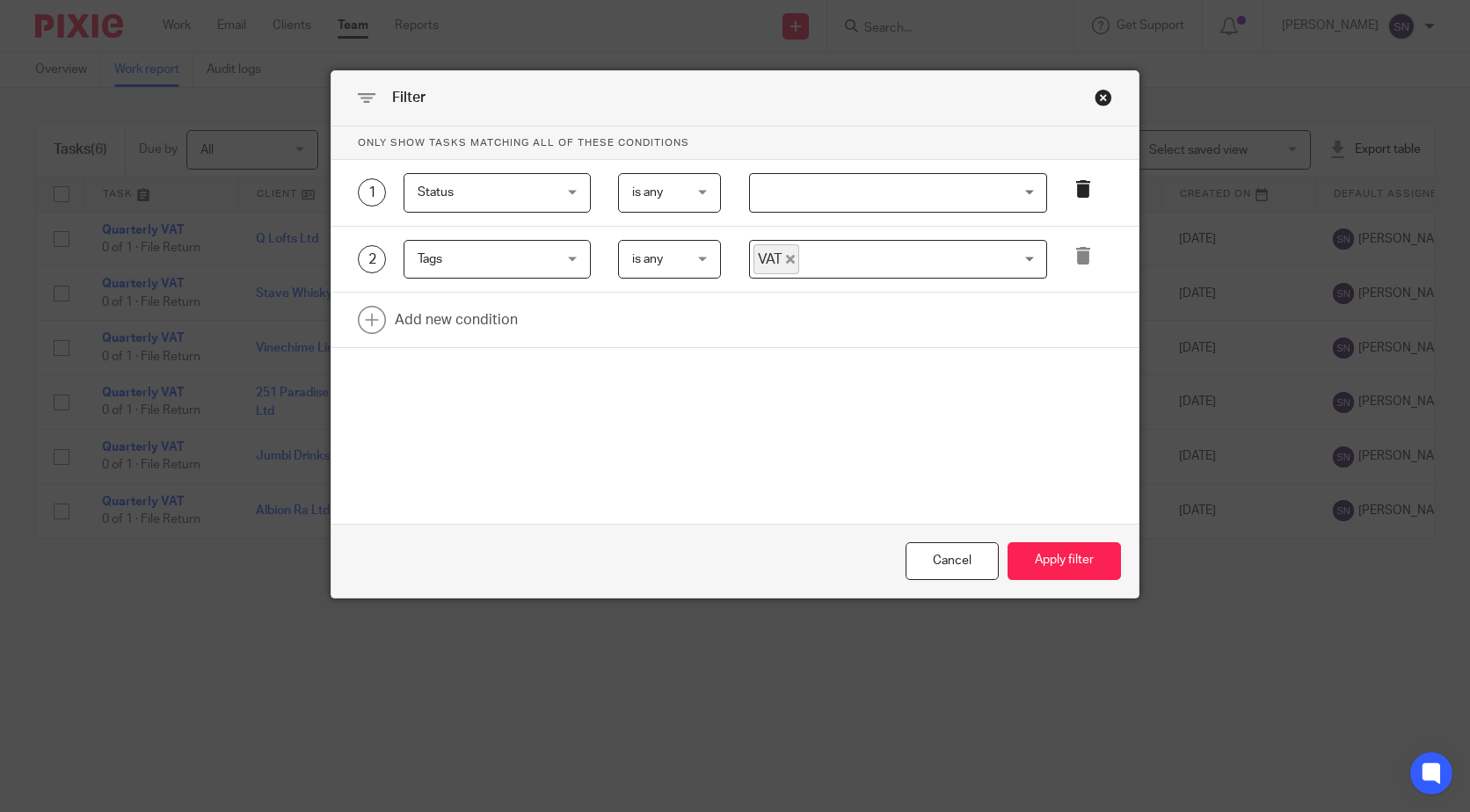
click at [1074, 186] on icon at bounding box center [1083, 189] width 18 height 18
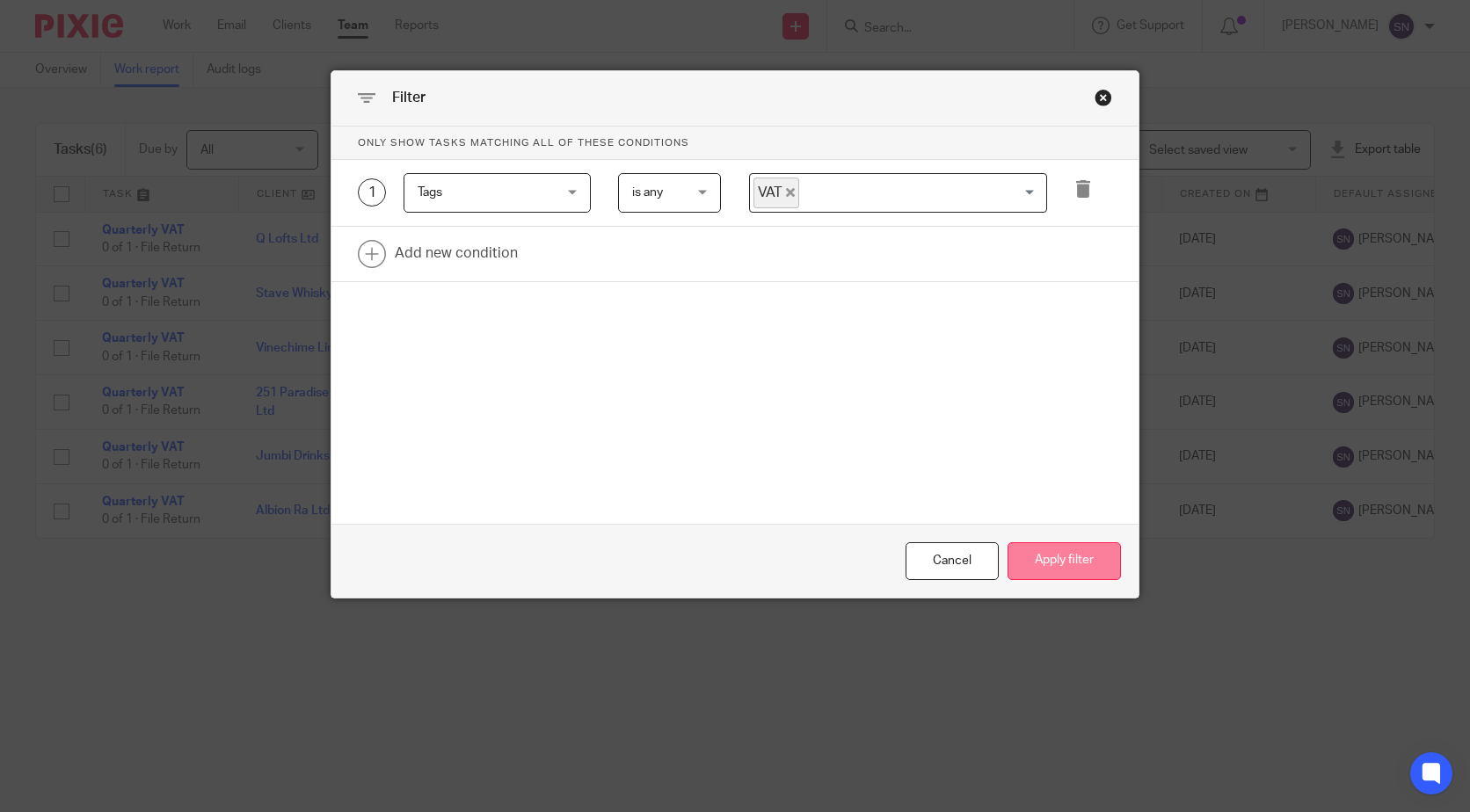
click at [1035, 549] on button "Apply filter" at bounding box center [1064, 561] width 113 height 37
